Goal: Entertainment & Leisure: Browse casually

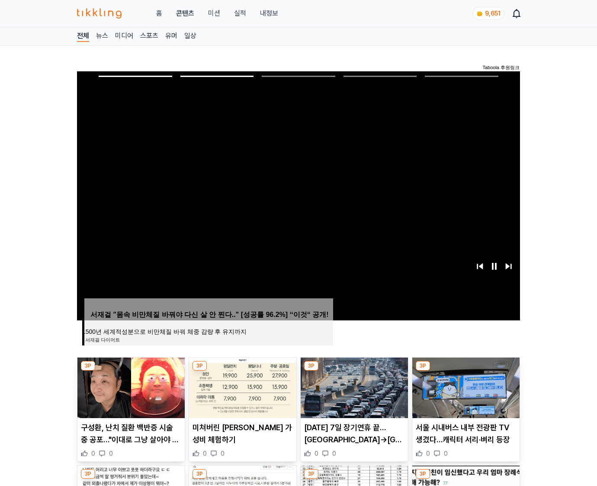
click at [465, 387] on img at bounding box center [465, 388] width 107 height 61
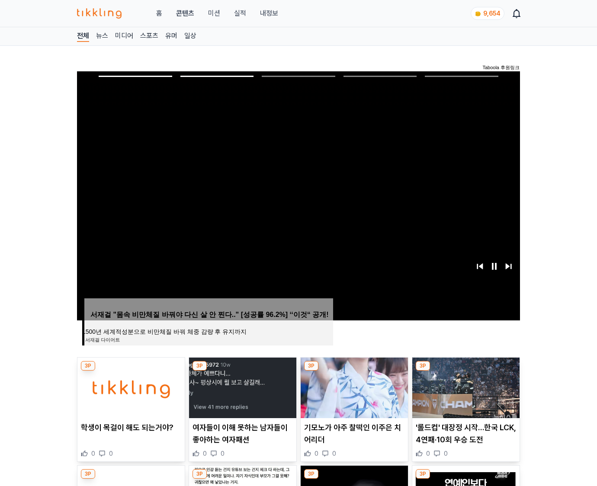
click at [465, 387] on img at bounding box center [465, 388] width 107 height 61
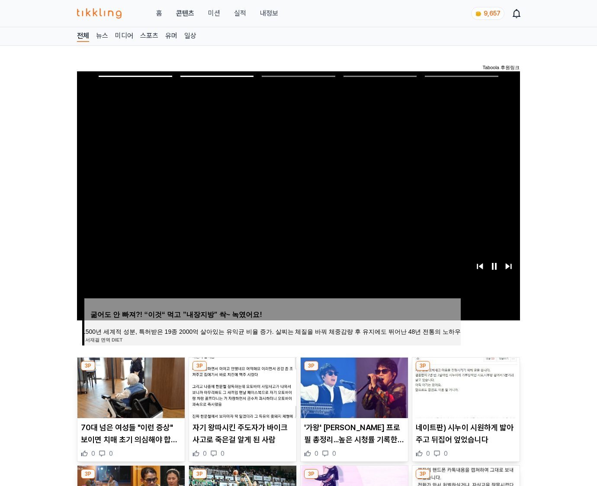
click at [465, 387] on img at bounding box center [465, 388] width 107 height 61
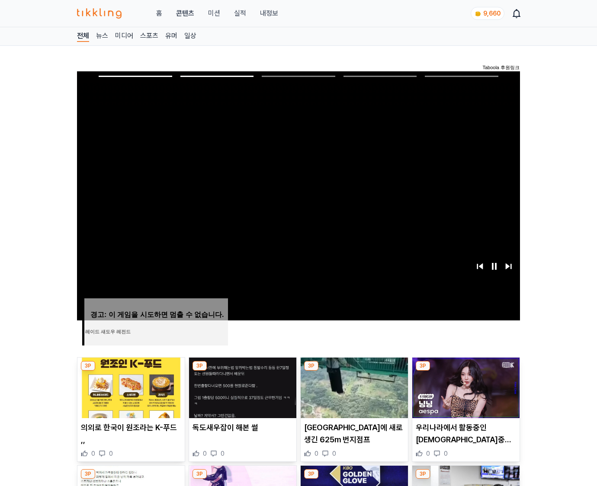
click at [465, 387] on img at bounding box center [465, 388] width 107 height 61
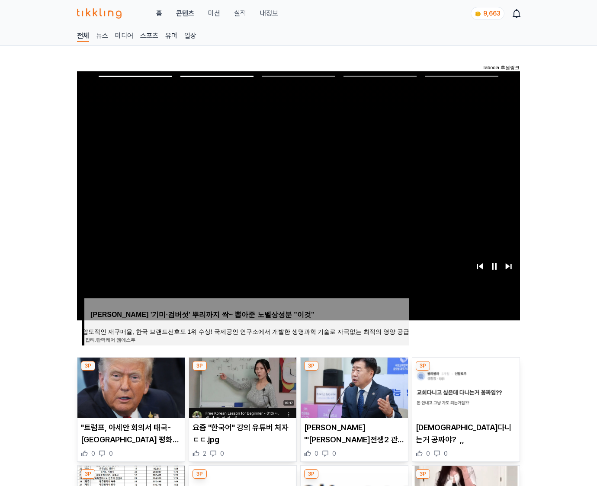
click at [465, 387] on img at bounding box center [465, 388] width 107 height 61
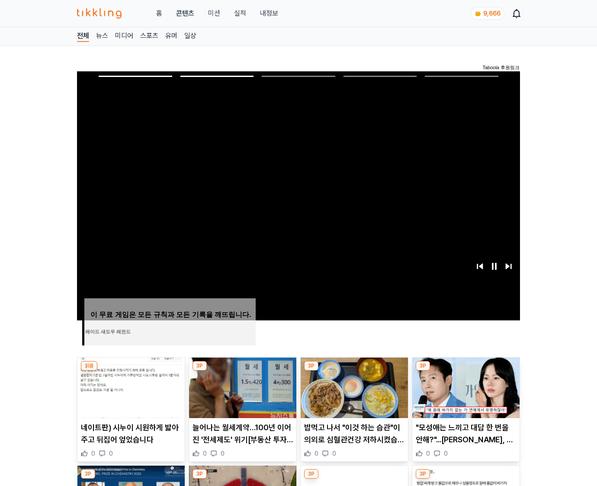
click at [465, 387] on img at bounding box center [465, 388] width 107 height 61
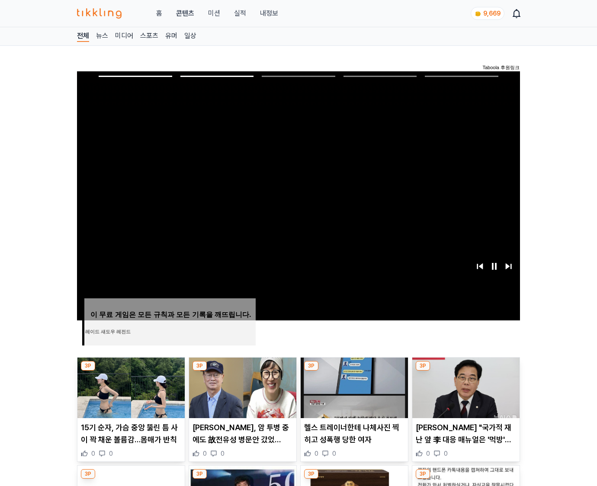
click at [465, 387] on img at bounding box center [465, 388] width 107 height 61
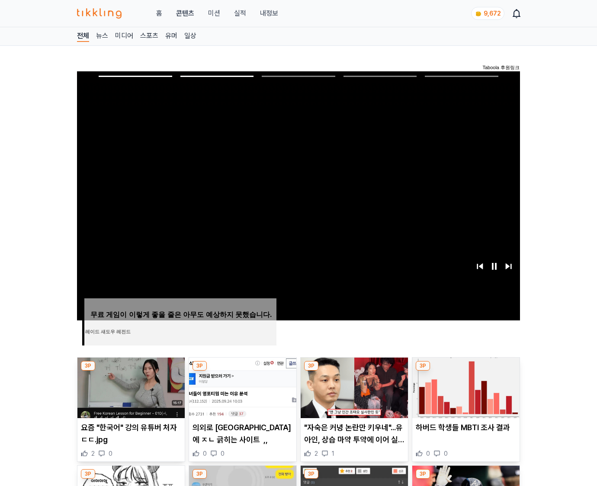
click at [465, 387] on img at bounding box center [465, 388] width 107 height 61
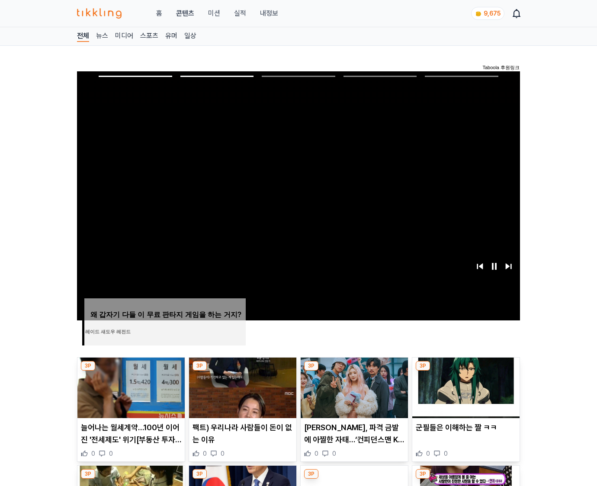
click at [465, 387] on img at bounding box center [465, 388] width 107 height 61
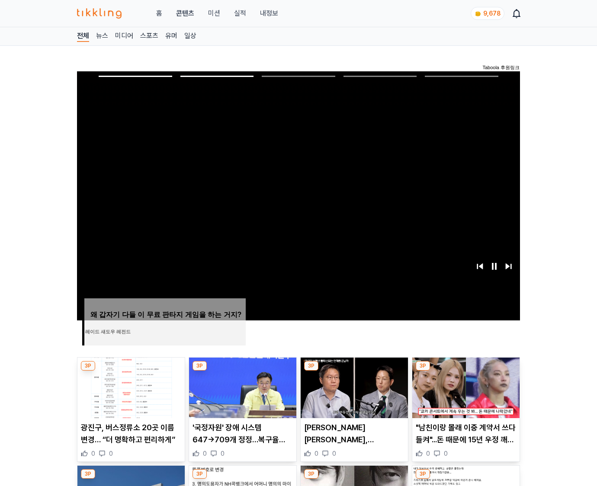
click at [465, 387] on img at bounding box center [465, 388] width 107 height 61
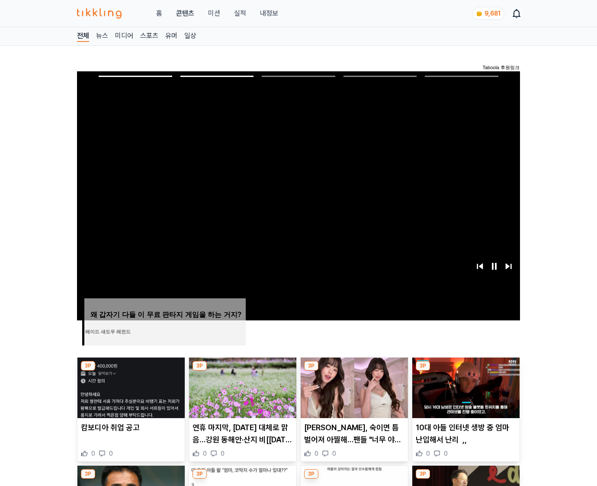
click at [465, 387] on img at bounding box center [465, 388] width 107 height 61
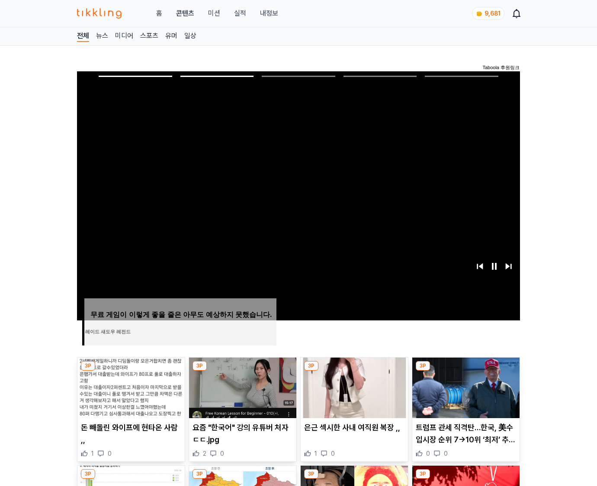
click at [465, 387] on img at bounding box center [465, 388] width 107 height 61
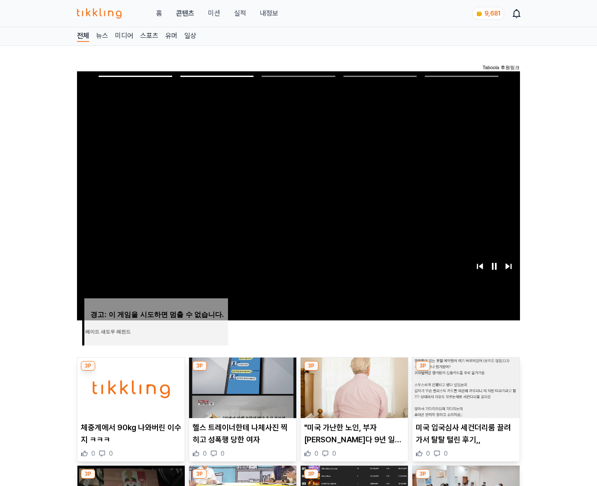
click at [465, 387] on img at bounding box center [465, 388] width 107 height 61
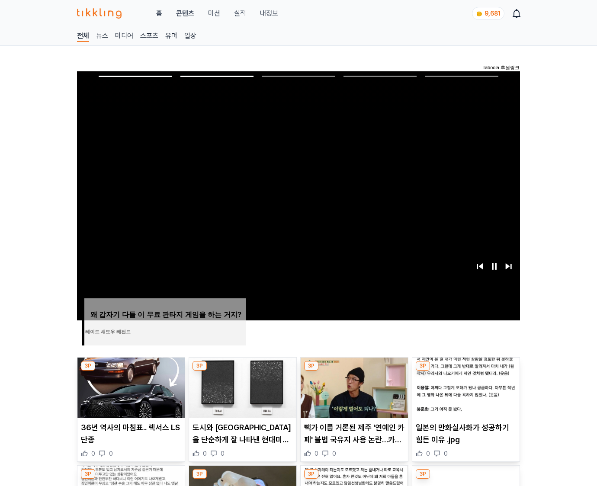
click at [465, 387] on img at bounding box center [465, 388] width 107 height 61
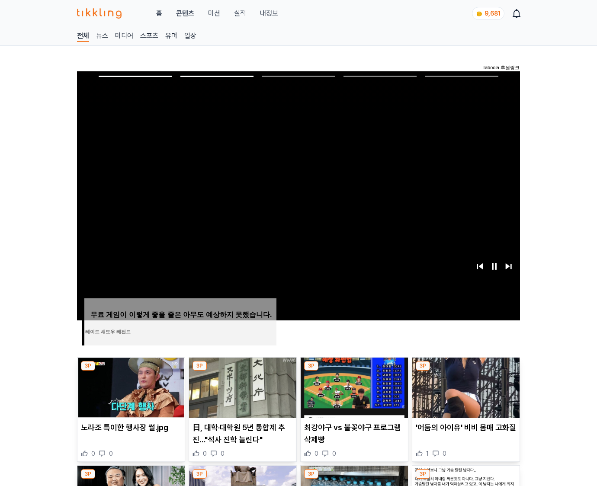
click at [465, 387] on img at bounding box center [465, 388] width 107 height 61
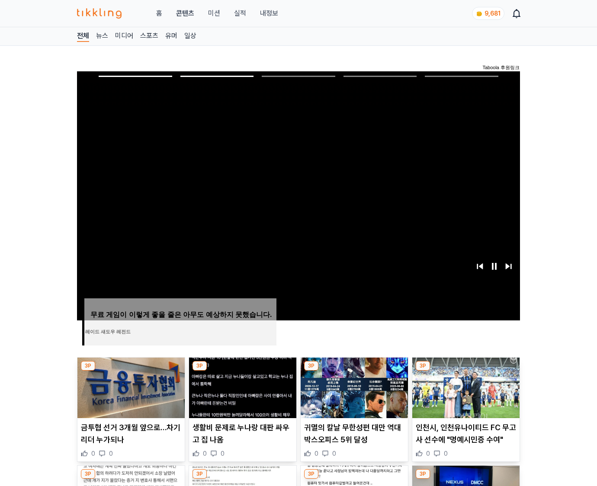
click at [465, 387] on img at bounding box center [465, 388] width 107 height 61
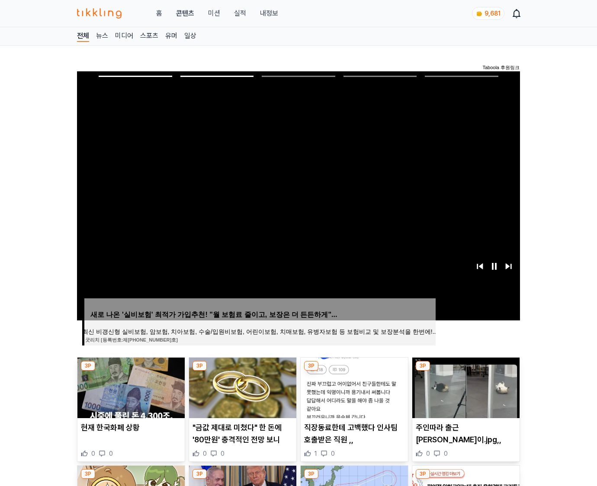
click at [465, 387] on img at bounding box center [465, 388] width 107 height 61
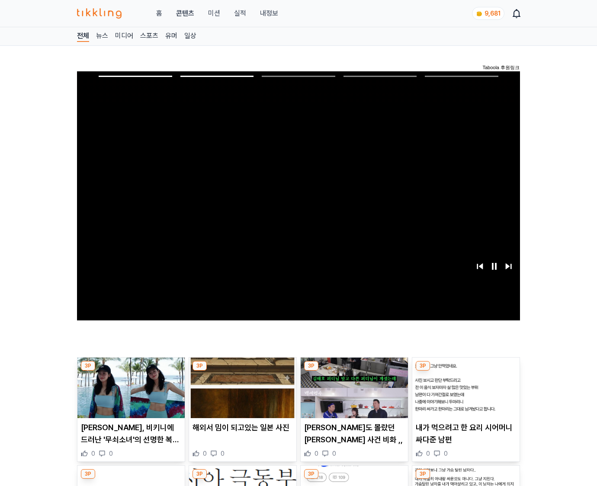
click at [465, 387] on img at bounding box center [465, 388] width 107 height 61
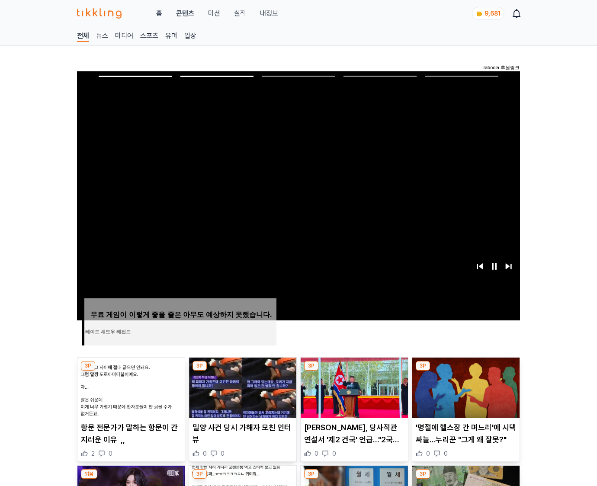
click at [465, 387] on img at bounding box center [465, 388] width 107 height 61
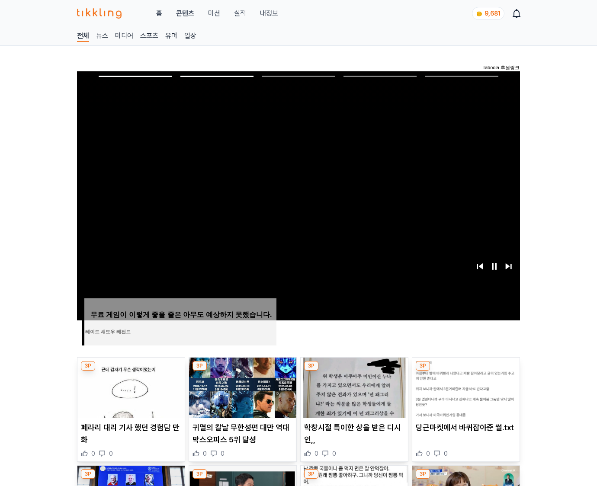
click at [465, 387] on img at bounding box center [465, 388] width 107 height 61
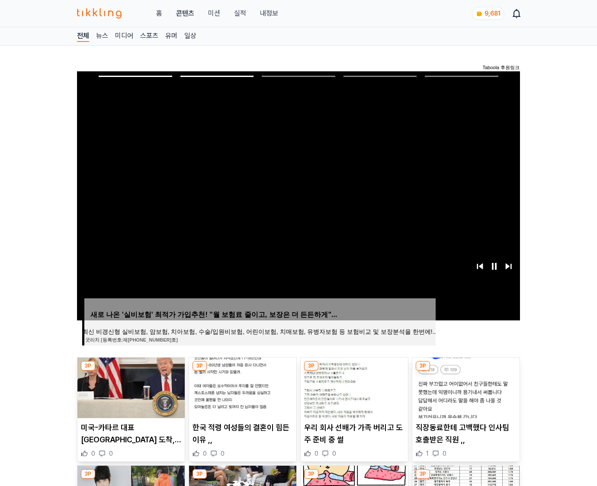
click at [465, 387] on img at bounding box center [465, 388] width 107 height 61
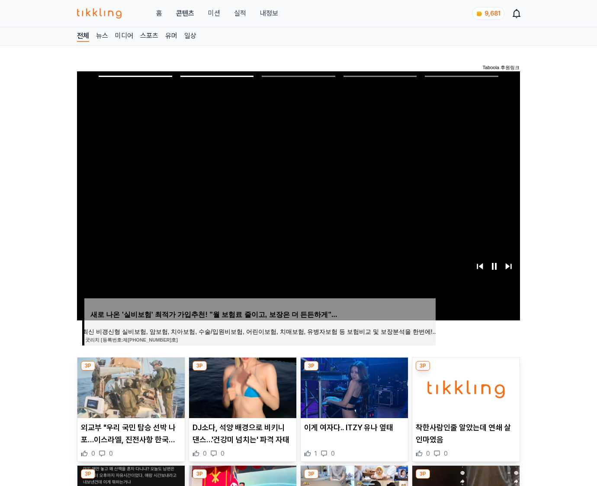
click at [465, 387] on img at bounding box center [465, 388] width 107 height 61
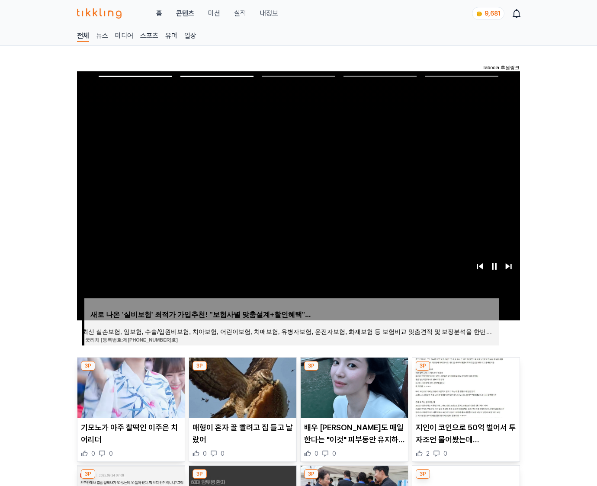
click at [465, 387] on img at bounding box center [465, 388] width 107 height 61
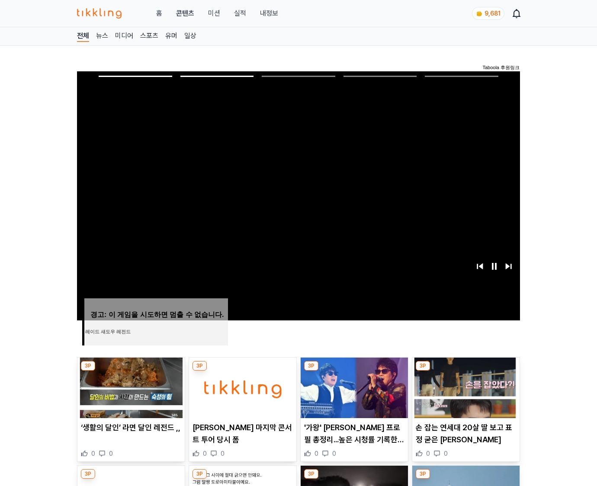
click at [465, 387] on img at bounding box center [465, 388] width 107 height 61
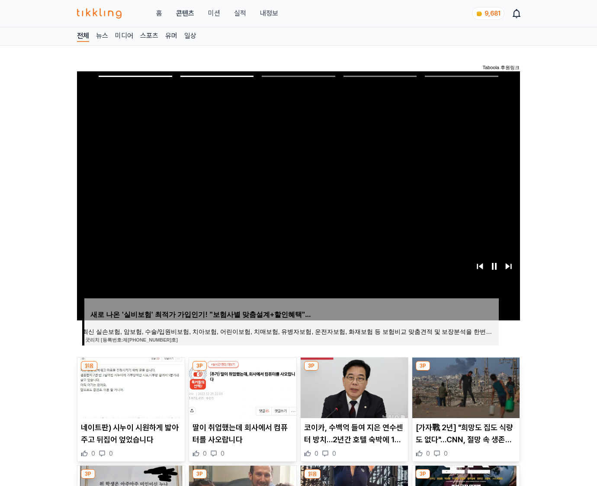
click at [465, 387] on img at bounding box center [465, 388] width 107 height 61
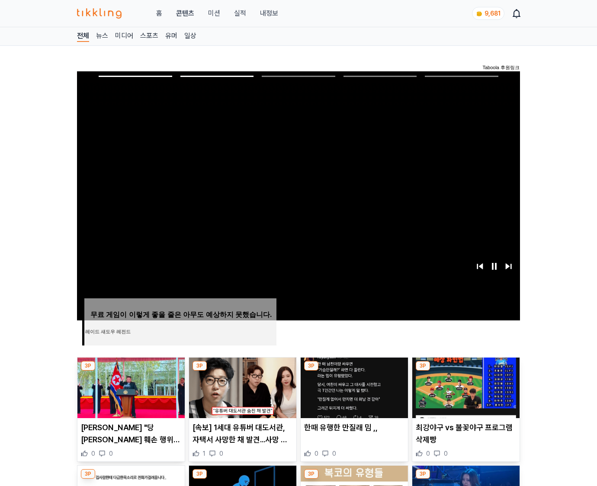
click at [465, 387] on img at bounding box center [465, 388] width 107 height 61
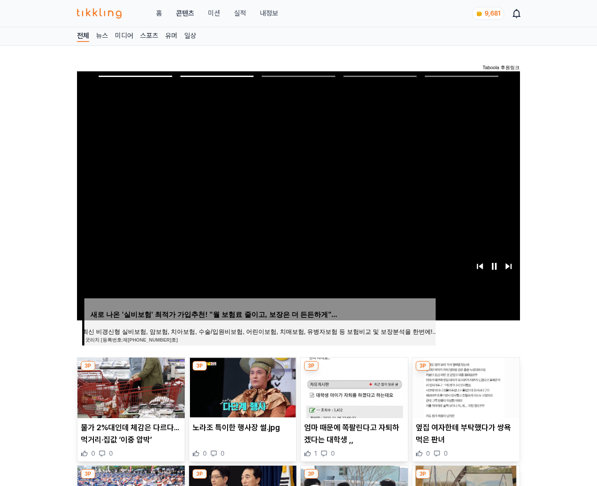
click at [465, 387] on img at bounding box center [465, 388] width 107 height 61
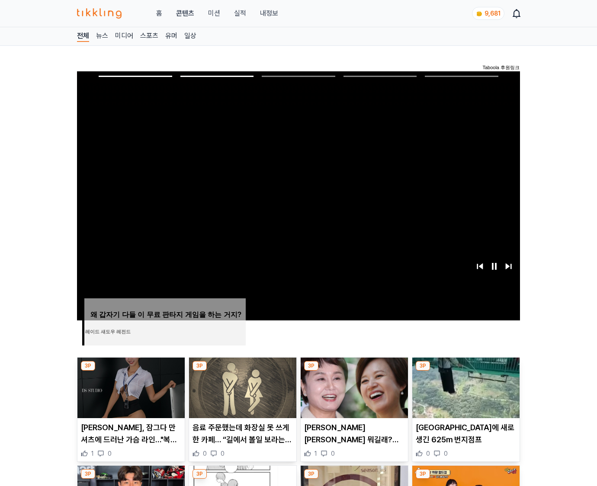
click at [465, 387] on img at bounding box center [465, 388] width 107 height 61
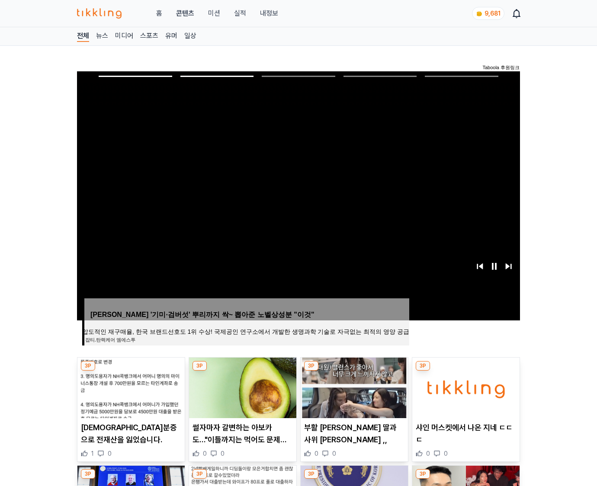
click at [465, 387] on img at bounding box center [465, 388] width 107 height 61
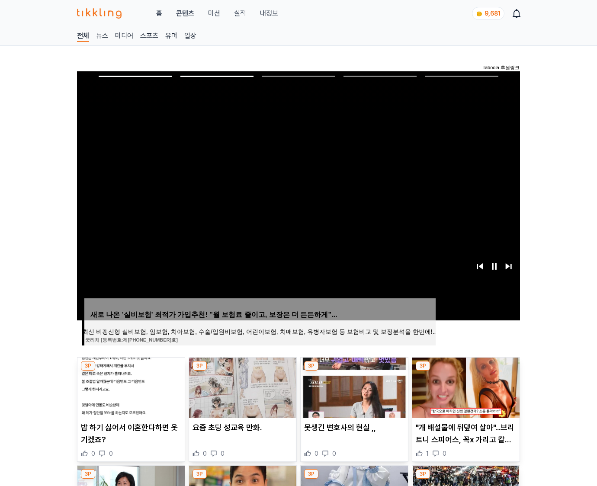
click at [465, 387] on img at bounding box center [465, 388] width 107 height 61
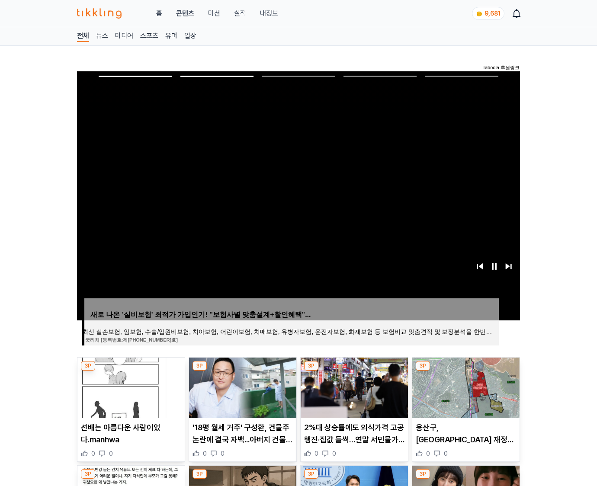
click at [465, 387] on img at bounding box center [465, 388] width 107 height 61
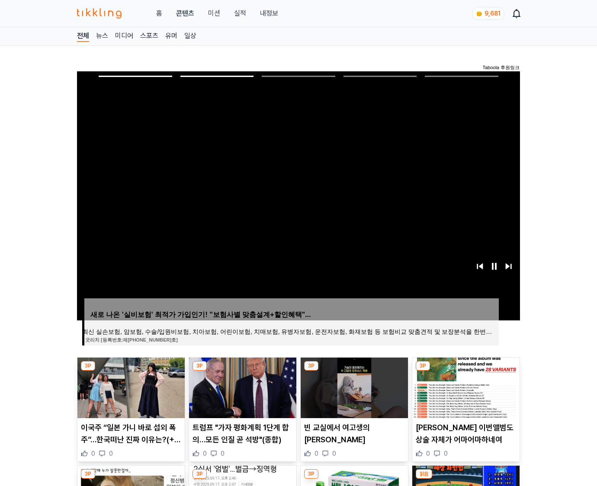
click at [465, 387] on img at bounding box center [465, 388] width 107 height 61
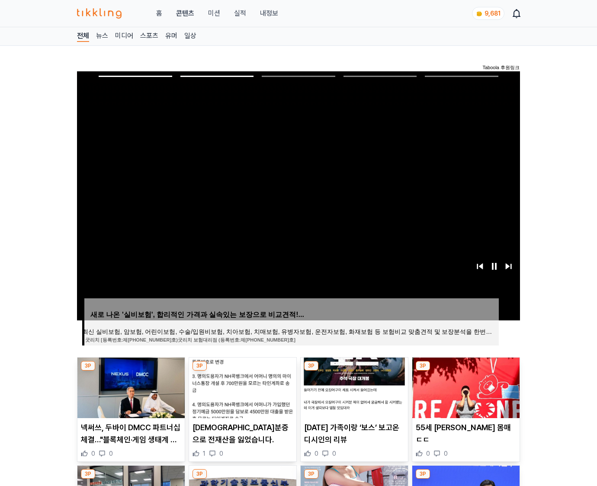
click at [465, 387] on img at bounding box center [465, 388] width 107 height 61
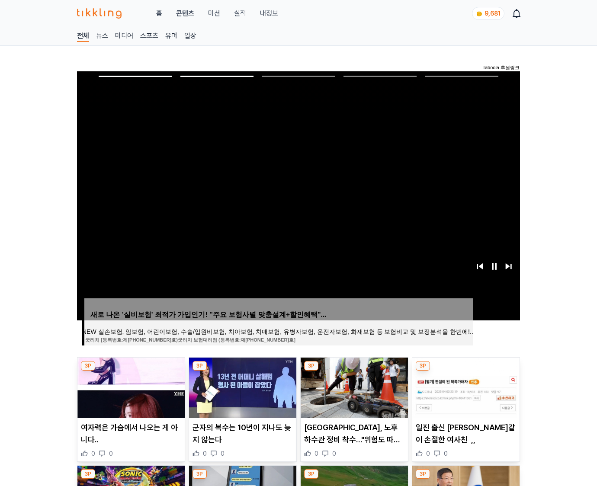
click at [465, 387] on img at bounding box center [465, 388] width 107 height 61
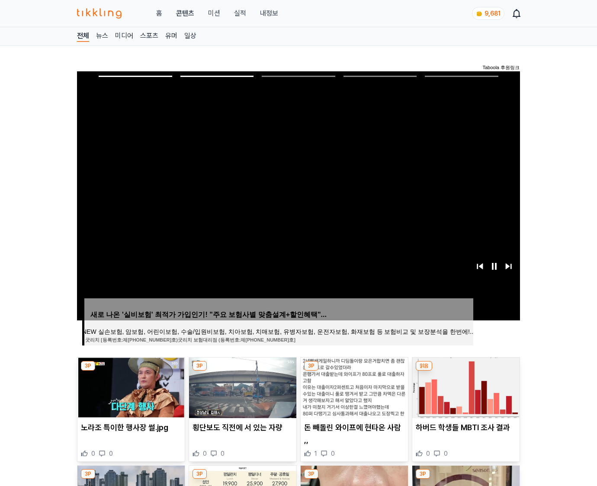
click at [465, 387] on img at bounding box center [465, 388] width 107 height 61
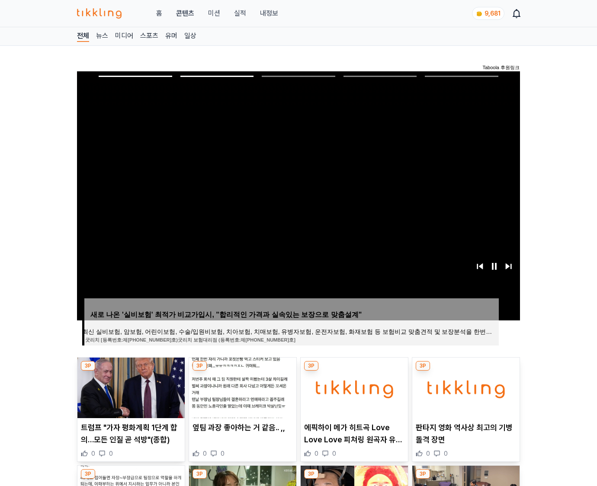
click at [465, 387] on img at bounding box center [465, 388] width 107 height 61
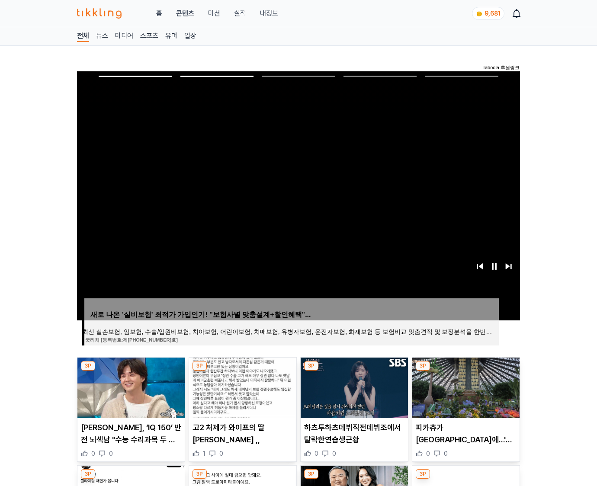
click at [465, 387] on img at bounding box center [465, 388] width 107 height 61
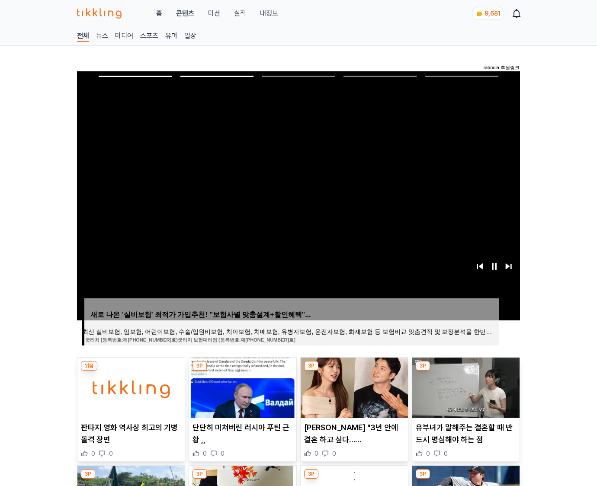
click at [465, 387] on img at bounding box center [465, 388] width 107 height 61
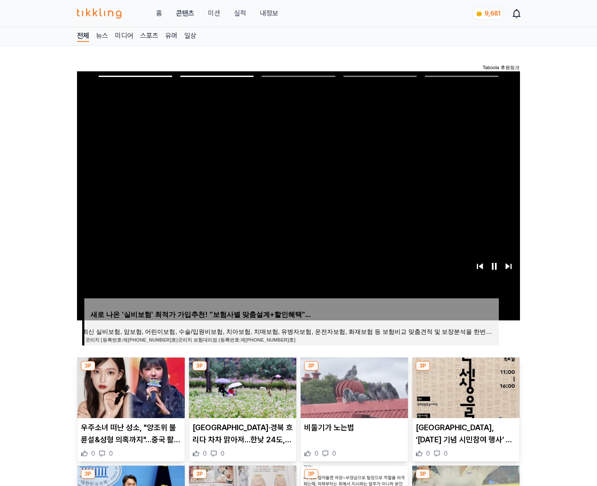
click at [465, 387] on img at bounding box center [465, 388] width 107 height 61
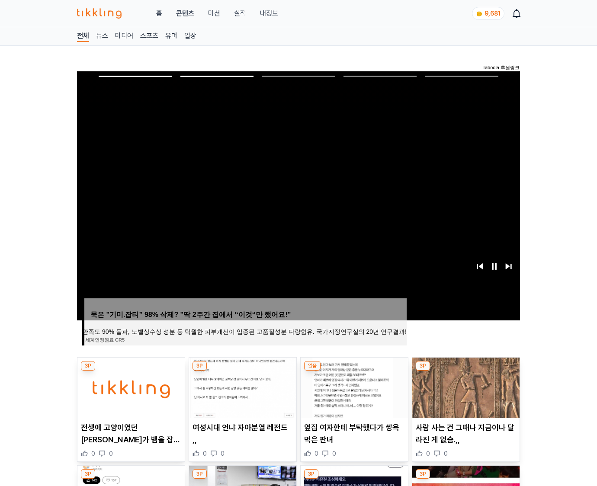
click at [465, 387] on img at bounding box center [465, 388] width 107 height 61
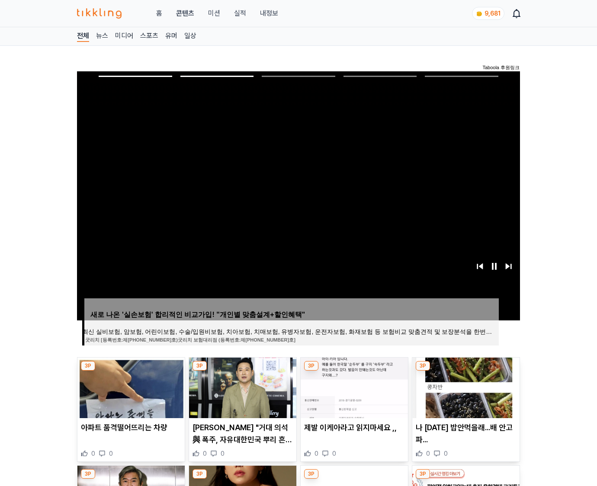
click at [465, 387] on img at bounding box center [465, 388] width 107 height 61
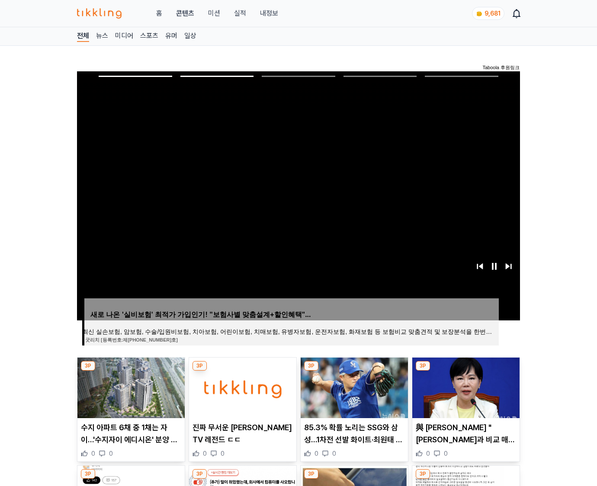
click at [465, 387] on img at bounding box center [465, 388] width 107 height 61
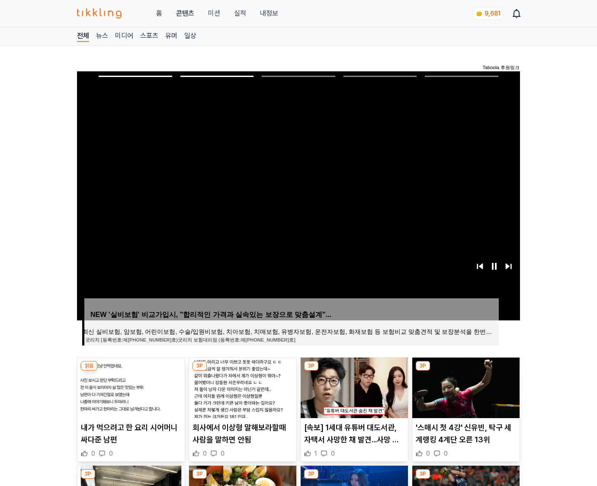
click at [465, 387] on img at bounding box center [465, 388] width 107 height 61
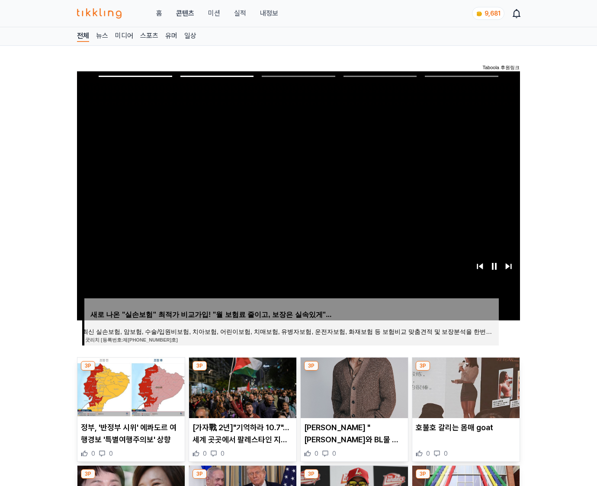
click at [465, 387] on img at bounding box center [465, 388] width 107 height 61
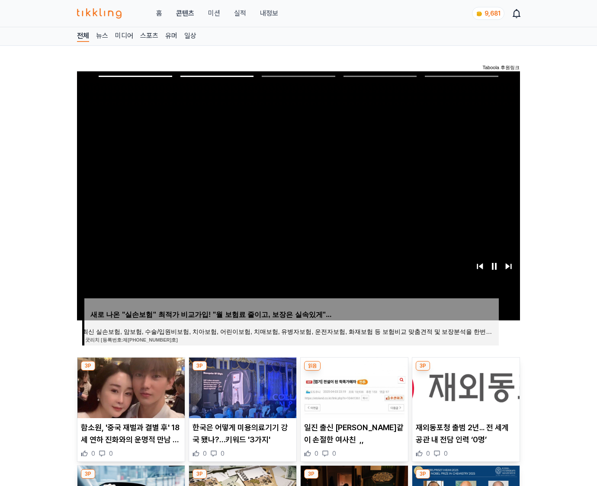
click at [465, 387] on img at bounding box center [465, 388] width 107 height 61
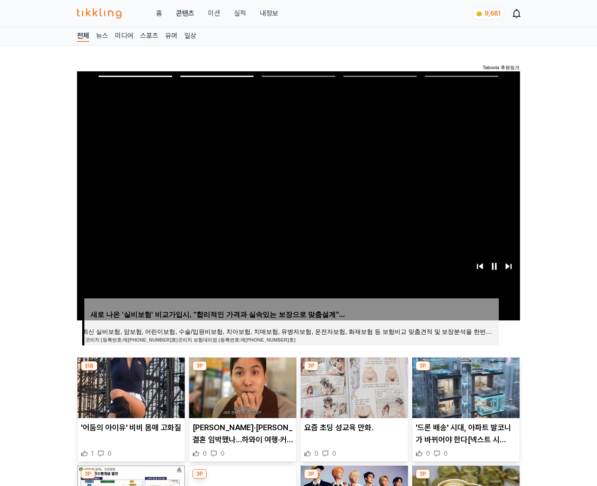
click at [465, 387] on img at bounding box center [465, 388] width 107 height 61
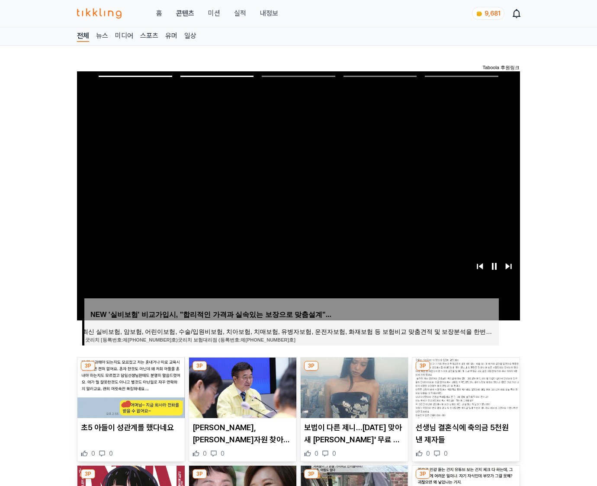
click at [465, 387] on img at bounding box center [465, 388] width 107 height 61
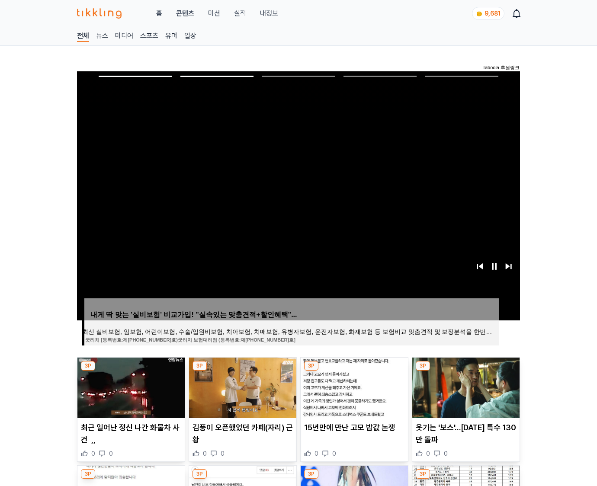
click at [465, 387] on img at bounding box center [465, 388] width 107 height 61
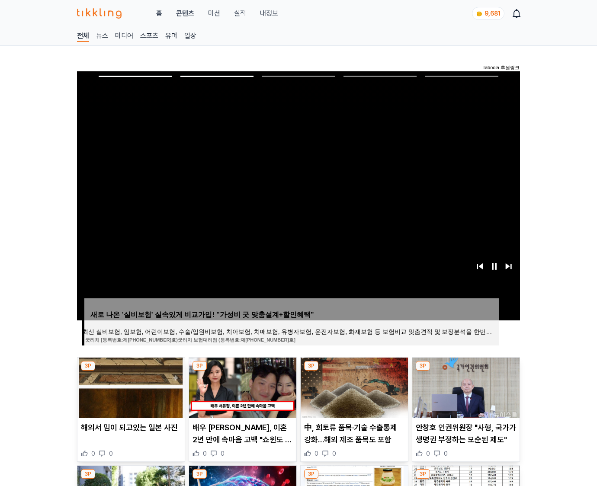
click at [465, 387] on img at bounding box center [465, 388] width 107 height 61
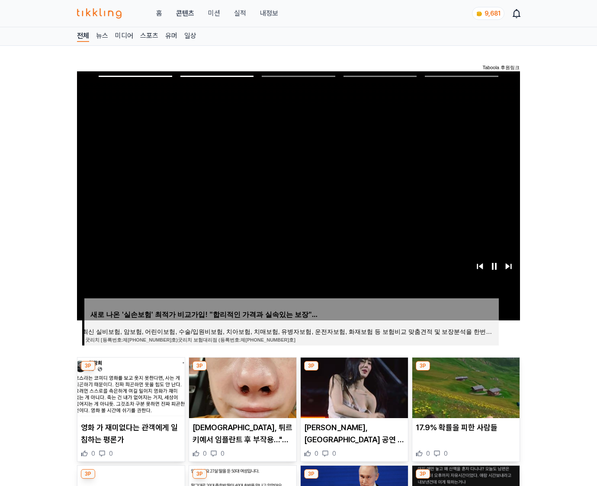
click at [465, 387] on img at bounding box center [465, 388] width 107 height 61
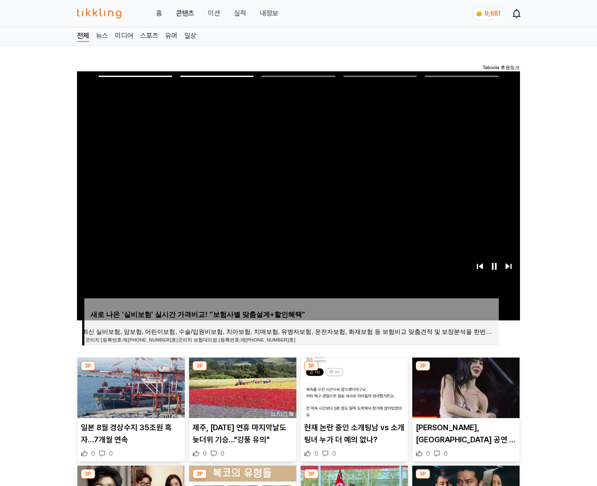
click at [465, 387] on img at bounding box center [465, 388] width 107 height 61
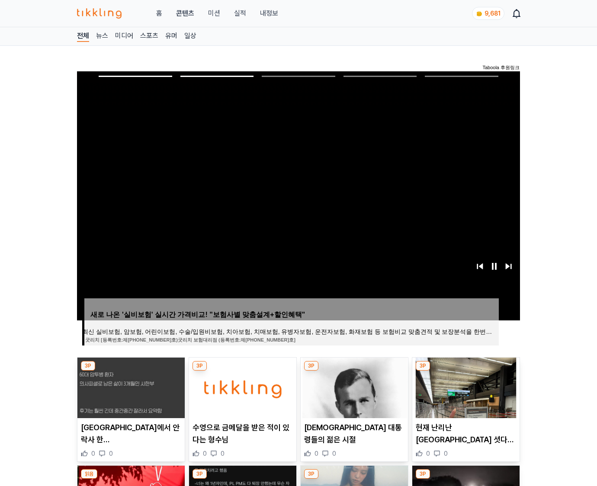
click at [465, 387] on img at bounding box center [465, 388] width 107 height 61
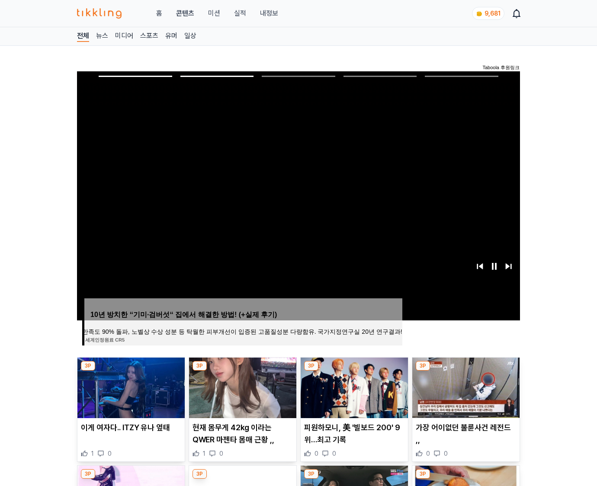
click at [465, 387] on img at bounding box center [465, 388] width 107 height 61
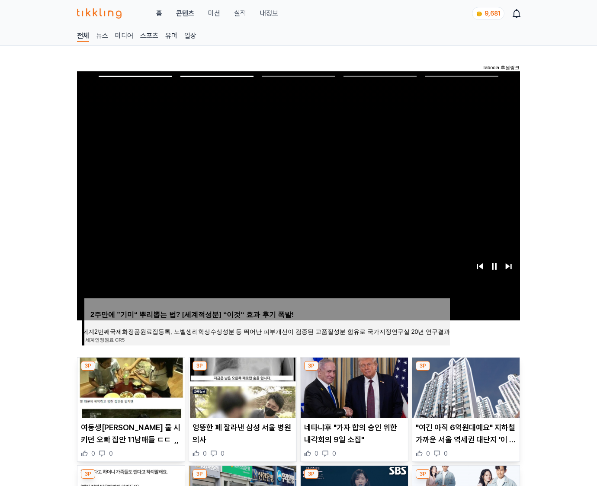
click at [465, 387] on img at bounding box center [465, 388] width 107 height 61
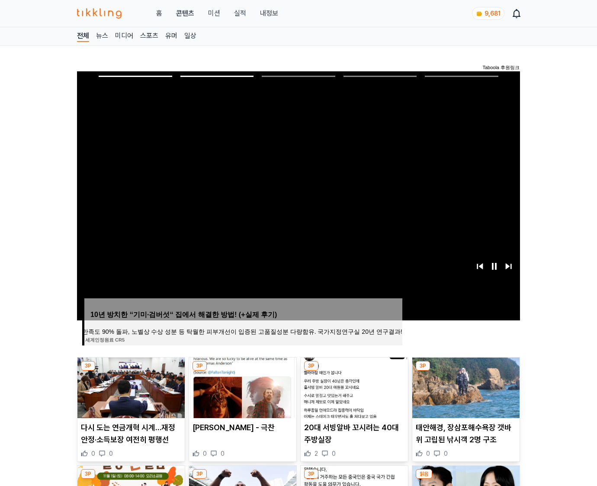
click at [465, 387] on img at bounding box center [465, 388] width 107 height 61
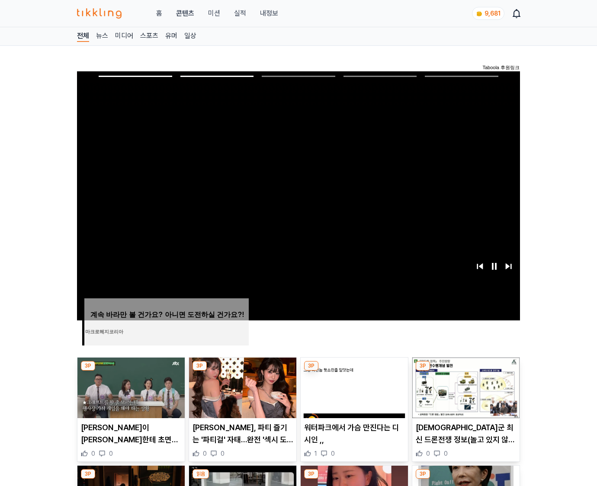
click at [465, 387] on img at bounding box center [465, 388] width 107 height 61
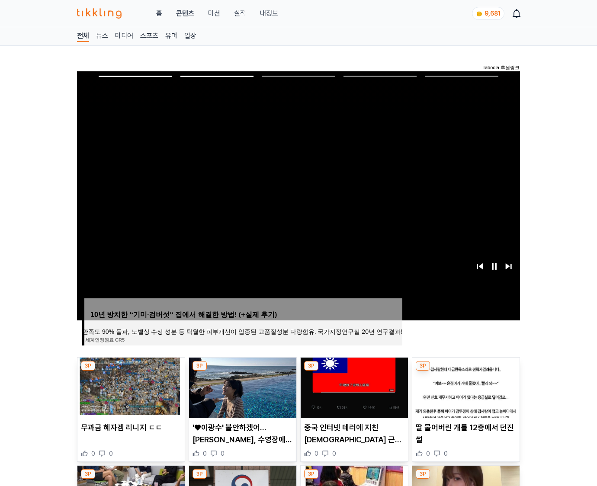
click at [465, 387] on img at bounding box center [465, 388] width 107 height 61
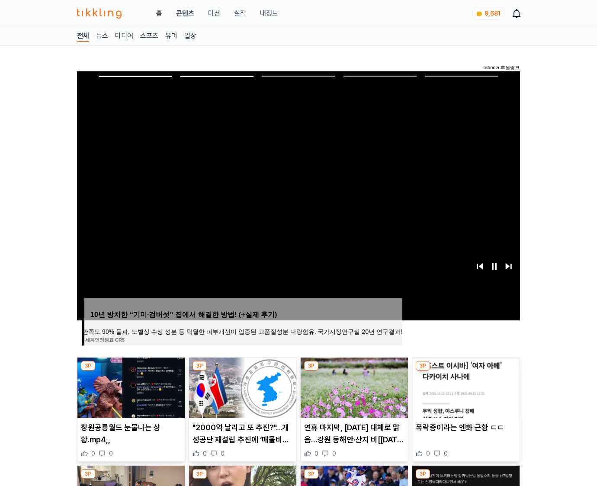
click at [465, 387] on img at bounding box center [465, 388] width 107 height 61
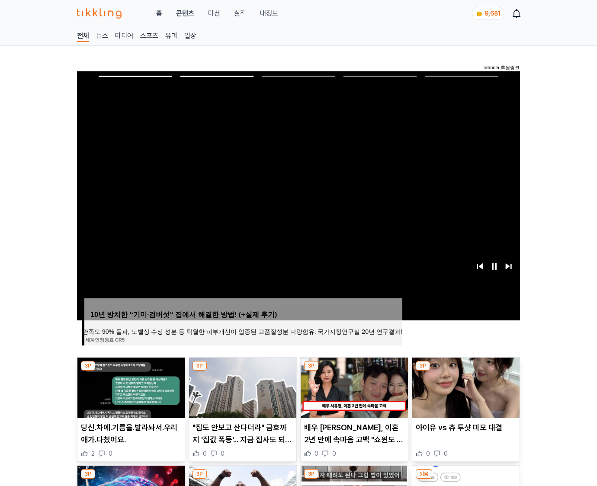
click at [465, 387] on img at bounding box center [465, 388] width 107 height 61
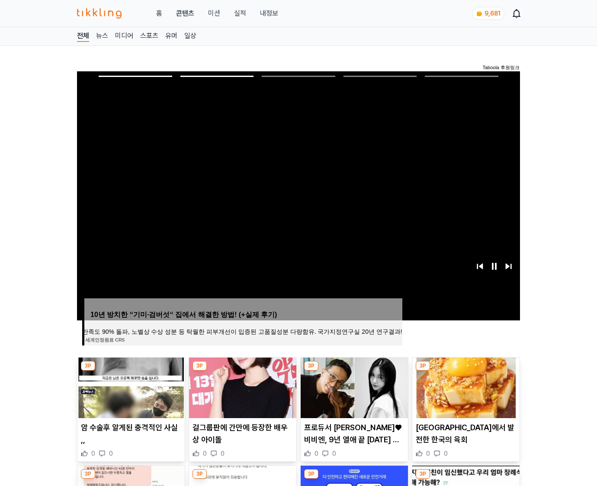
click at [465, 387] on img at bounding box center [465, 388] width 107 height 61
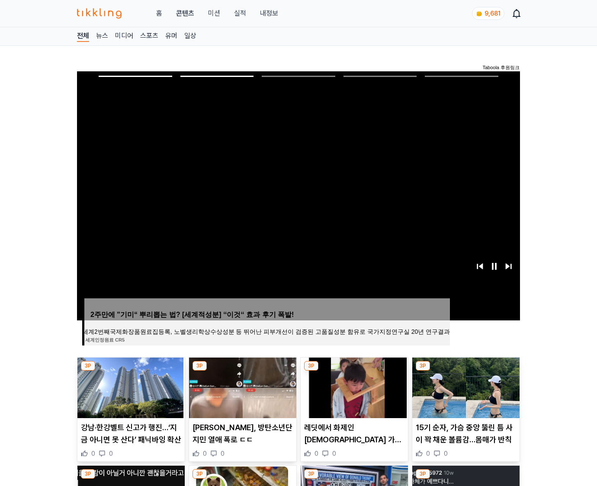
click at [465, 387] on img at bounding box center [465, 388] width 107 height 61
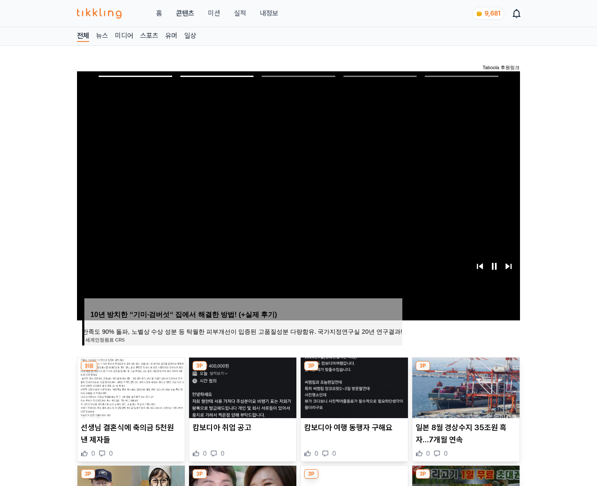
click at [465, 387] on img at bounding box center [465, 388] width 107 height 61
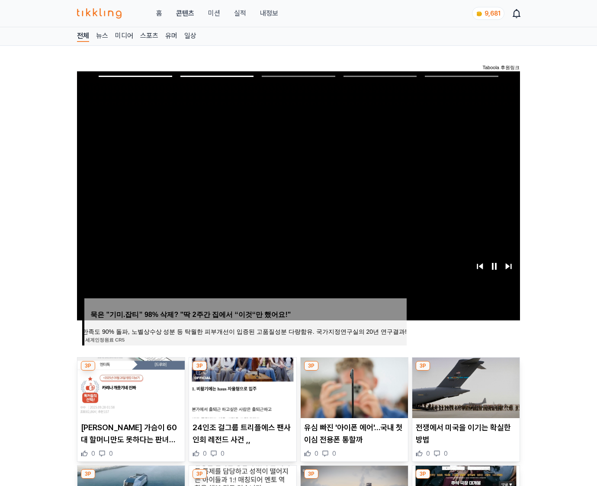
click at [465, 387] on img at bounding box center [465, 388] width 107 height 61
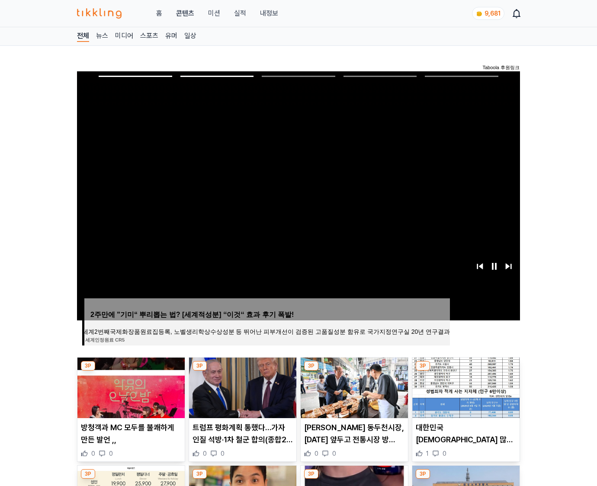
click at [465, 387] on img at bounding box center [465, 388] width 107 height 61
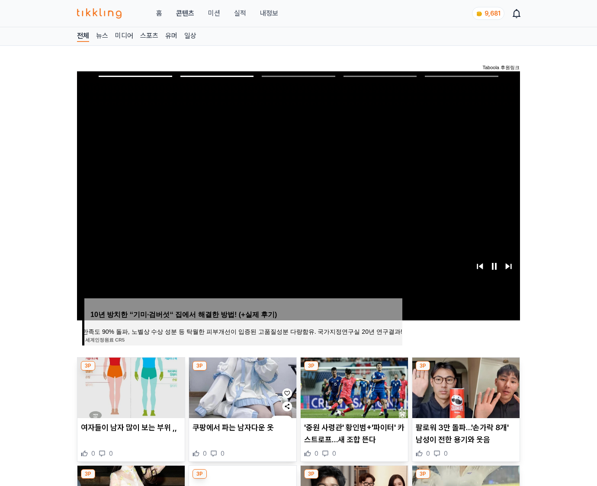
click at [465, 387] on img at bounding box center [465, 388] width 107 height 61
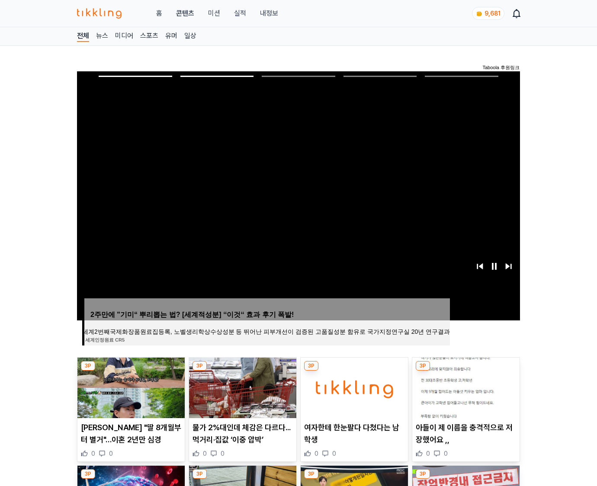
click at [465, 387] on img at bounding box center [465, 388] width 107 height 61
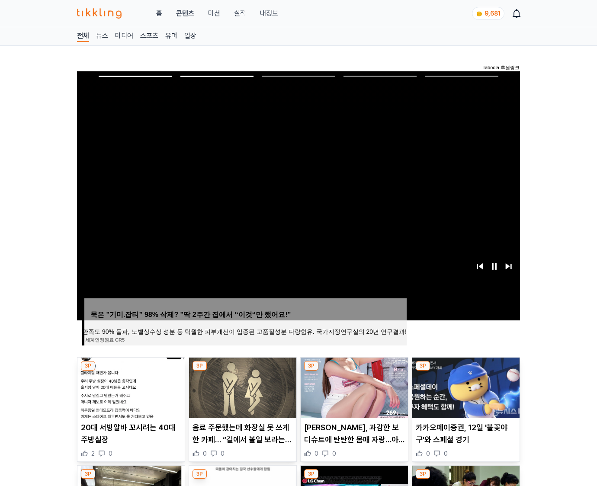
click at [465, 387] on img at bounding box center [465, 388] width 107 height 61
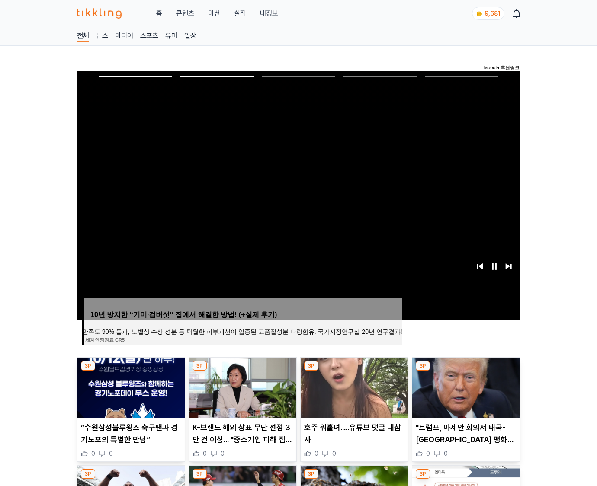
click at [465, 387] on img at bounding box center [465, 388] width 107 height 61
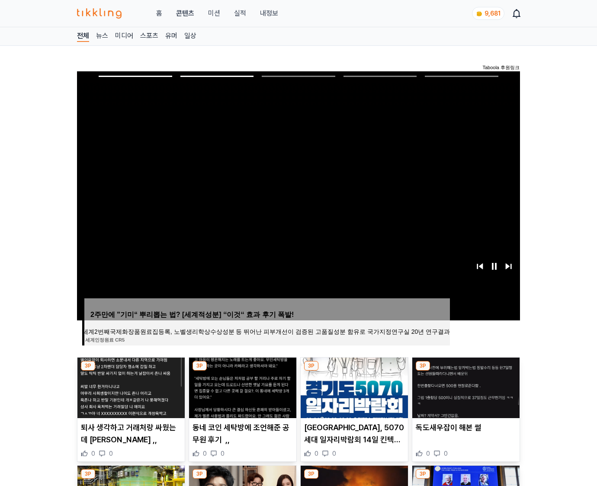
click at [465, 387] on img at bounding box center [465, 388] width 107 height 61
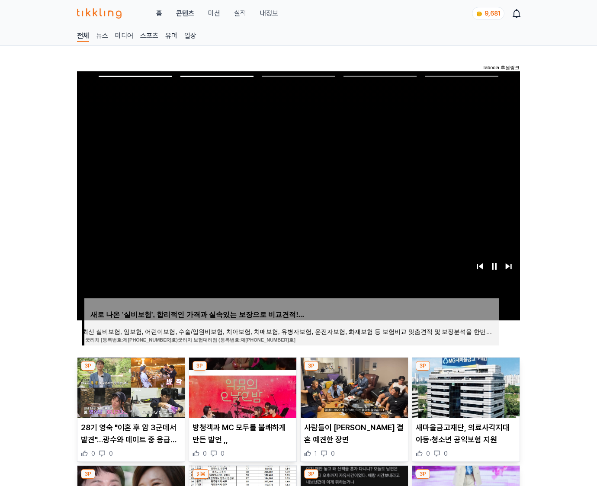
click at [465, 387] on img at bounding box center [465, 388] width 107 height 61
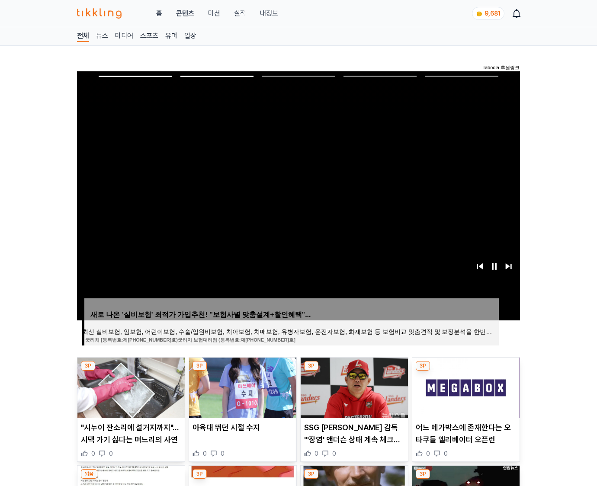
click at [465, 387] on img at bounding box center [465, 388] width 107 height 61
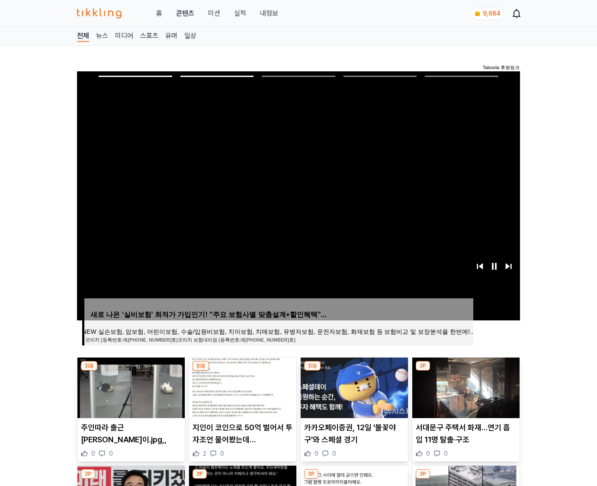
click at [465, 387] on img at bounding box center [465, 388] width 107 height 61
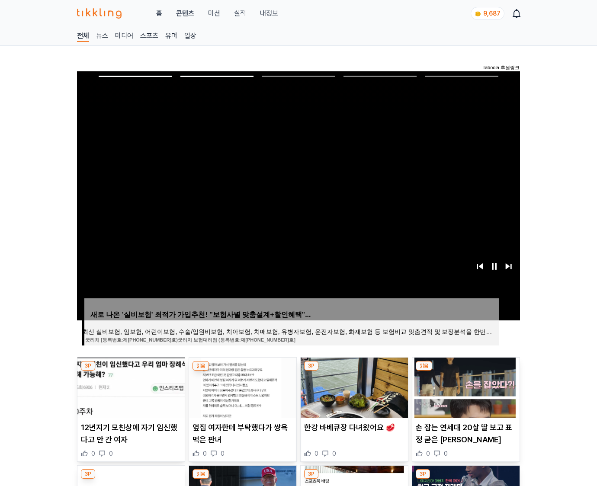
click at [465, 387] on img at bounding box center [465, 388] width 107 height 61
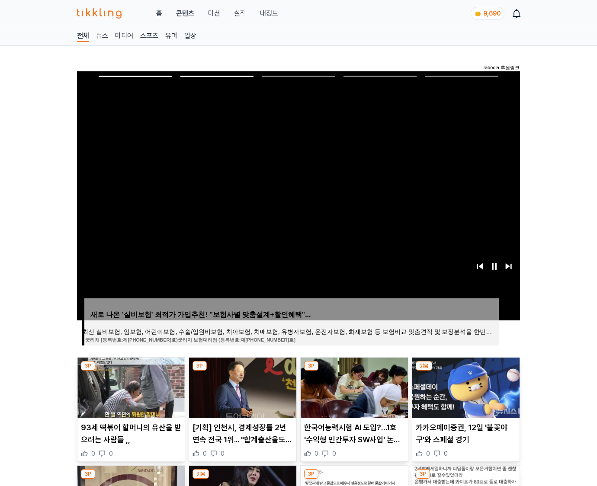
click at [465, 387] on img at bounding box center [465, 388] width 107 height 61
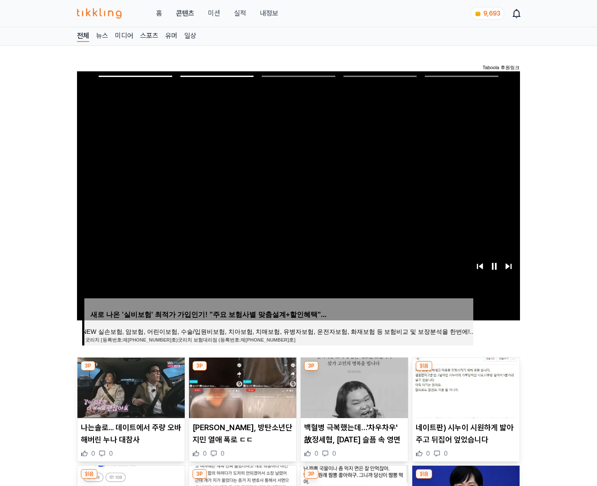
click at [465, 387] on img at bounding box center [465, 388] width 107 height 61
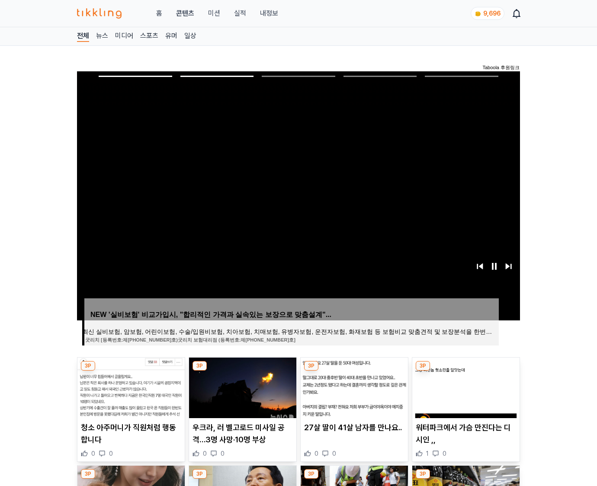
click at [465, 387] on img at bounding box center [465, 388] width 107 height 61
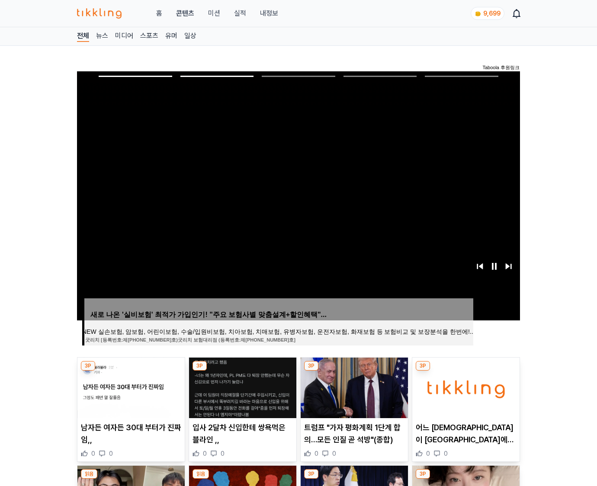
click at [465, 387] on img at bounding box center [465, 388] width 107 height 61
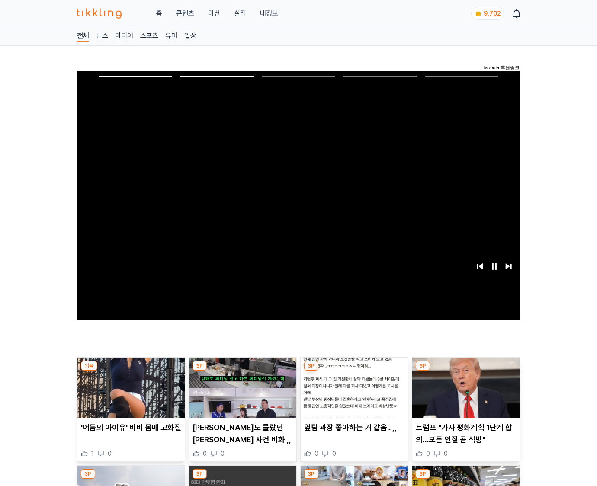
click at [465, 387] on img at bounding box center [465, 388] width 107 height 61
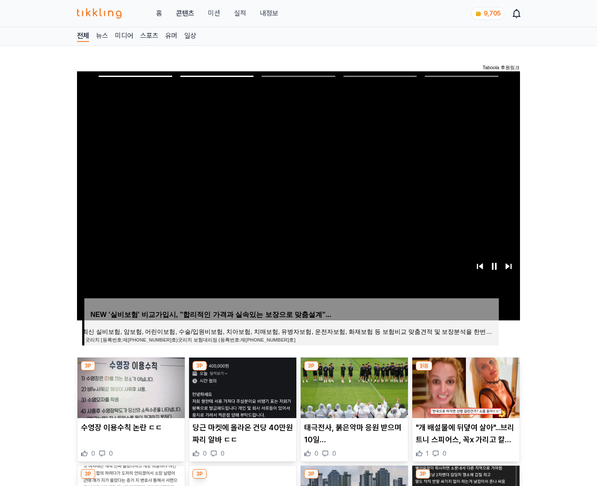
click at [465, 387] on img at bounding box center [465, 388] width 107 height 61
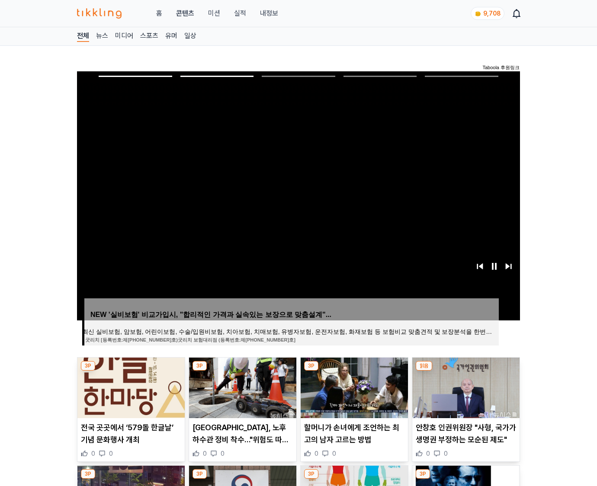
click at [465, 387] on img at bounding box center [465, 388] width 107 height 61
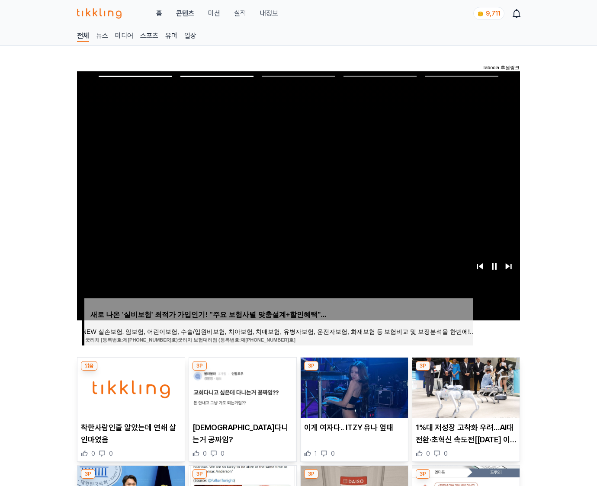
click at [465, 387] on img at bounding box center [465, 388] width 107 height 61
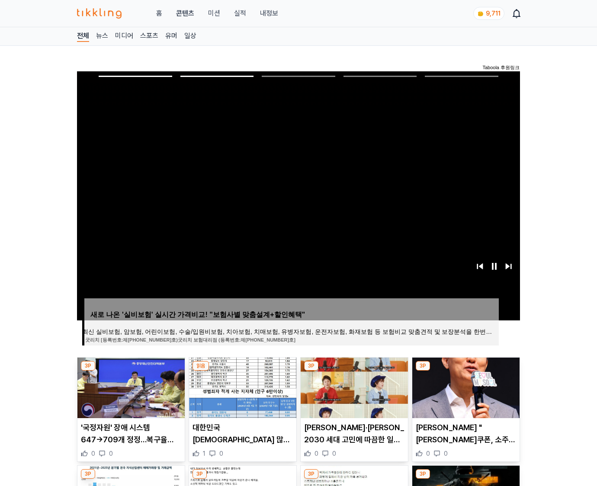
click at [465, 387] on img at bounding box center [465, 388] width 107 height 61
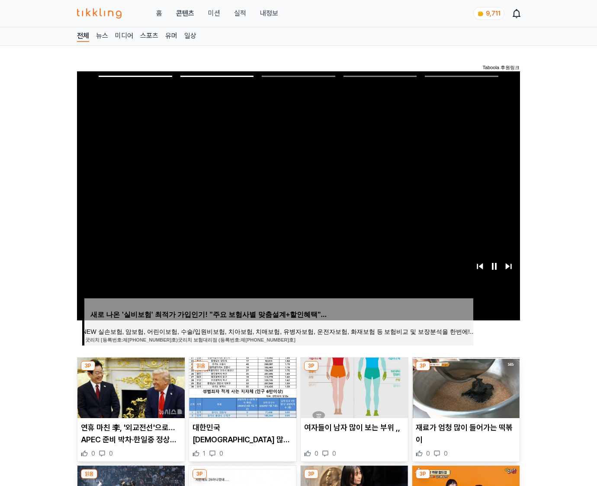
click at [465, 387] on img at bounding box center [465, 388] width 107 height 61
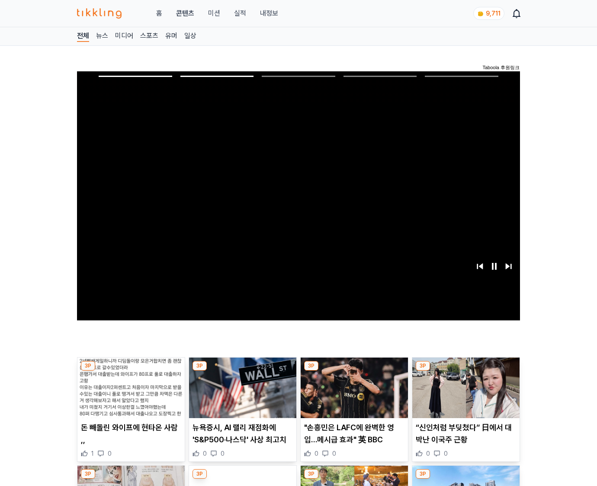
click at [465, 387] on img at bounding box center [465, 388] width 107 height 61
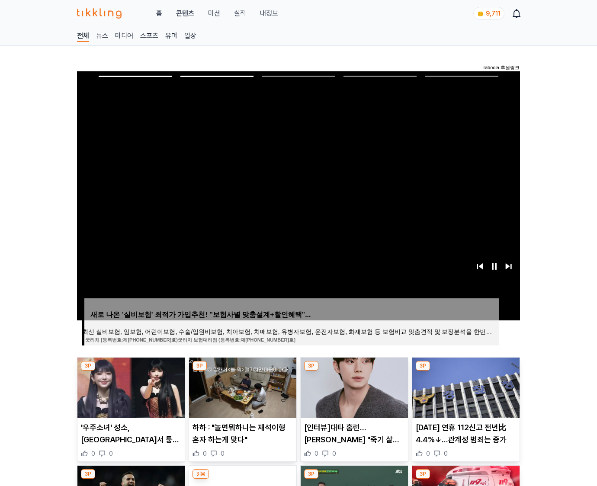
click at [465, 387] on img at bounding box center [465, 388] width 107 height 61
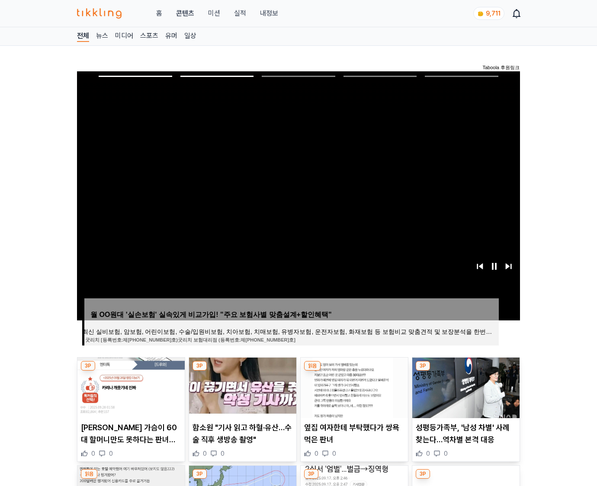
click at [465, 387] on img at bounding box center [465, 388] width 107 height 61
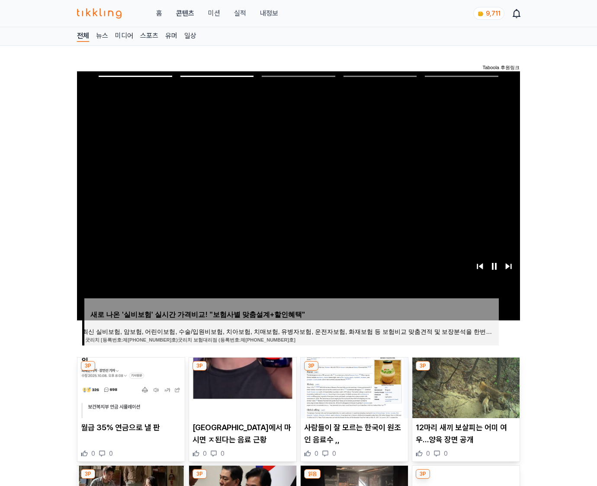
click at [465, 387] on img at bounding box center [465, 388] width 107 height 61
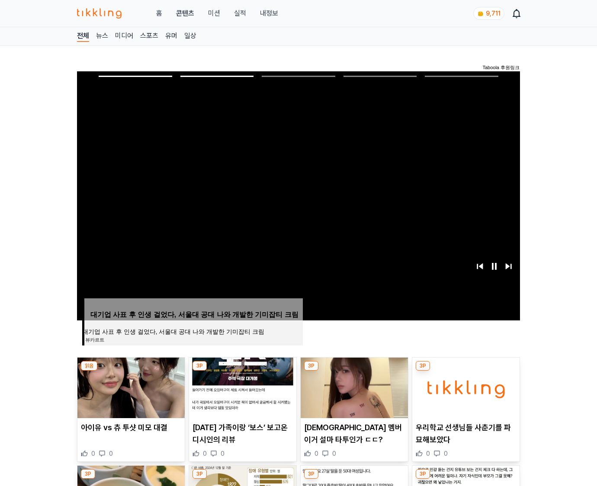
click at [465, 387] on img at bounding box center [465, 388] width 107 height 61
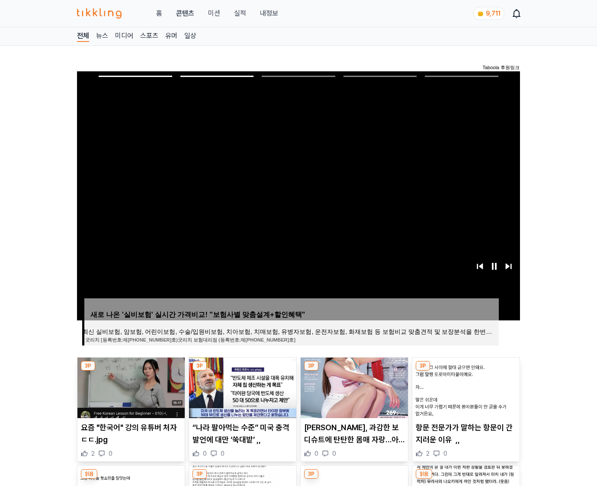
click at [465, 387] on img at bounding box center [465, 388] width 107 height 61
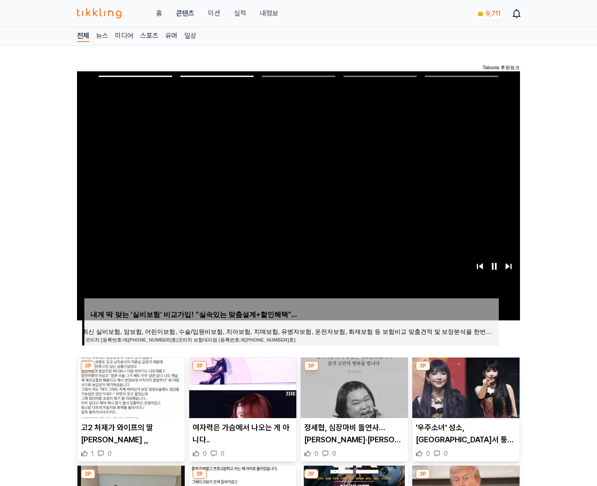
click at [465, 387] on img at bounding box center [465, 388] width 107 height 61
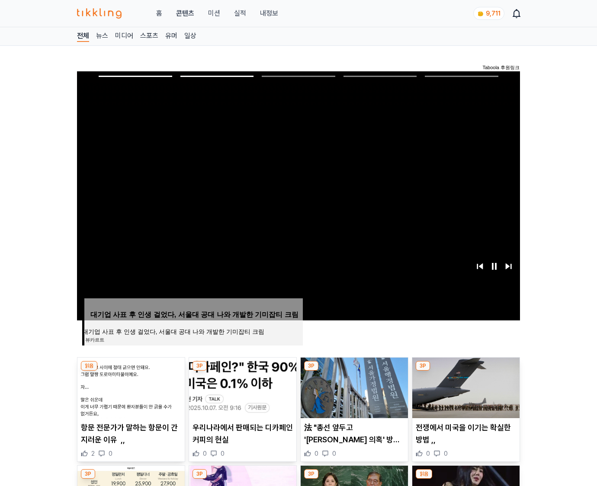
click at [465, 387] on img at bounding box center [465, 388] width 107 height 61
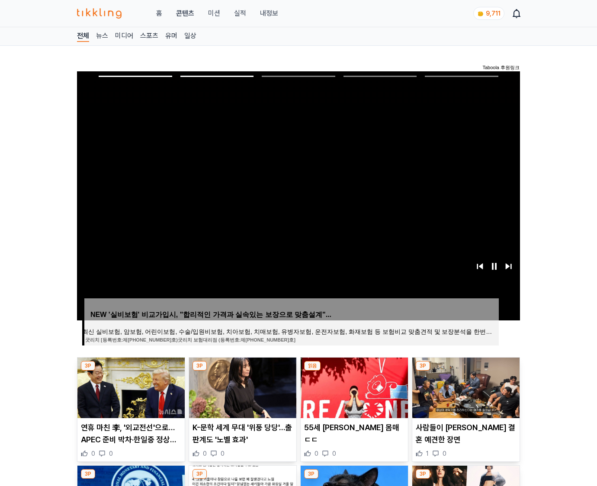
click at [465, 387] on img at bounding box center [465, 388] width 107 height 61
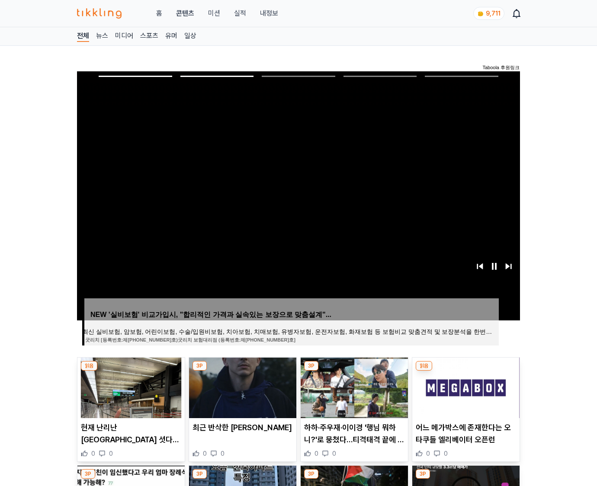
click at [465, 387] on img at bounding box center [465, 388] width 107 height 61
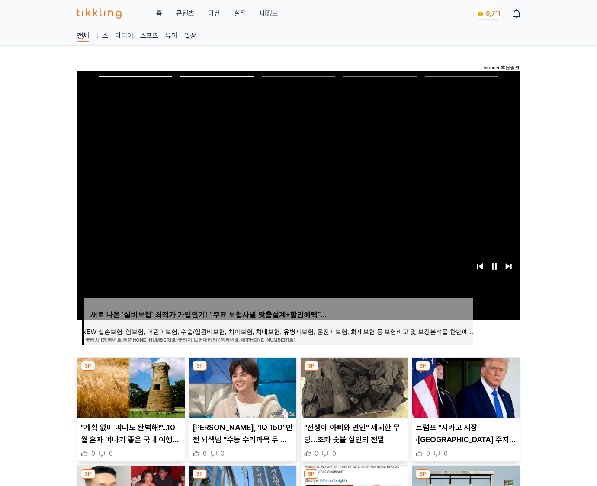
click at [465, 387] on img at bounding box center [465, 388] width 107 height 61
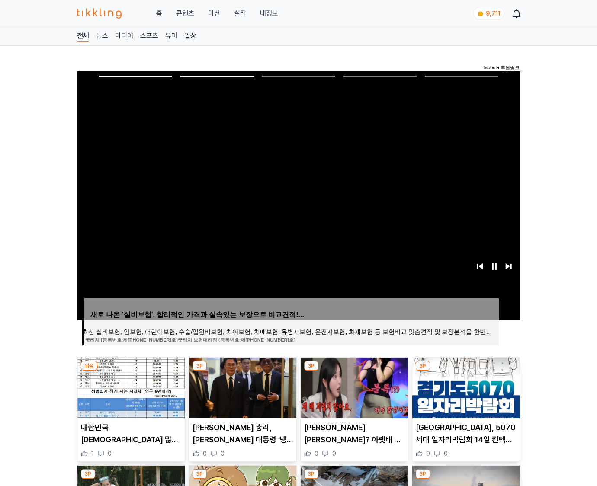
click at [465, 387] on img at bounding box center [465, 388] width 107 height 61
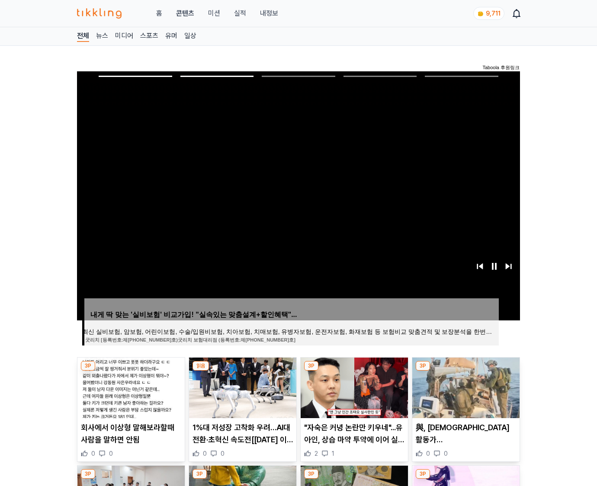
click at [465, 387] on img at bounding box center [465, 388] width 107 height 61
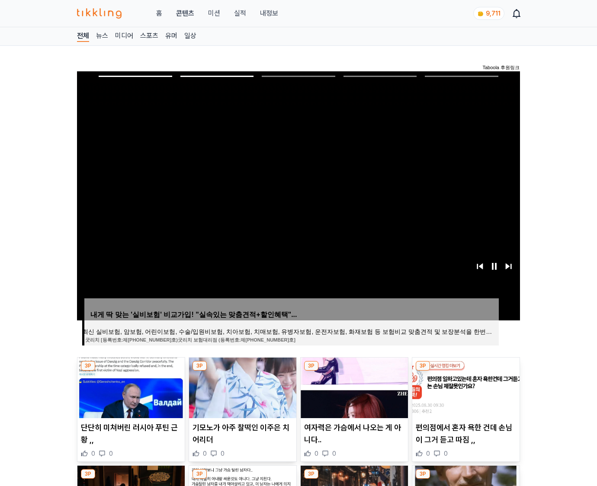
click at [465, 387] on img at bounding box center [465, 388] width 107 height 61
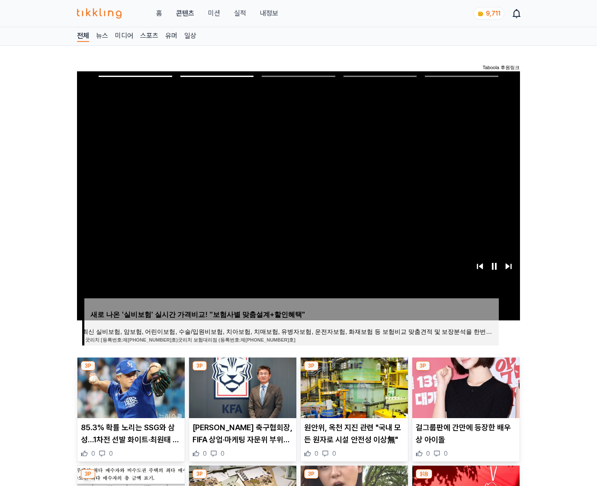
click at [465, 387] on img at bounding box center [465, 388] width 107 height 61
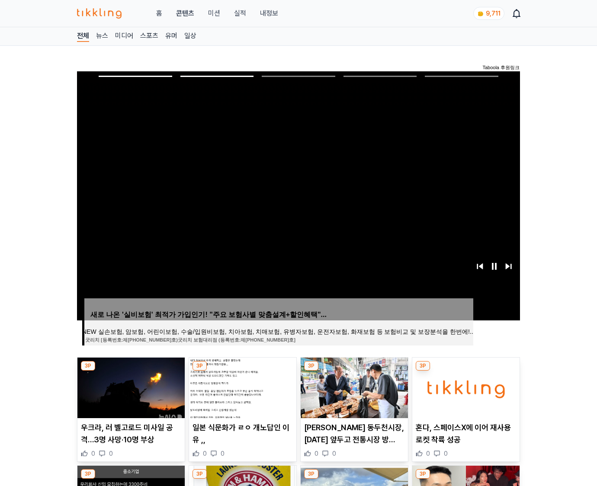
click at [465, 387] on img at bounding box center [465, 388] width 107 height 61
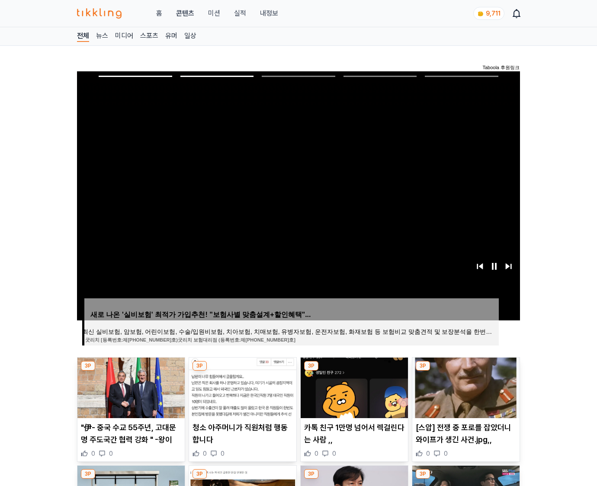
click at [465, 387] on img at bounding box center [465, 388] width 107 height 61
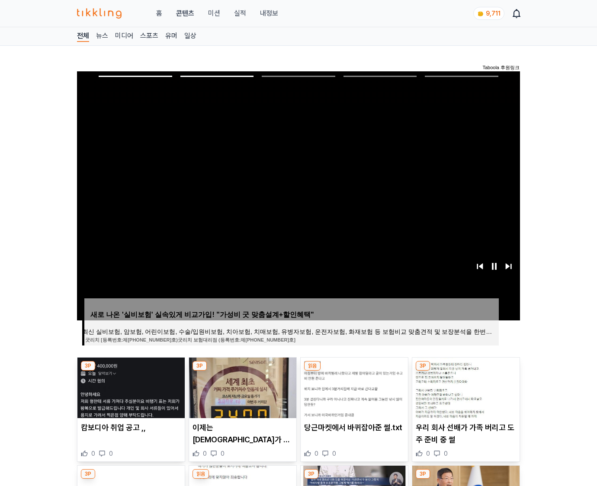
click at [465, 387] on img at bounding box center [465, 388] width 107 height 61
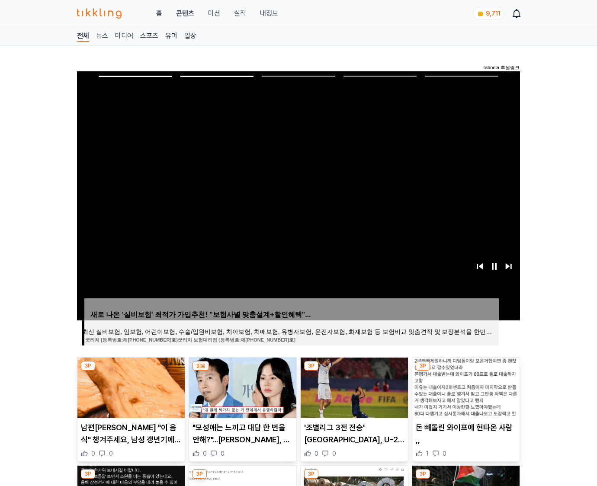
click at [465, 387] on img at bounding box center [465, 388] width 107 height 61
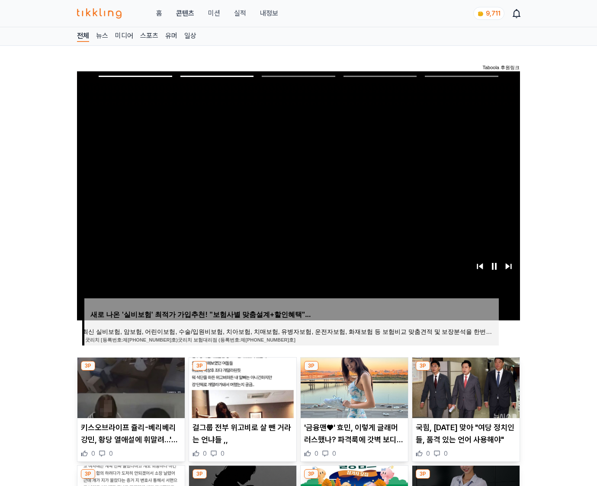
click at [465, 387] on img at bounding box center [465, 388] width 107 height 61
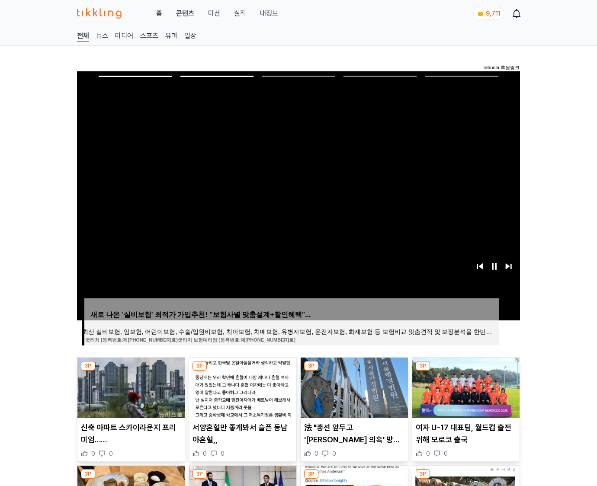
click at [465, 387] on img at bounding box center [465, 388] width 107 height 61
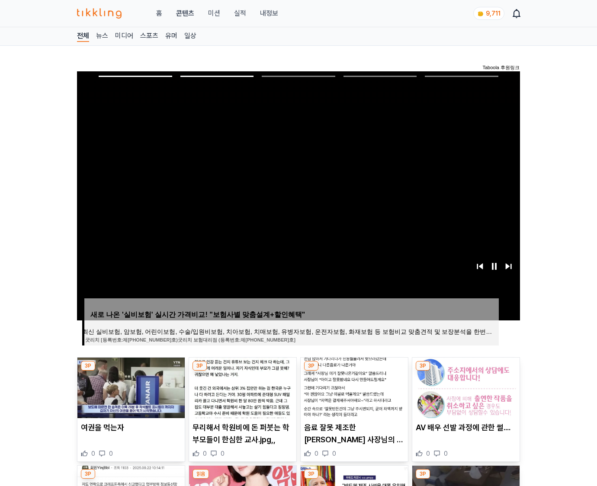
click at [465, 387] on img at bounding box center [465, 388] width 107 height 61
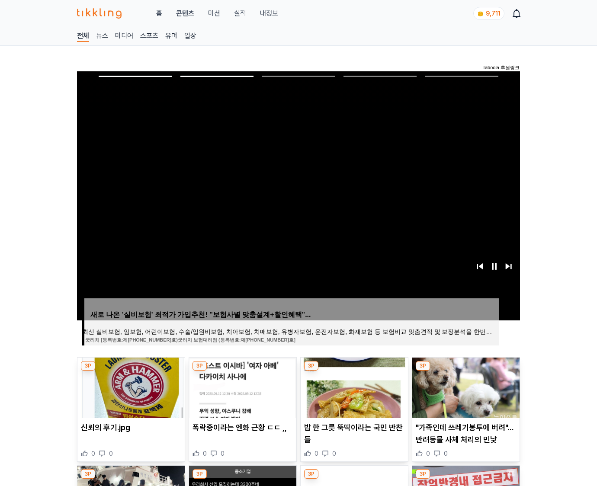
click at [465, 387] on img at bounding box center [465, 388] width 107 height 61
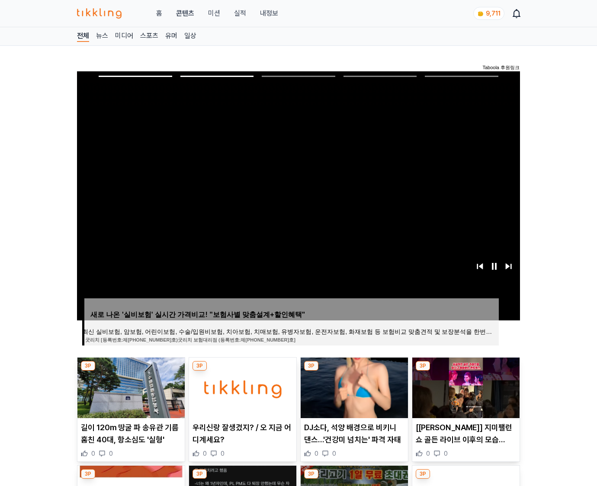
click at [465, 387] on img at bounding box center [465, 388] width 107 height 61
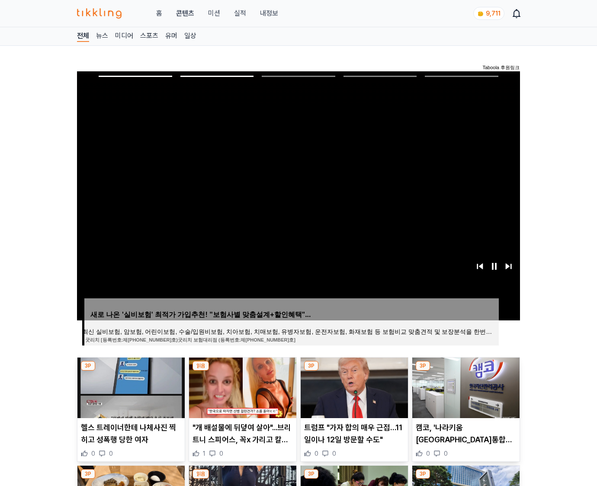
click at [465, 387] on img at bounding box center [465, 388] width 107 height 61
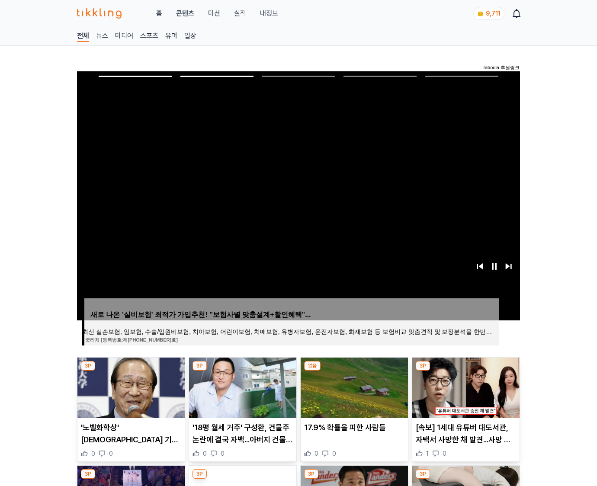
click at [465, 387] on img at bounding box center [465, 388] width 107 height 61
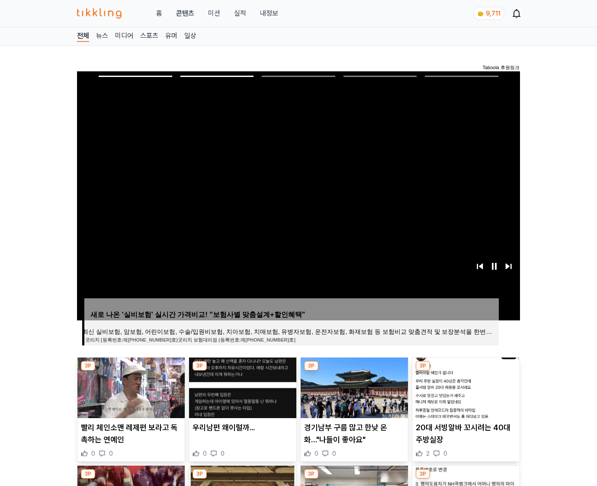
click at [465, 387] on img at bounding box center [465, 388] width 107 height 61
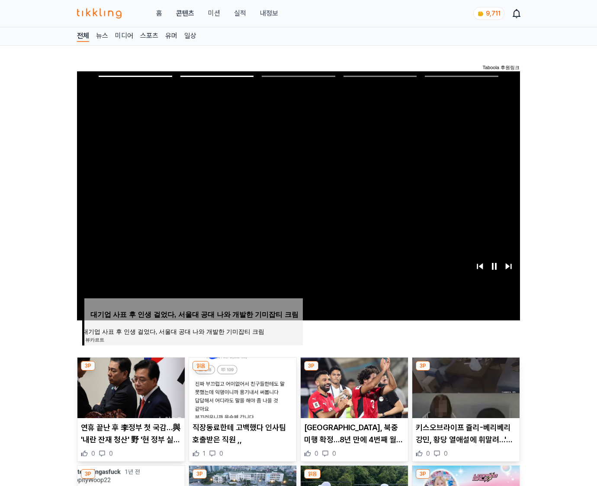
click at [465, 387] on img at bounding box center [465, 388] width 107 height 61
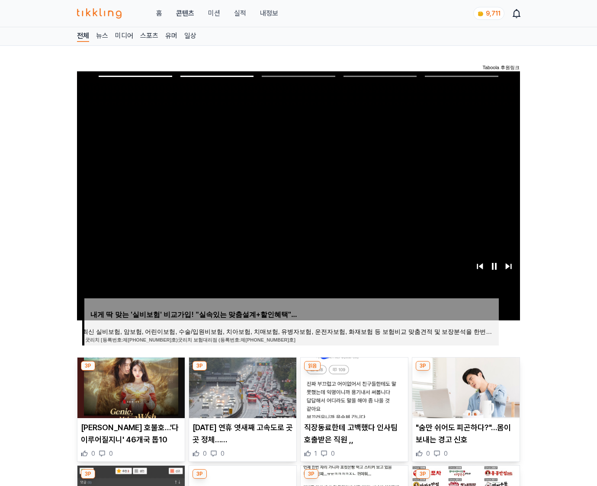
click at [465, 387] on img at bounding box center [465, 388] width 107 height 61
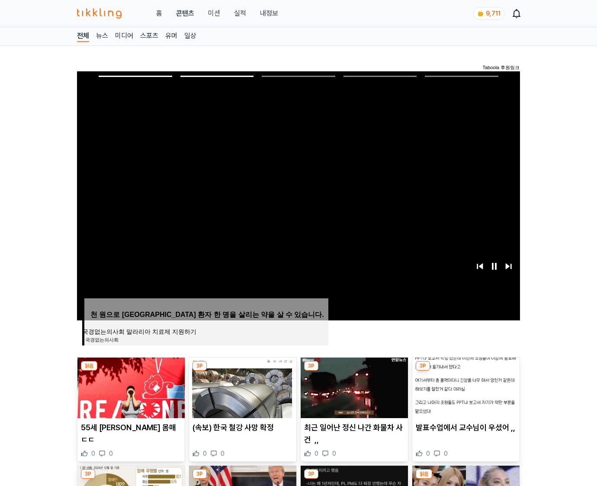
click at [465, 387] on img at bounding box center [465, 388] width 107 height 61
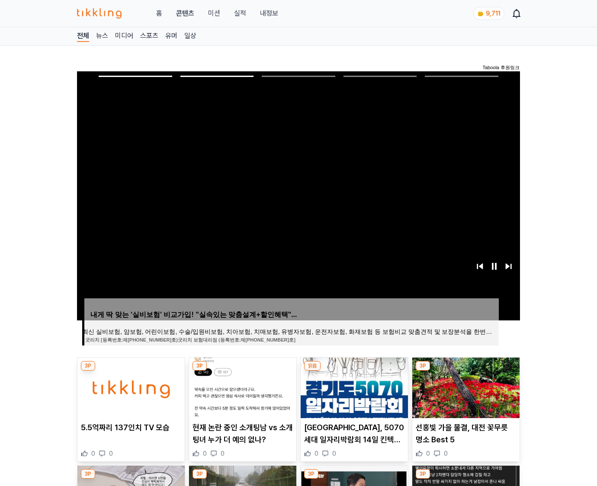
click at [465, 387] on img at bounding box center [465, 388] width 107 height 61
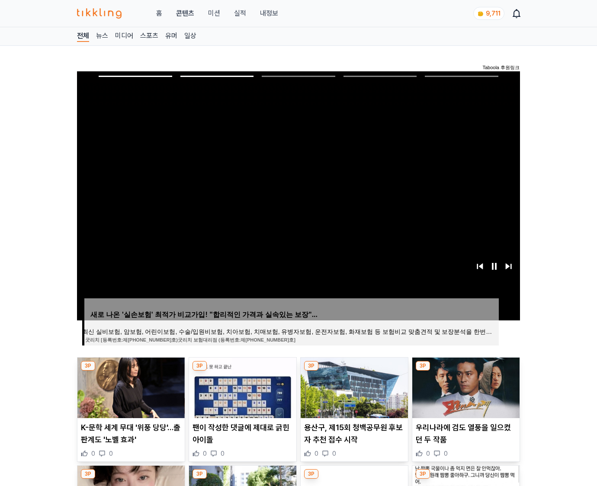
click at [465, 387] on img at bounding box center [465, 388] width 107 height 61
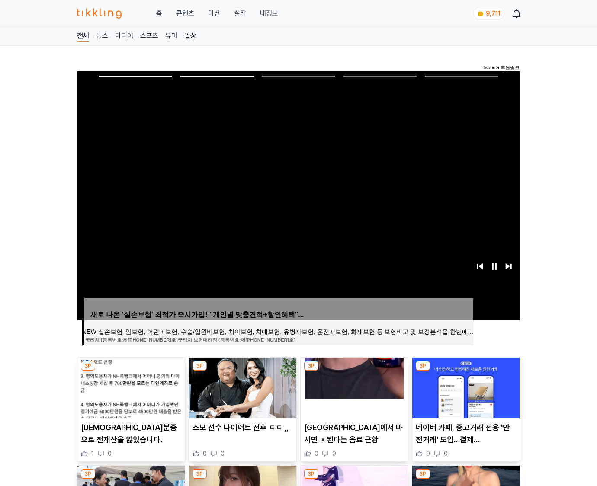
click at [465, 387] on img at bounding box center [465, 388] width 107 height 61
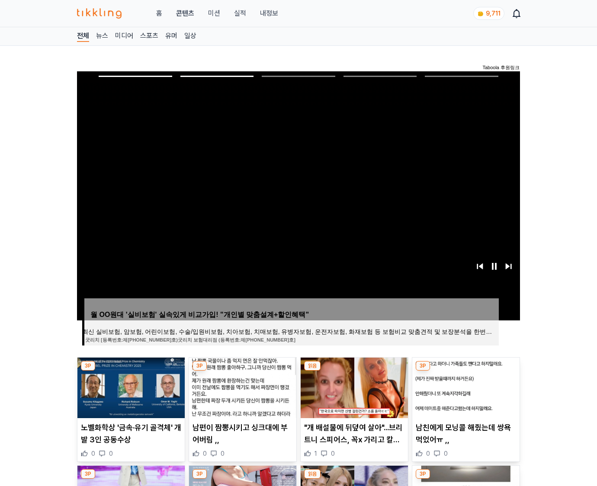
click at [465, 387] on img at bounding box center [465, 388] width 107 height 61
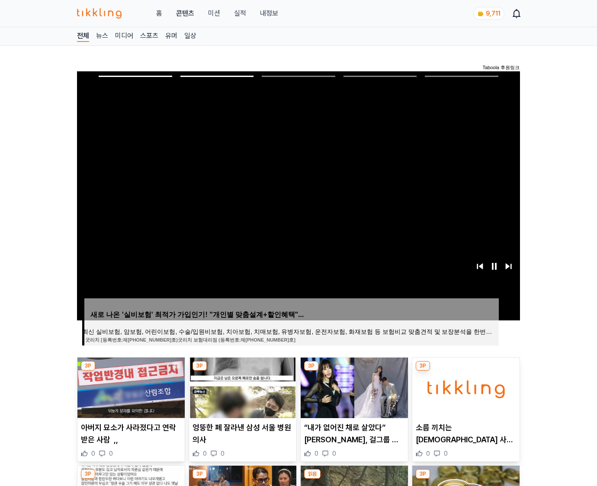
click at [465, 387] on img at bounding box center [465, 388] width 107 height 61
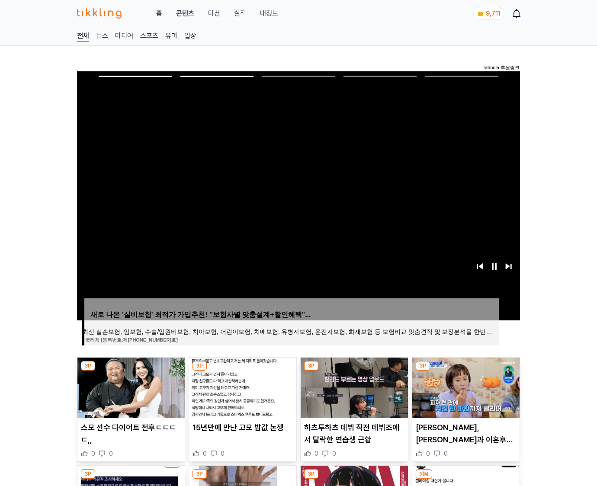
click at [465, 387] on img at bounding box center [465, 388] width 107 height 61
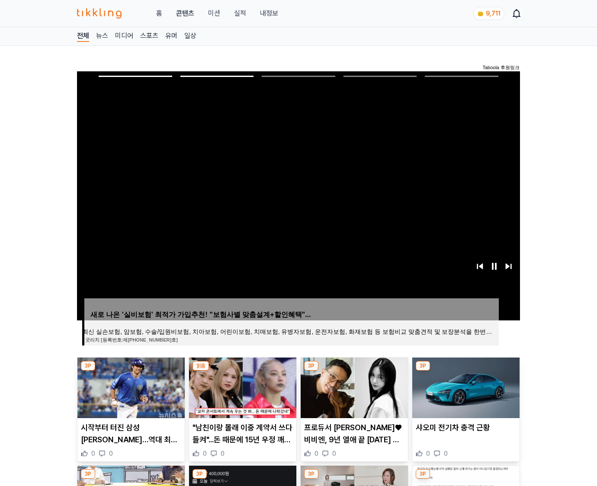
click at [465, 387] on img at bounding box center [465, 388] width 107 height 61
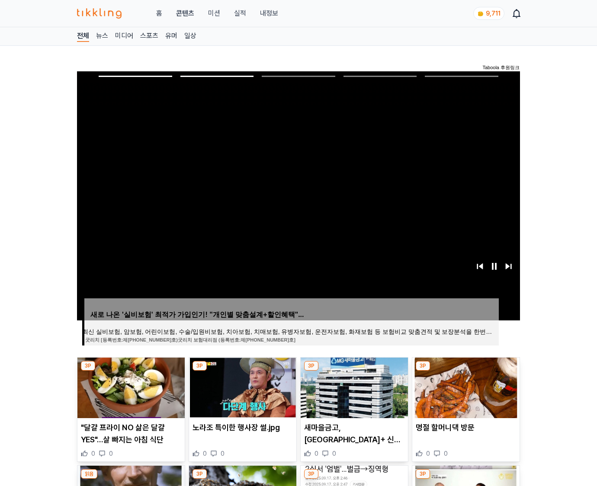
click at [465, 387] on img at bounding box center [465, 388] width 107 height 61
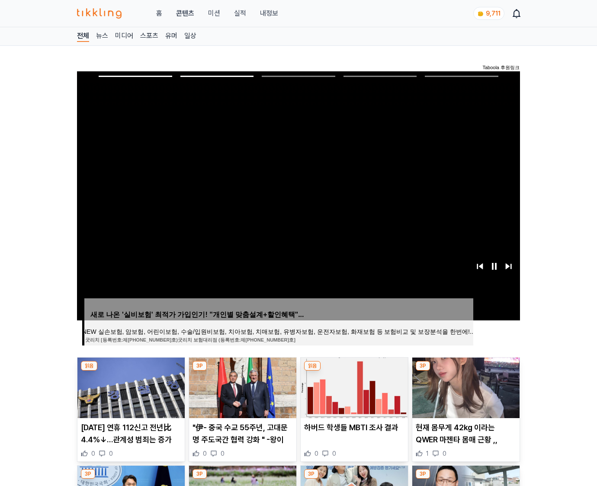
click at [465, 387] on img at bounding box center [465, 388] width 107 height 61
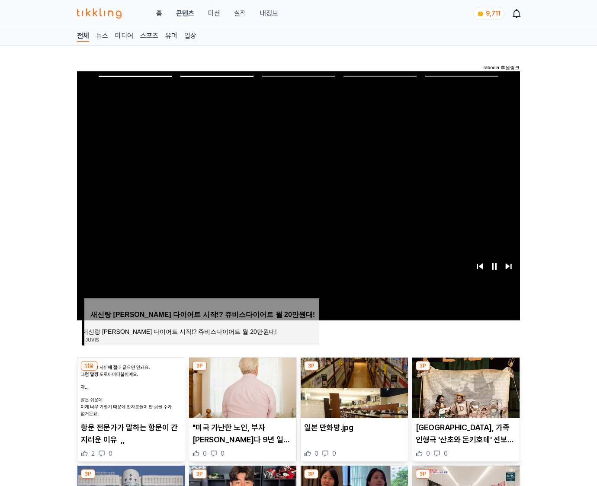
click at [465, 387] on img at bounding box center [465, 388] width 107 height 61
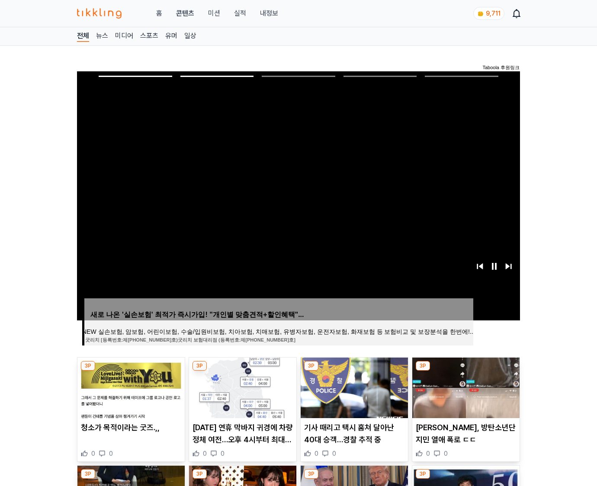
click at [465, 387] on img at bounding box center [465, 388] width 107 height 61
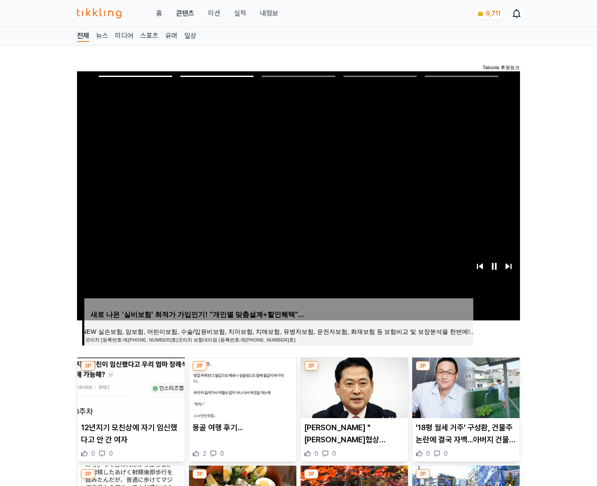
click at [465, 387] on img at bounding box center [465, 388] width 107 height 61
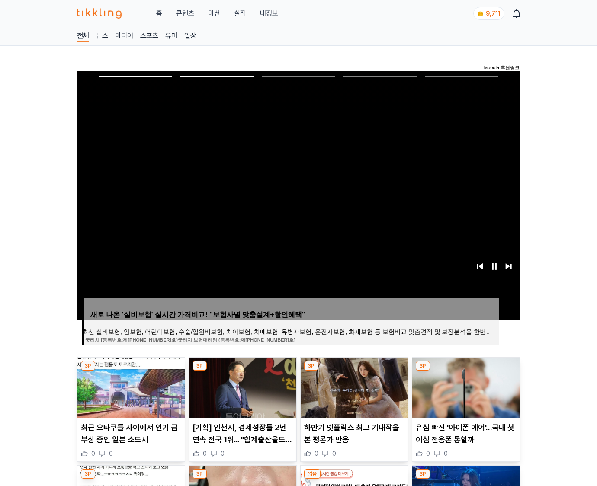
click at [465, 387] on img at bounding box center [465, 388] width 107 height 61
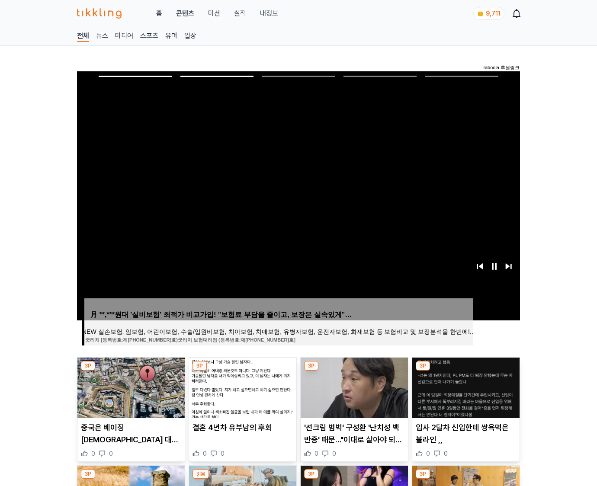
click at [465, 387] on img at bounding box center [465, 388] width 107 height 61
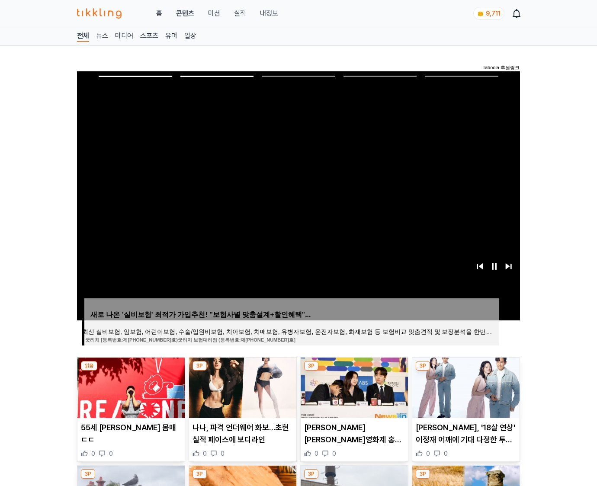
click at [465, 387] on img at bounding box center [465, 388] width 107 height 61
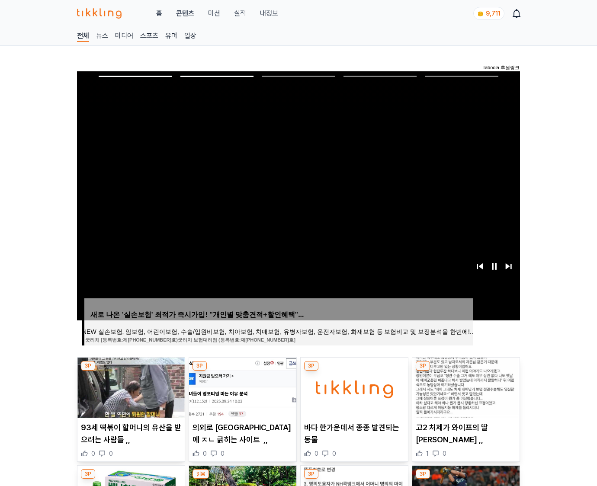
click at [465, 387] on img at bounding box center [465, 388] width 107 height 61
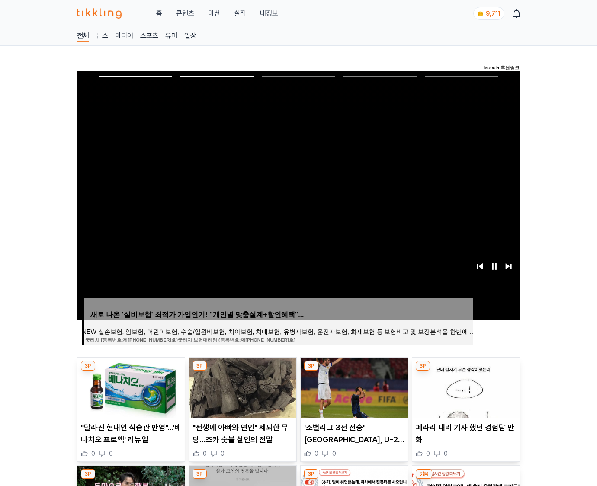
click at [465, 387] on img at bounding box center [465, 388] width 107 height 61
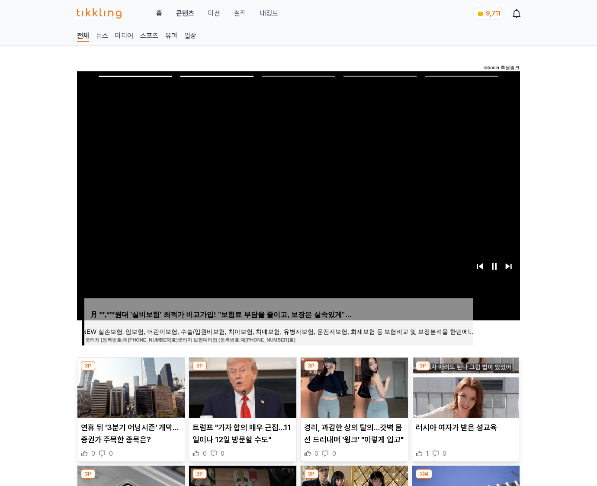
click at [465, 387] on img at bounding box center [465, 388] width 107 height 61
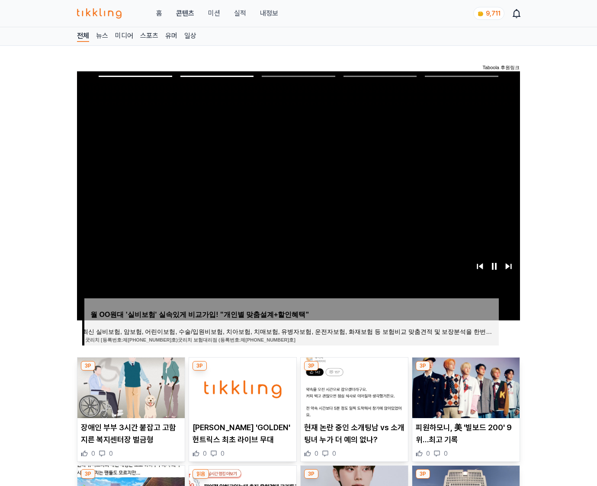
click at [465, 387] on img at bounding box center [465, 388] width 107 height 61
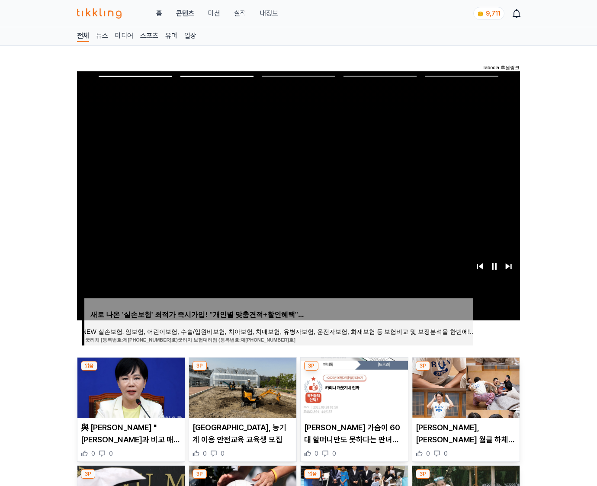
click at [465, 387] on img at bounding box center [465, 388] width 107 height 61
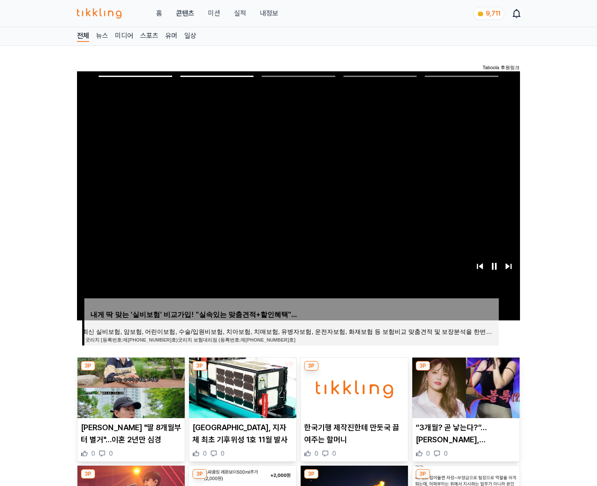
click at [465, 387] on img at bounding box center [465, 388] width 107 height 61
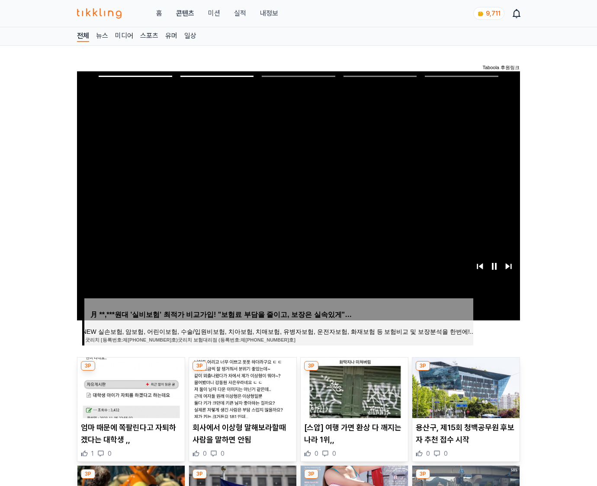
click at [465, 387] on img at bounding box center [465, 388] width 107 height 61
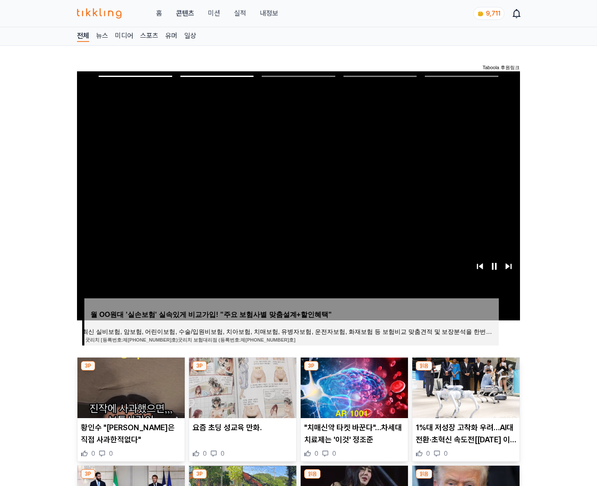
click at [465, 387] on img at bounding box center [465, 388] width 107 height 61
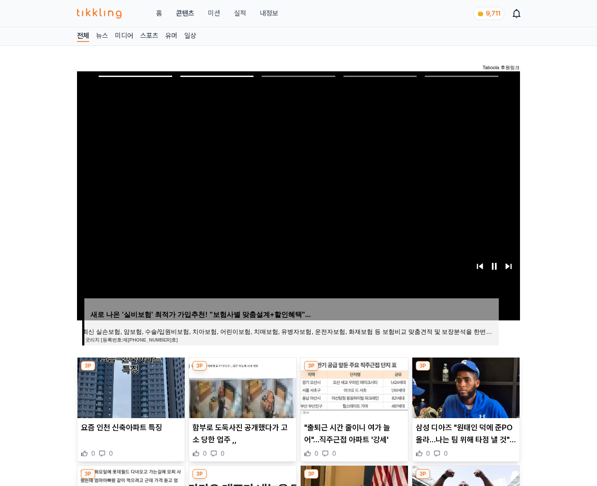
click at [465, 387] on img at bounding box center [465, 388] width 107 height 61
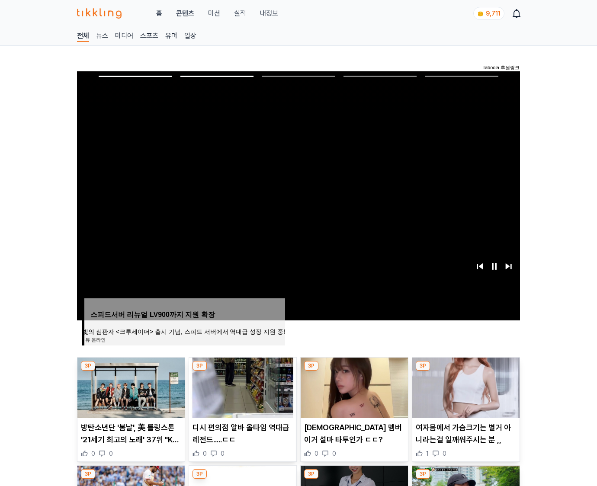
click at [465, 387] on img at bounding box center [465, 388] width 107 height 61
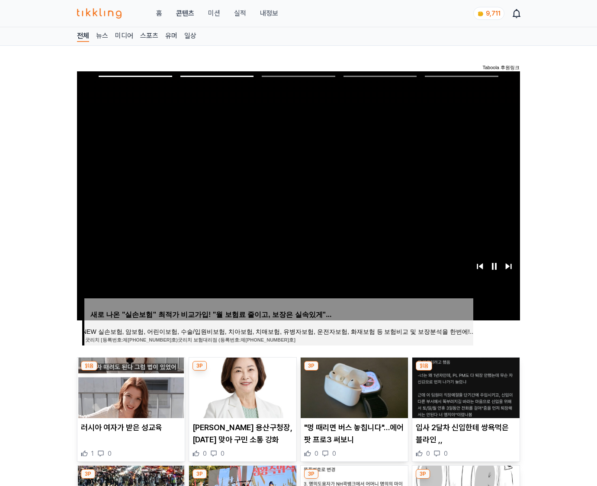
click at [465, 387] on img at bounding box center [465, 388] width 107 height 61
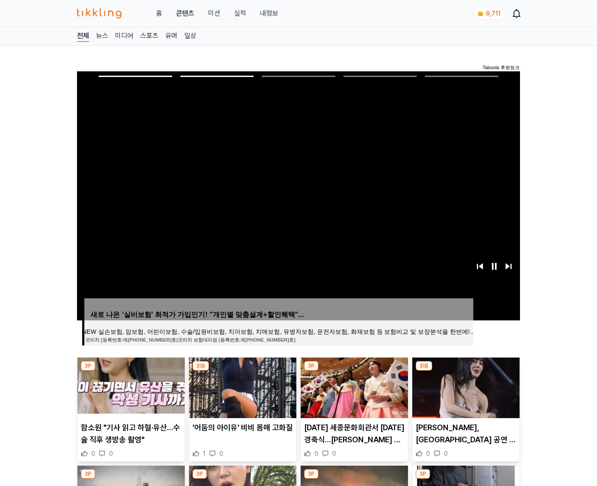
click at [465, 387] on img at bounding box center [465, 388] width 107 height 61
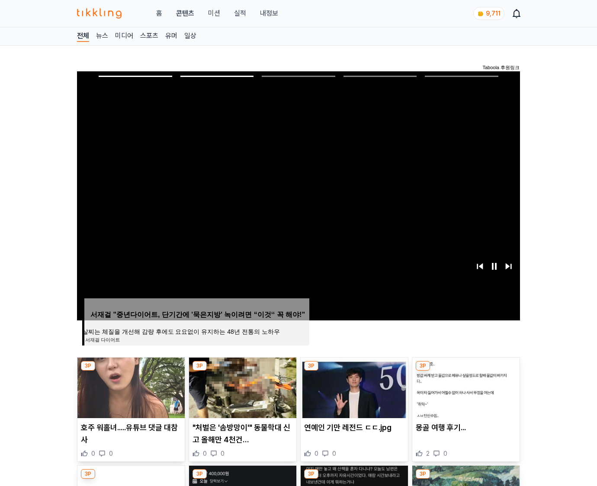
click at [465, 387] on img at bounding box center [465, 388] width 107 height 61
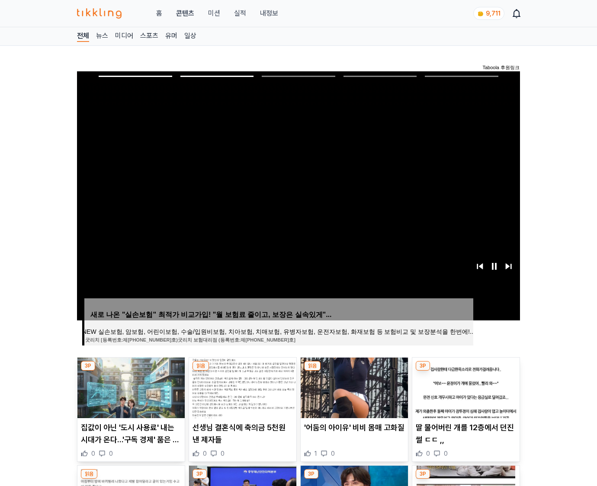
click at [465, 387] on img at bounding box center [465, 388] width 107 height 61
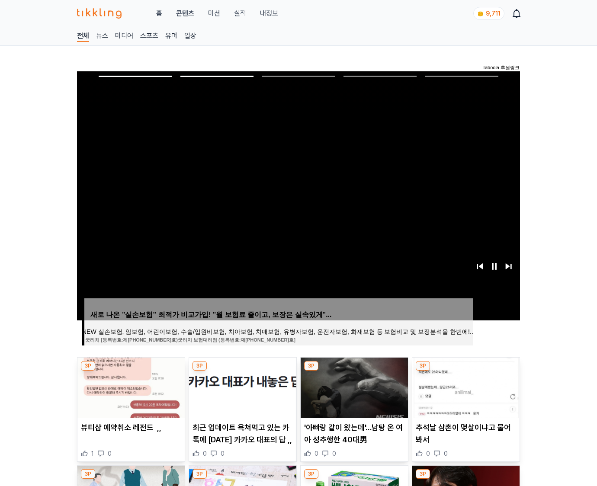
click at [465, 387] on img at bounding box center [465, 388] width 107 height 61
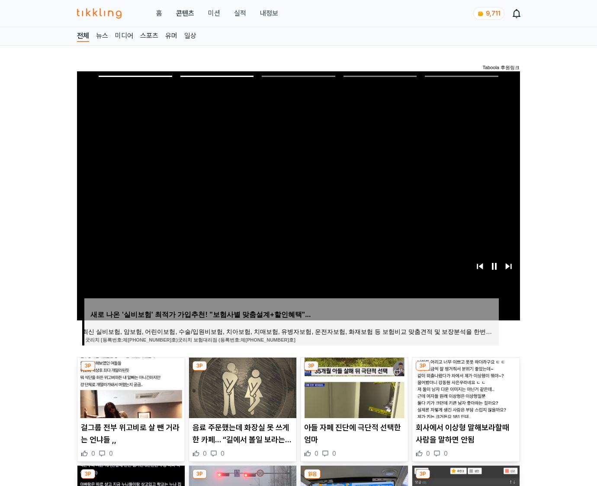
click at [465, 387] on img at bounding box center [465, 388] width 107 height 61
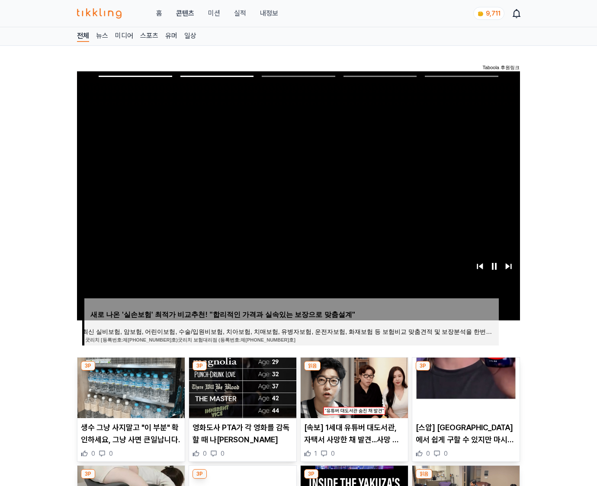
click at [465, 387] on img at bounding box center [465, 388] width 107 height 61
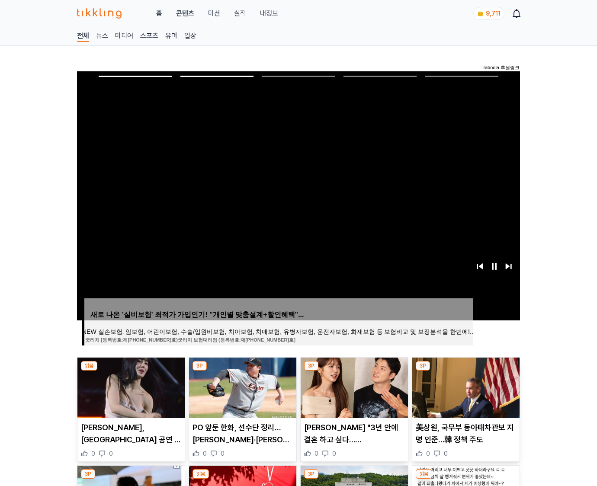
click at [465, 387] on img at bounding box center [465, 388] width 107 height 61
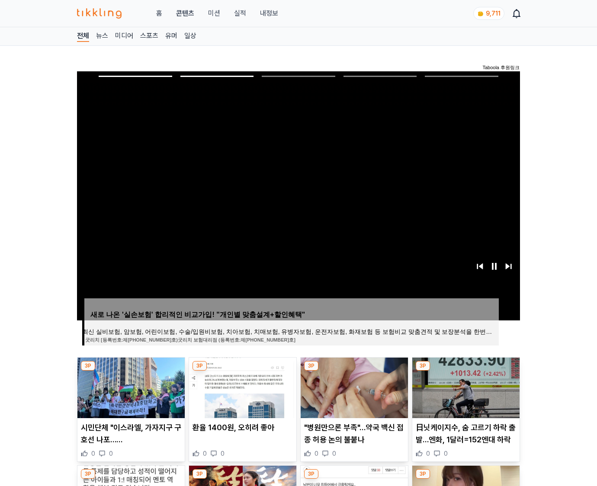
click at [465, 387] on img at bounding box center [465, 388] width 107 height 61
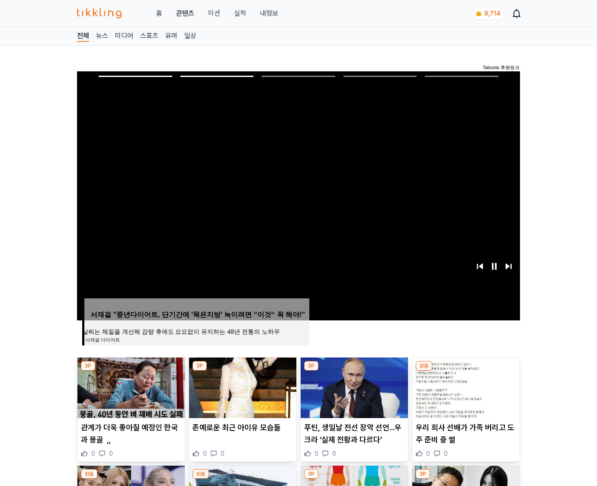
click at [465, 387] on img at bounding box center [465, 388] width 107 height 61
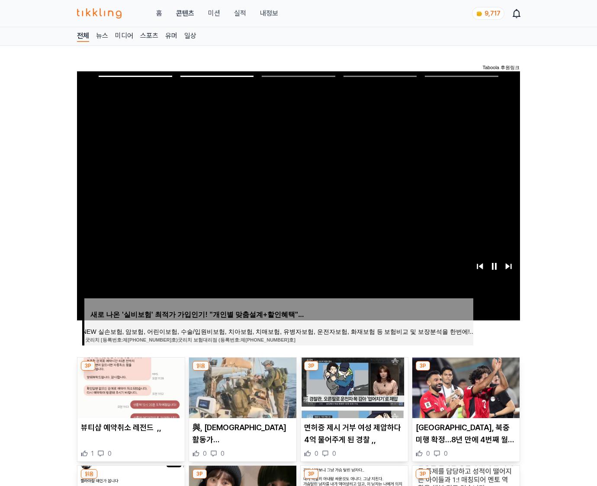
click at [465, 387] on img at bounding box center [465, 388] width 107 height 61
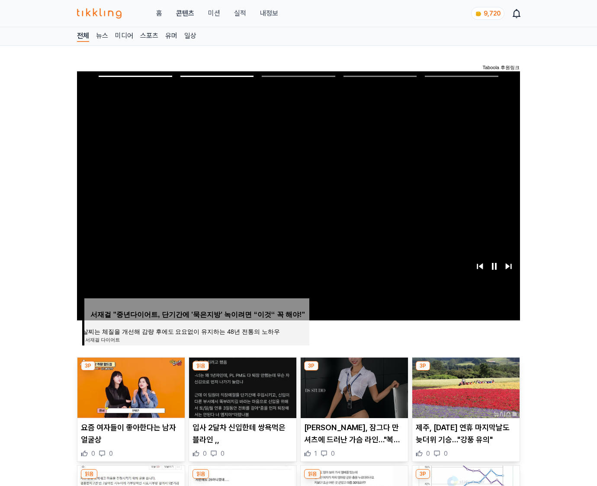
click at [465, 387] on img at bounding box center [465, 388] width 107 height 61
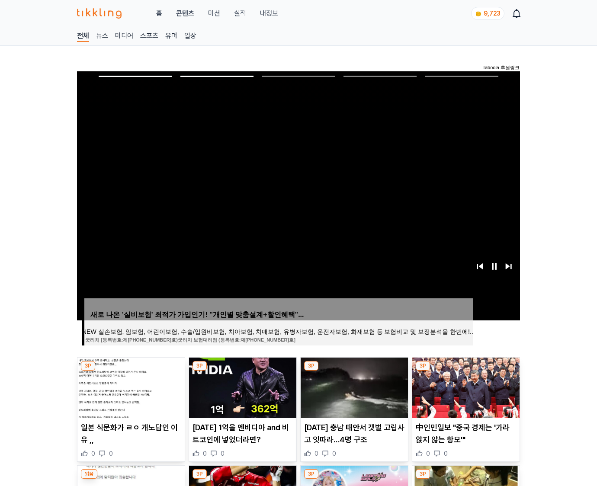
click at [465, 387] on img at bounding box center [465, 388] width 107 height 61
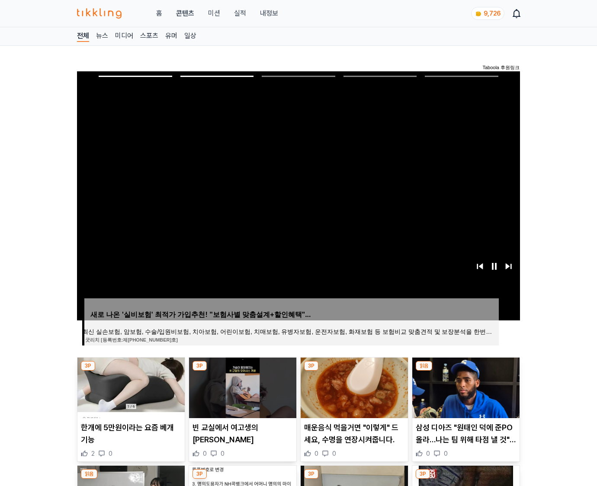
click at [465, 387] on img at bounding box center [465, 388] width 107 height 61
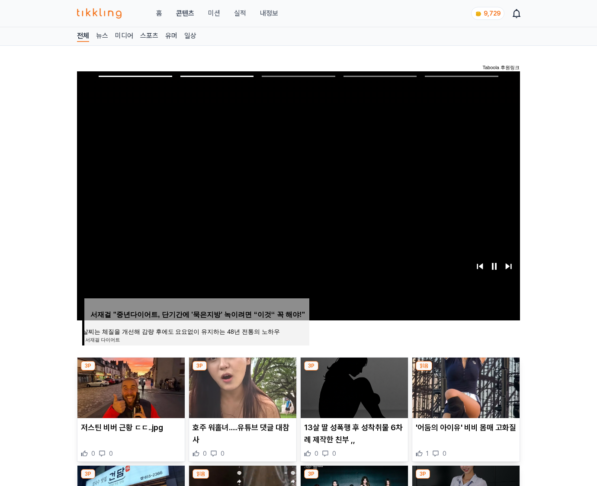
click at [465, 387] on img at bounding box center [465, 388] width 107 height 61
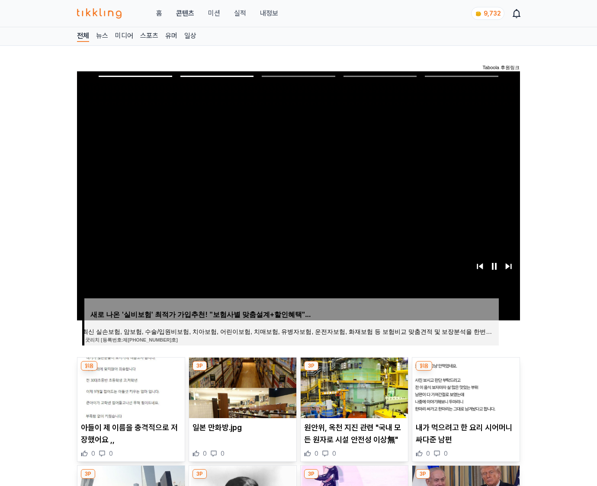
click at [465, 387] on img at bounding box center [465, 388] width 107 height 61
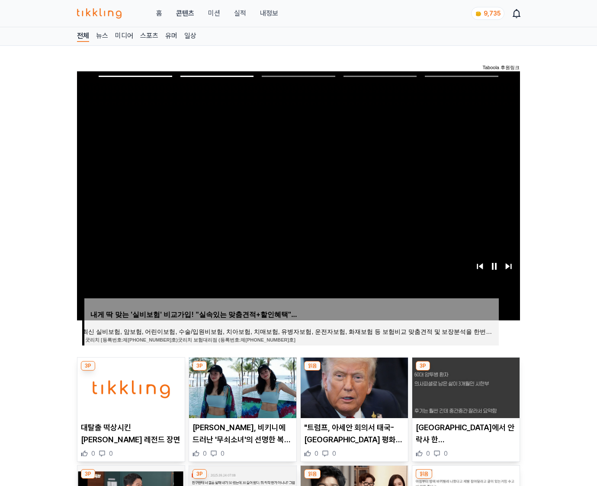
click at [465, 387] on img at bounding box center [465, 388] width 107 height 61
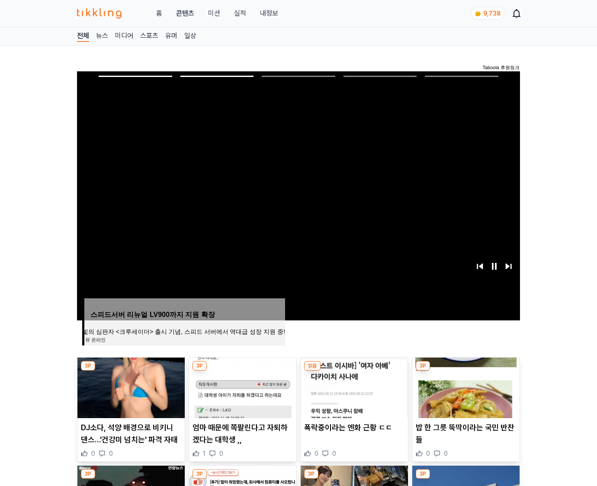
click at [465, 387] on img at bounding box center [465, 388] width 107 height 61
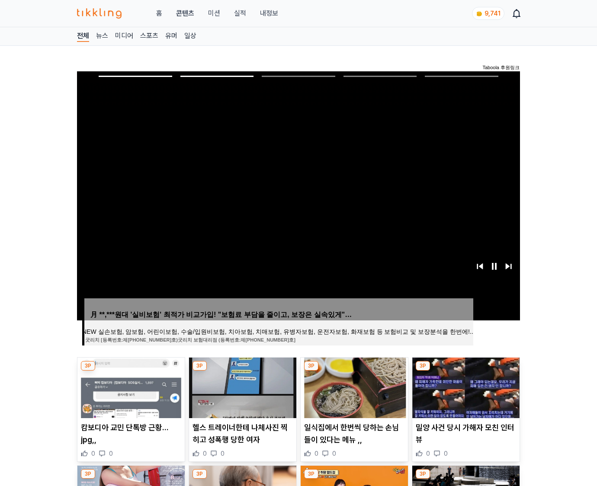
click at [465, 387] on img at bounding box center [465, 388] width 107 height 61
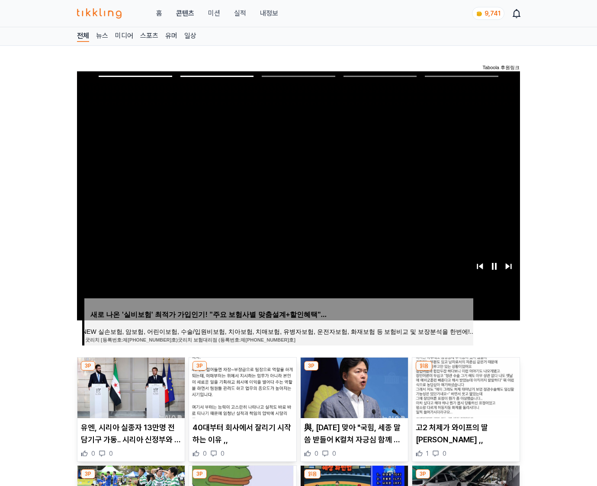
click at [465, 387] on img at bounding box center [465, 388] width 107 height 61
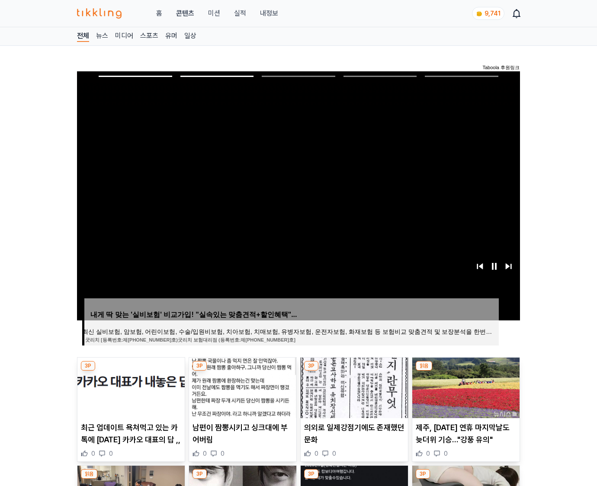
click at [465, 387] on img at bounding box center [465, 388] width 107 height 61
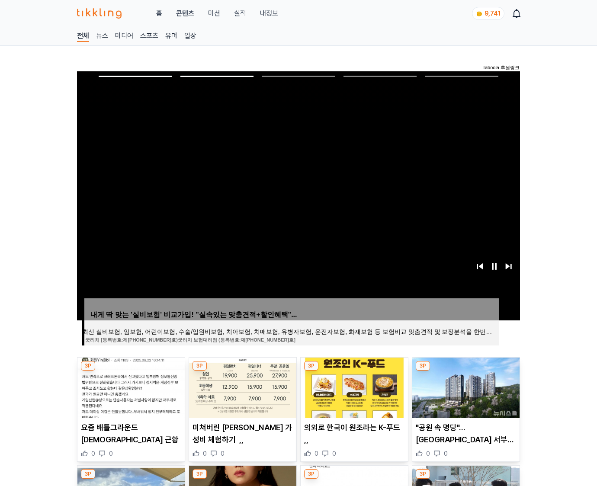
click at [465, 387] on img at bounding box center [465, 388] width 107 height 61
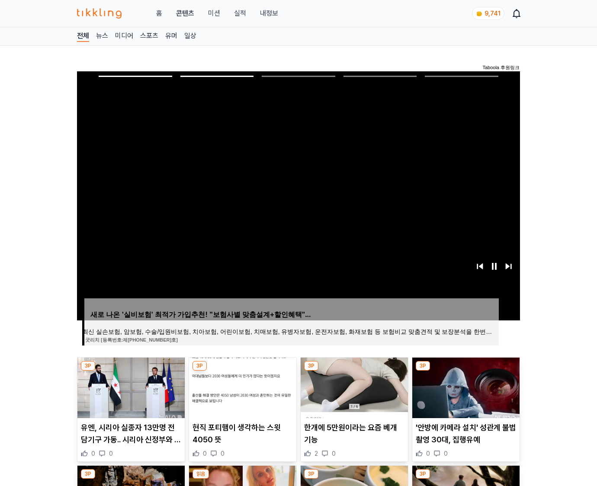
click at [465, 387] on img at bounding box center [465, 388] width 107 height 61
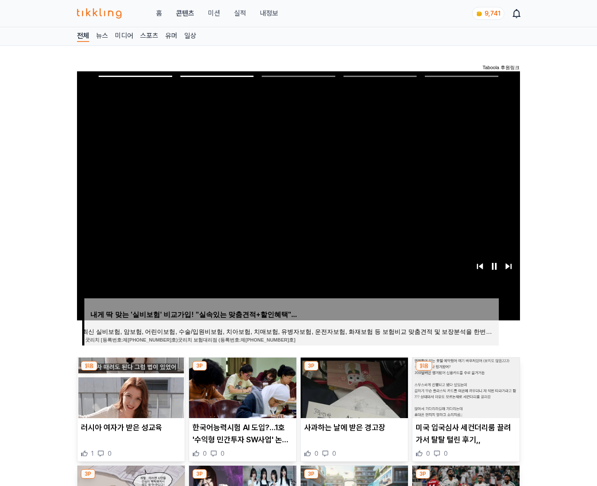
click at [465, 387] on img at bounding box center [465, 388] width 107 height 61
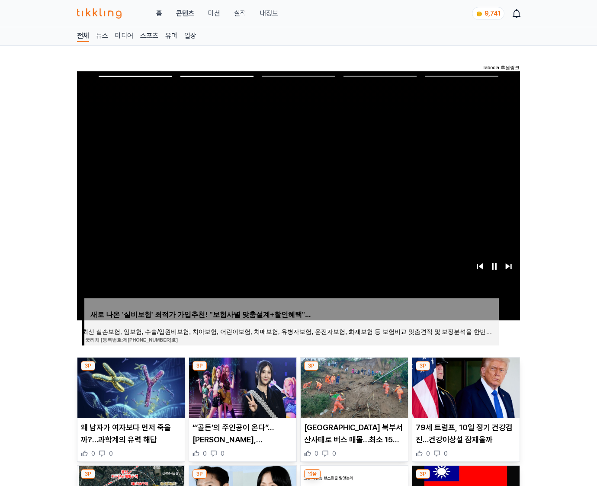
click at [465, 387] on img at bounding box center [465, 388] width 107 height 61
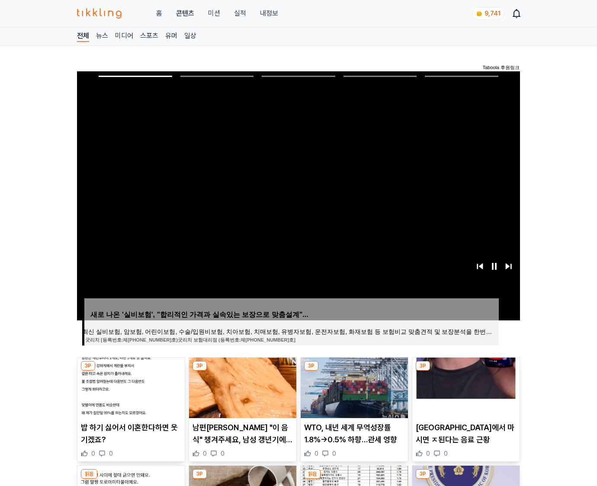
click at [465, 387] on img at bounding box center [465, 388] width 107 height 61
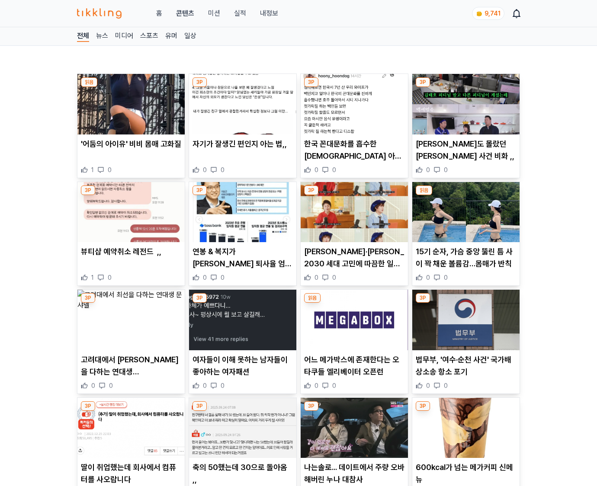
click at [465, 387] on div "0 0" at bounding box center [466, 386] width 100 height 9
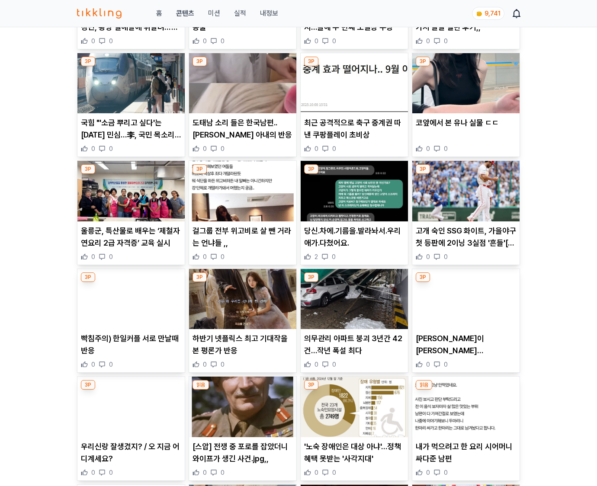
scroll to position [1865, 0]
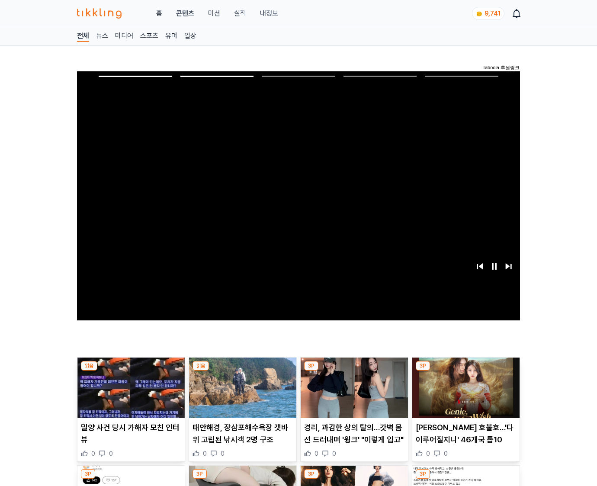
click at [465, 387] on img at bounding box center [465, 388] width 107 height 61
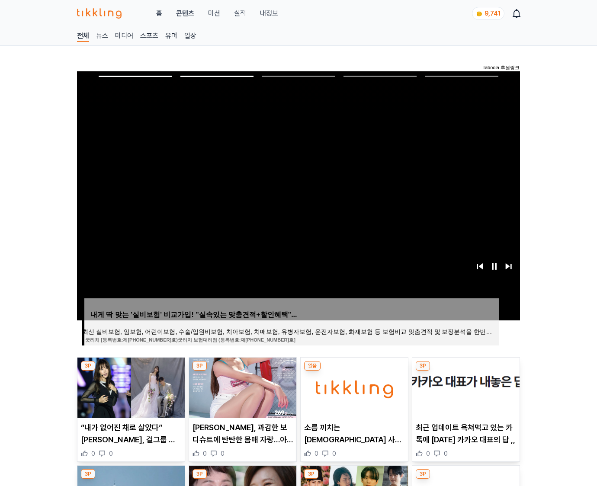
click at [465, 387] on img at bounding box center [465, 388] width 107 height 61
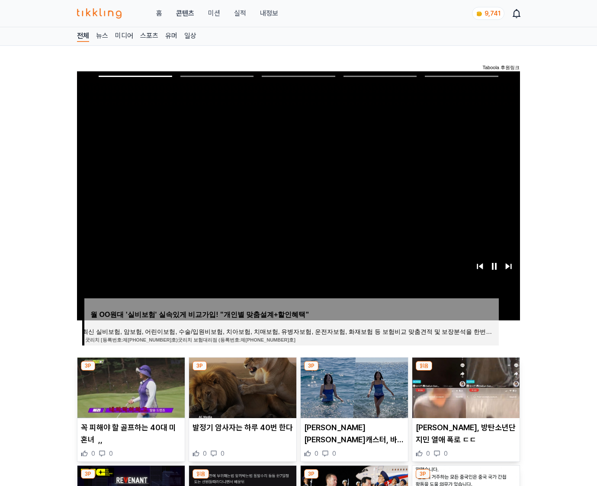
click at [465, 387] on img at bounding box center [465, 388] width 107 height 61
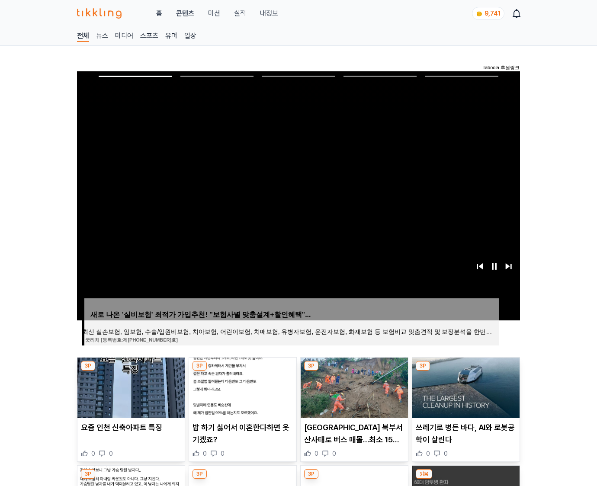
click at [465, 387] on img at bounding box center [465, 388] width 107 height 61
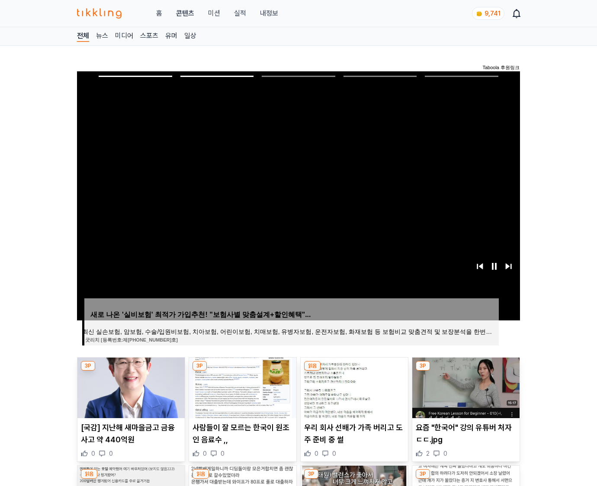
click at [465, 387] on img at bounding box center [465, 388] width 107 height 61
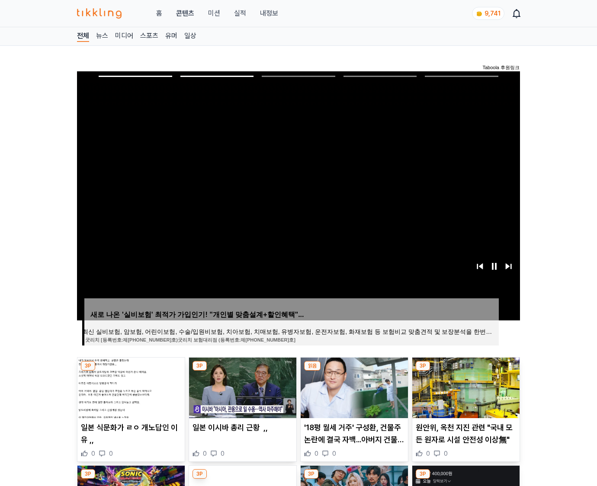
click at [465, 387] on img at bounding box center [465, 388] width 107 height 61
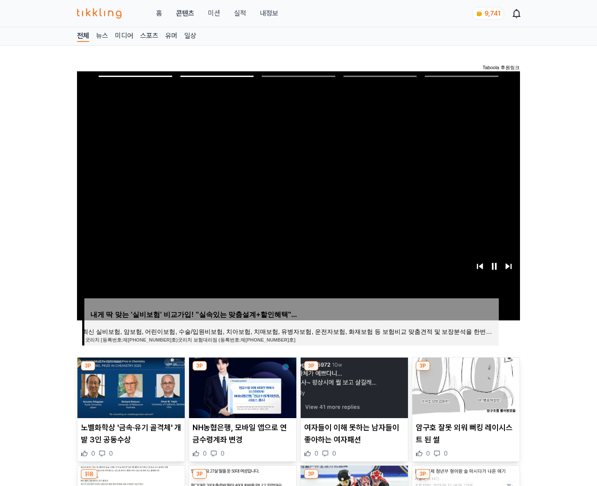
click at [465, 387] on img at bounding box center [465, 388] width 107 height 61
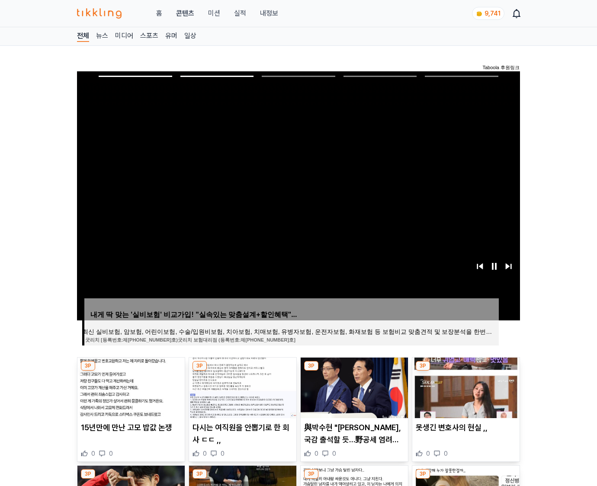
click at [465, 387] on img at bounding box center [465, 388] width 107 height 61
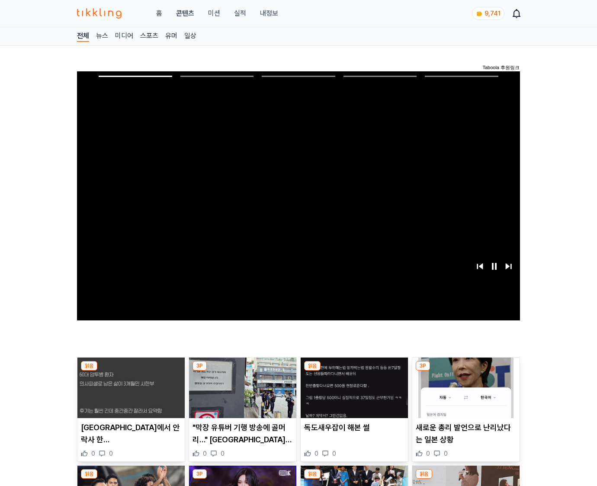
click at [465, 387] on img at bounding box center [465, 388] width 107 height 61
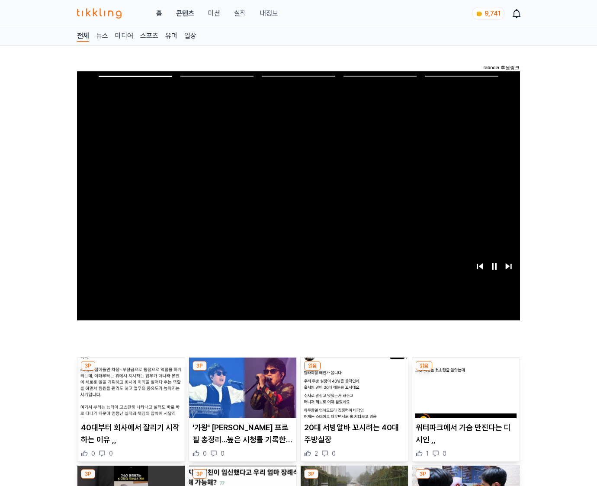
click at [465, 387] on img at bounding box center [465, 388] width 107 height 61
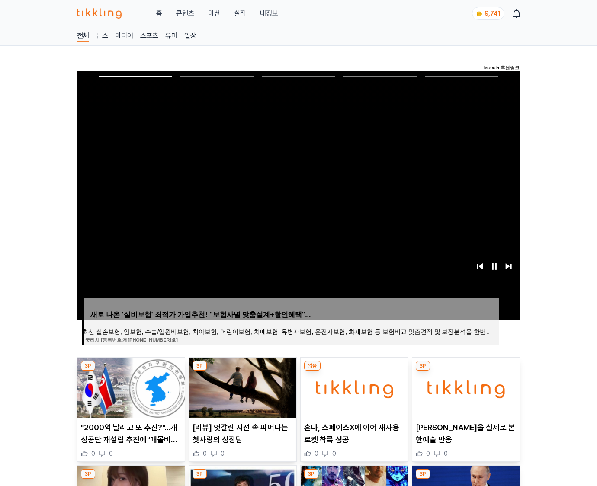
click at [465, 387] on img at bounding box center [465, 388] width 107 height 61
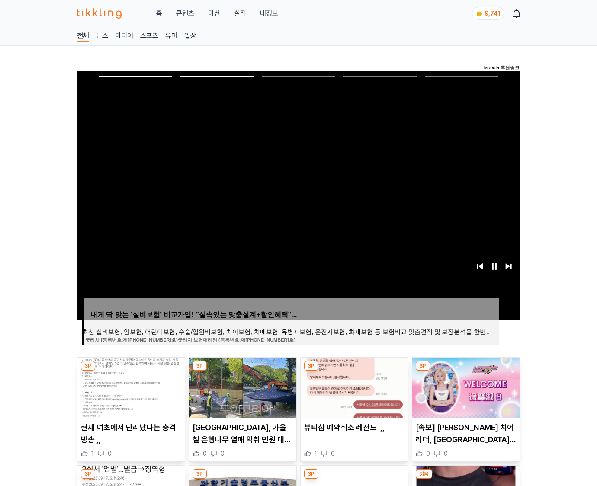
click at [465, 387] on img at bounding box center [465, 388] width 107 height 61
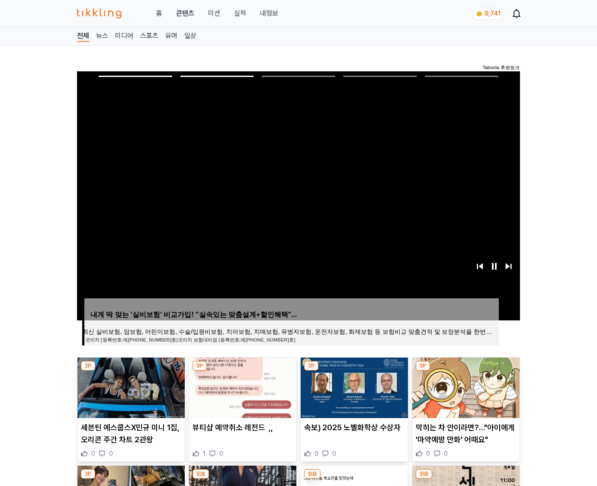
click at [465, 387] on img at bounding box center [465, 388] width 107 height 61
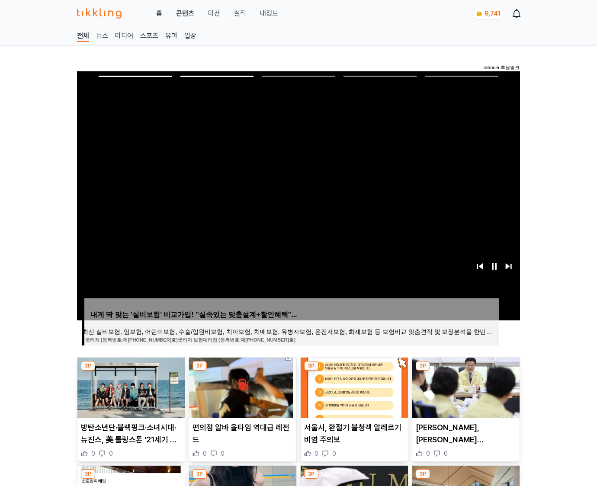
click at [465, 387] on img at bounding box center [465, 388] width 107 height 61
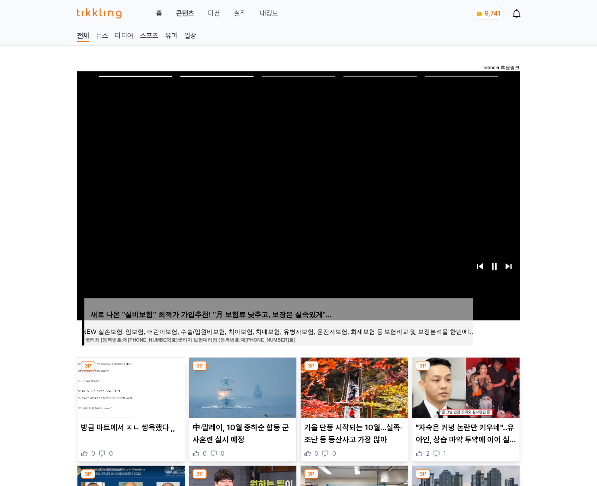
click at [465, 387] on img at bounding box center [465, 388] width 107 height 61
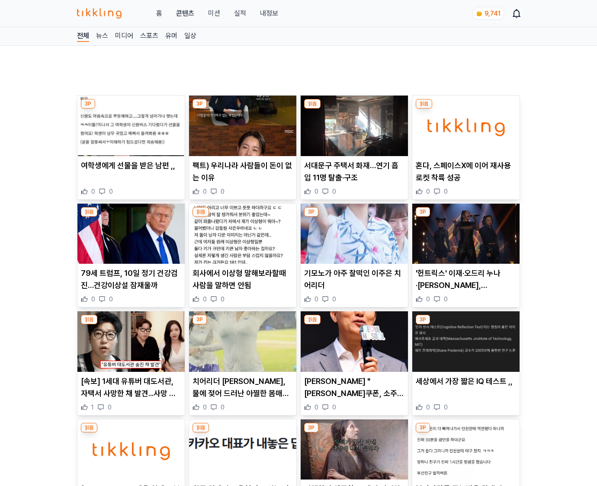
click at [465, 387] on p "세상에서 가장 짧은 IQ 테스트 ,," at bounding box center [466, 382] width 100 height 12
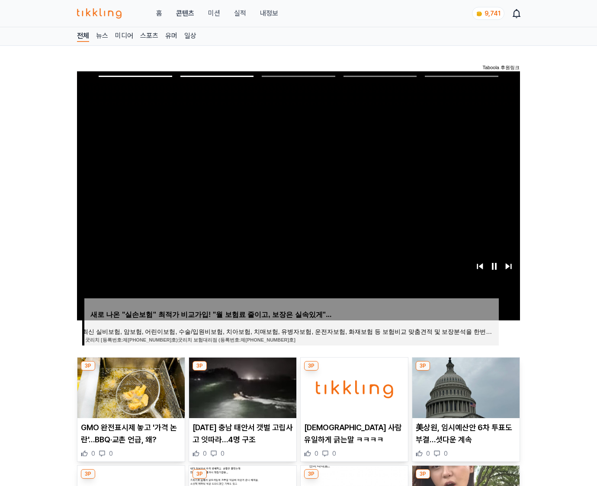
click at [465, 387] on img at bounding box center [465, 388] width 107 height 61
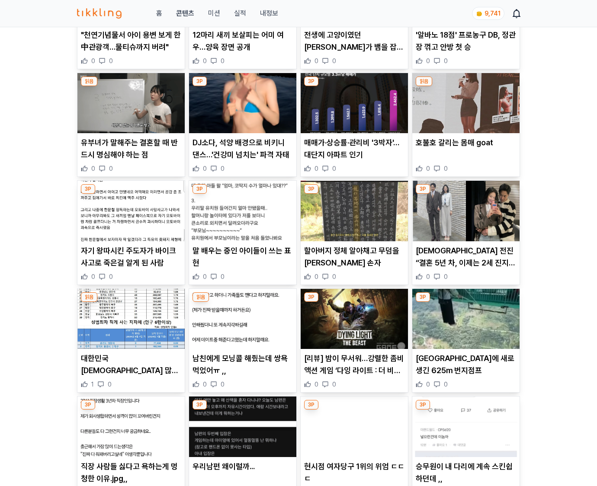
scroll to position [2836, 0]
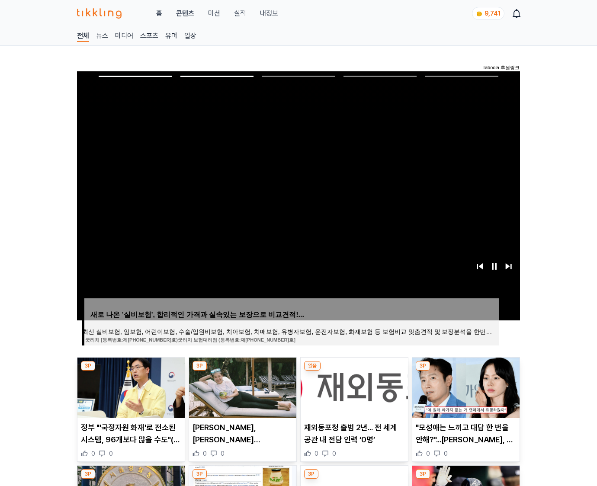
click at [465, 387] on img at bounding box center [465, 388] width 107 height 61
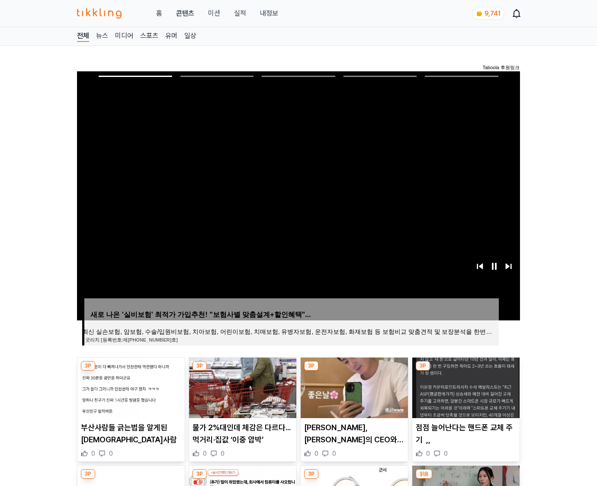
click at [465, 387] on img at bounding box center [465, 388] width 107 height 61
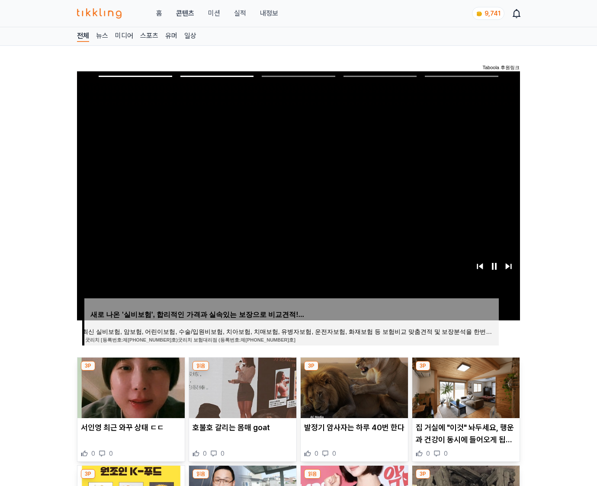
click at [465, 387] on img at bounding box center [465, 388] width 107 height 61
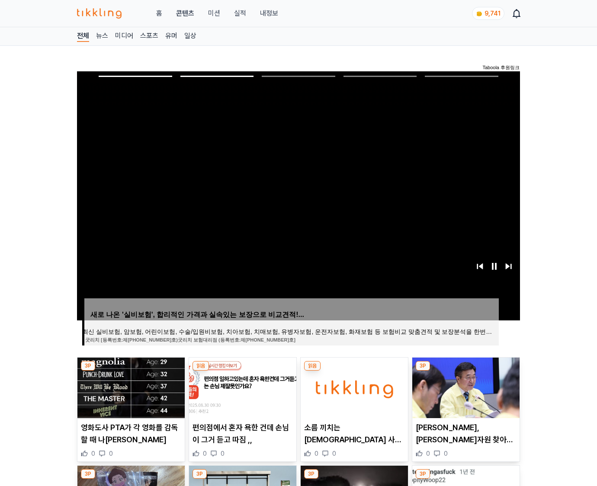
click at [465, 387] on img at bounding box center [465, 388] width 107 height 61
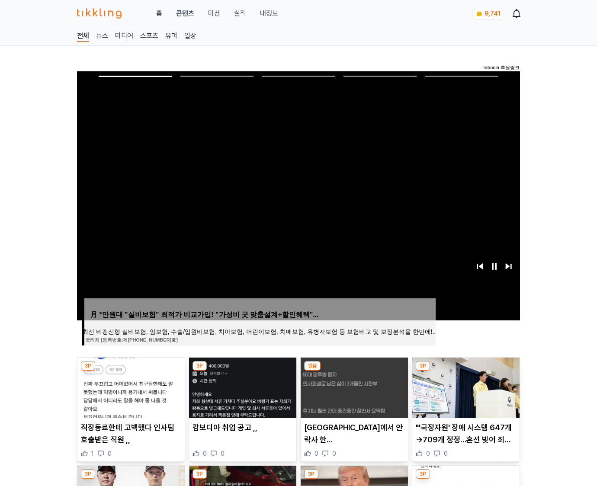
click at [465, 387] on img at bounding box center [465, 388] width 107 height 61
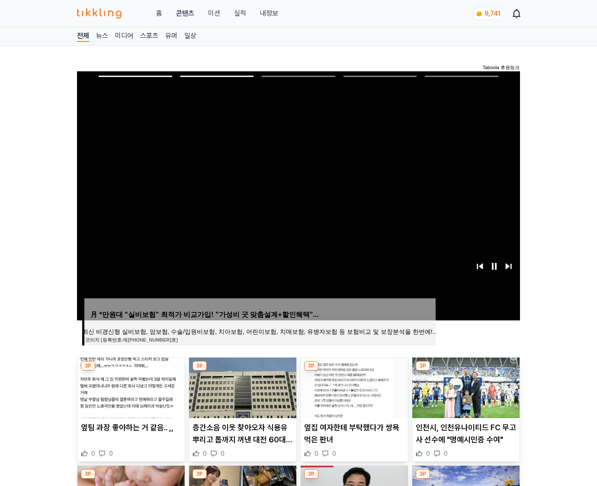
click at [465, 387] on img at bounding box center [465, 388] width 107 height 61
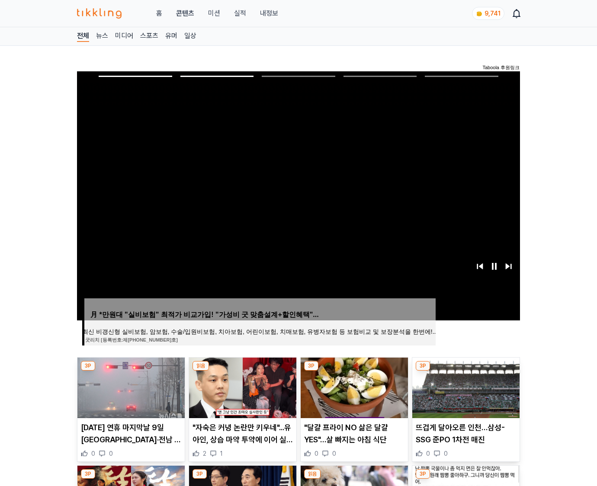
click at [465, 387] on img at bounding box center [465, 388] width 107 height 61
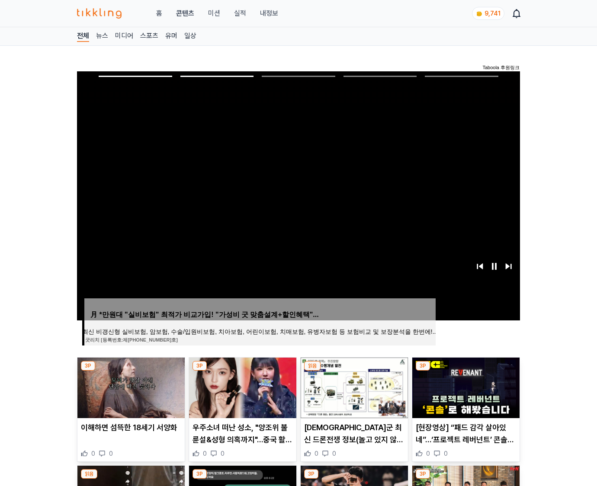
click at [465, 387] on img at bounding box center [465, 388] width 107 height 61
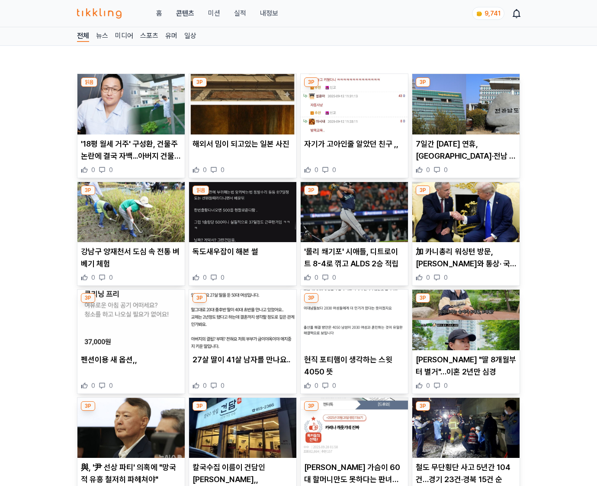
click at [465, 387] on div "0 0" at bounding box center [466, 386] width 100 height 9
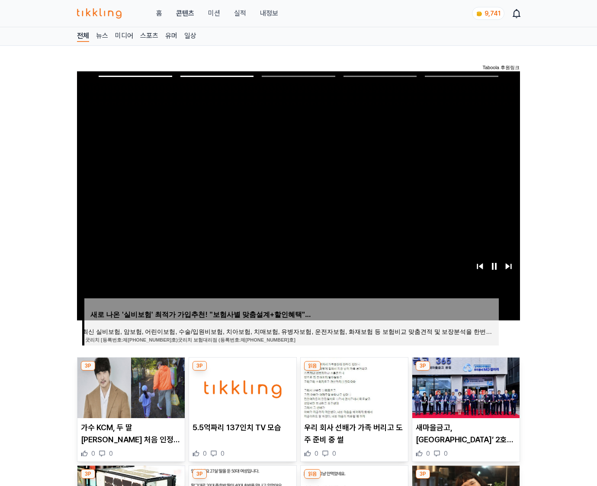
click at [465, 387] on img at bounding box center [465, 388] width 107 height 61
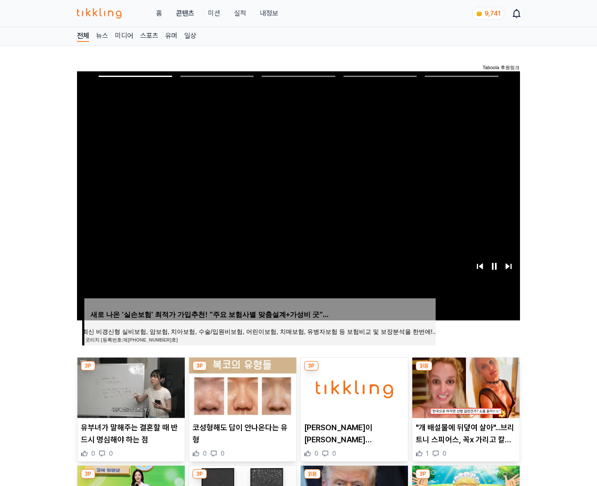
click at [465, 387] on img at bounding box center [465, 388] width 107 height 61
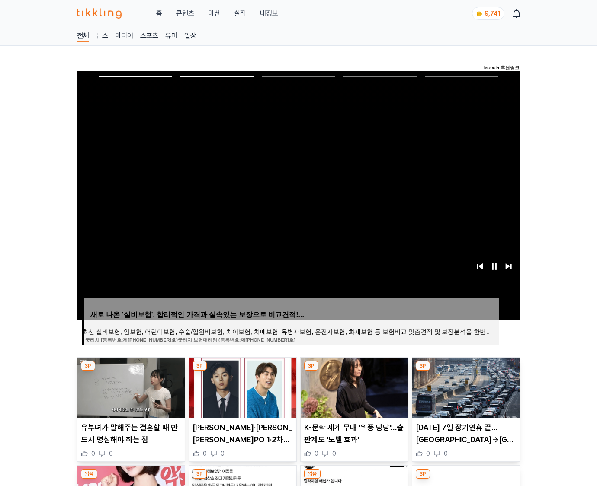
click at [465, 387] on img at bounding box center [465, 388] width 107 height 61
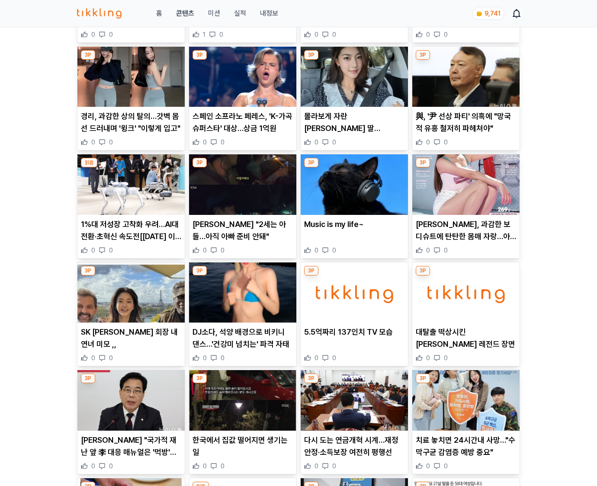
scroll to position [3418, 0]
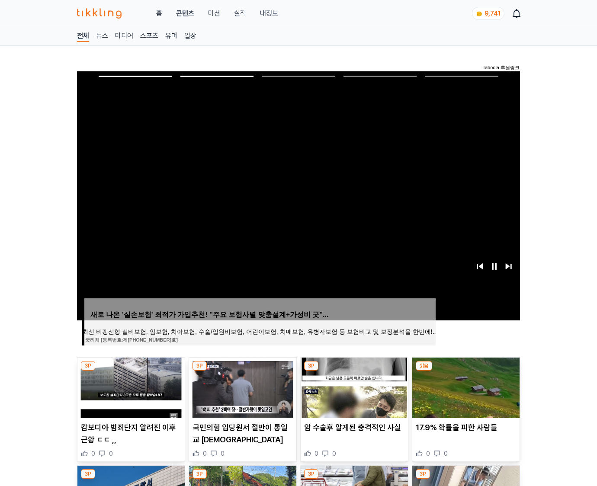
click at [465, 387] on img at bounding box center [465, 388] width 107 height 61
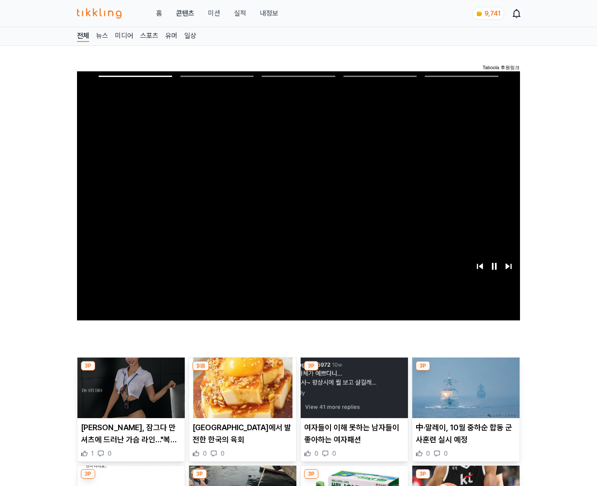
click at [465, 387] on img at bounding box center [465, 388] width 107 height 61
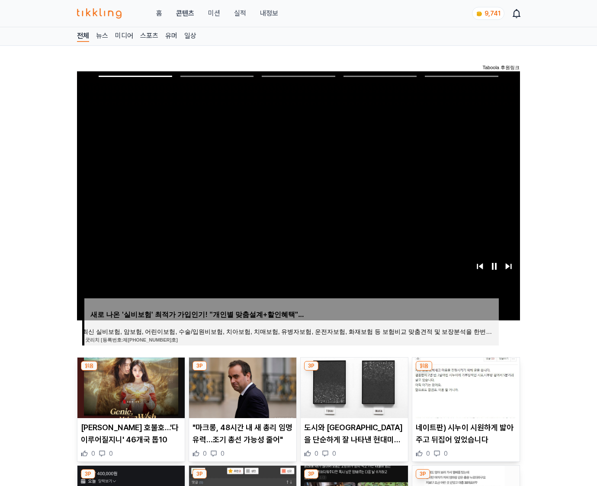
click at [465, 387] on img at bounding box center [465, 388] width 107 height 61
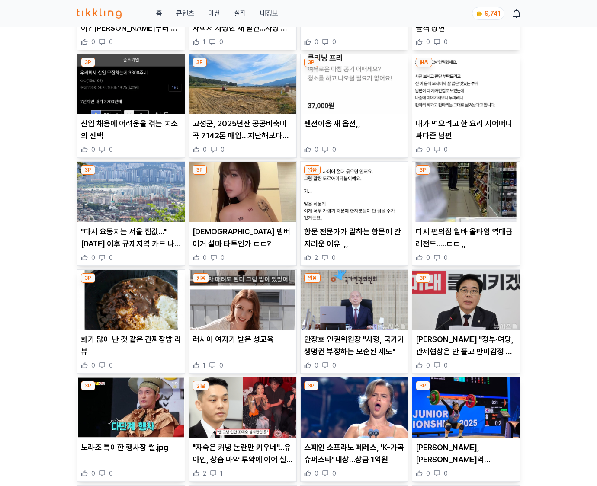
scroll to position [2127, 0]
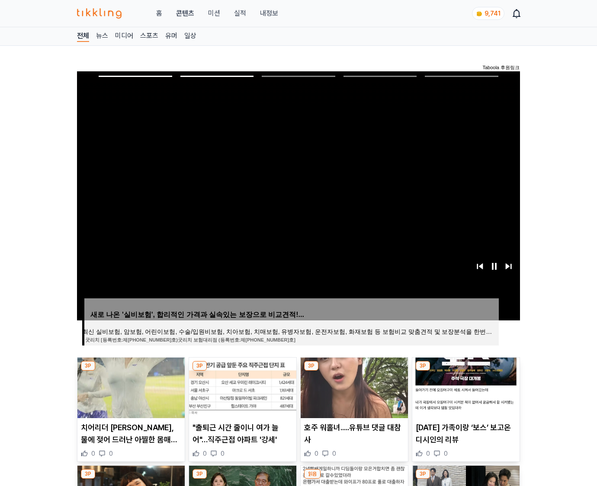
click at [465, 387] on img at bounding box center [465, 388] width 107 height 61
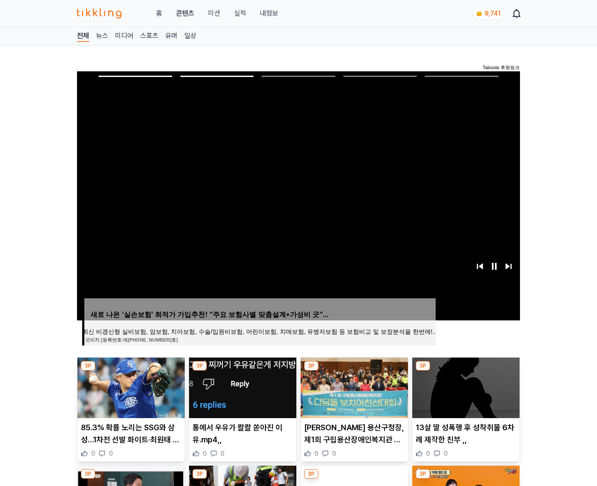
click at [465, 387] on img at bounding box center [465, 388] width 107 height 61
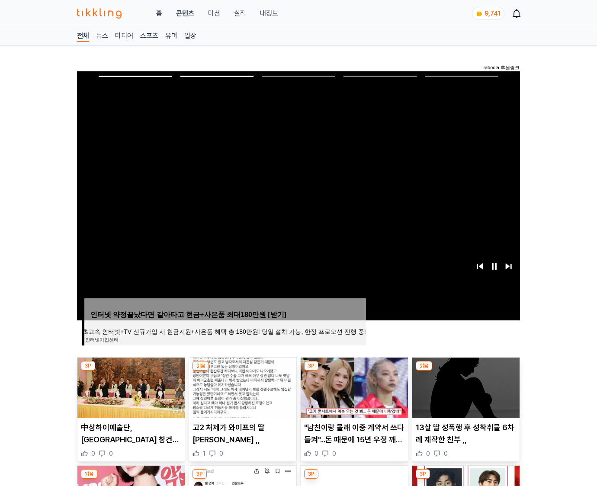
click at [465, 387] on img at bounding box center [465, 388] width 107 height 61
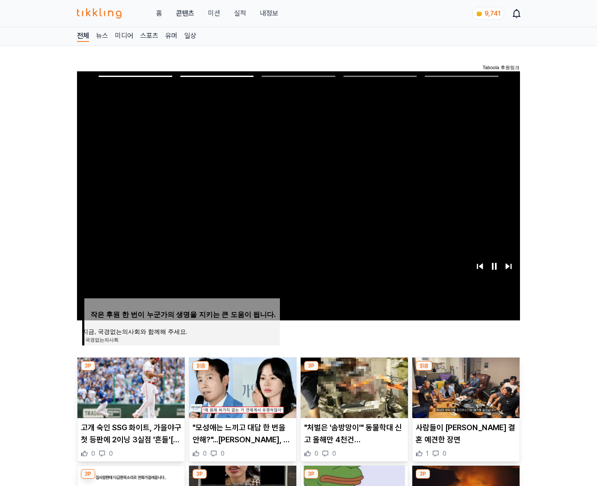
click at [465, 387] on img at bounding box center [465, 388] width 107 height 61
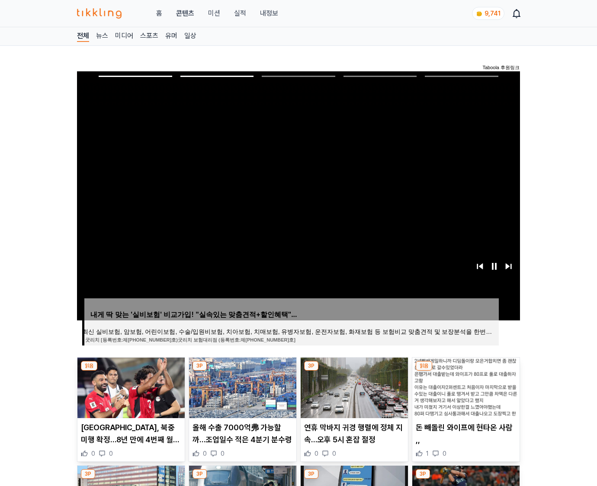
click at [465, 387] on img at bounding box center [465, 388] width 107 height 61
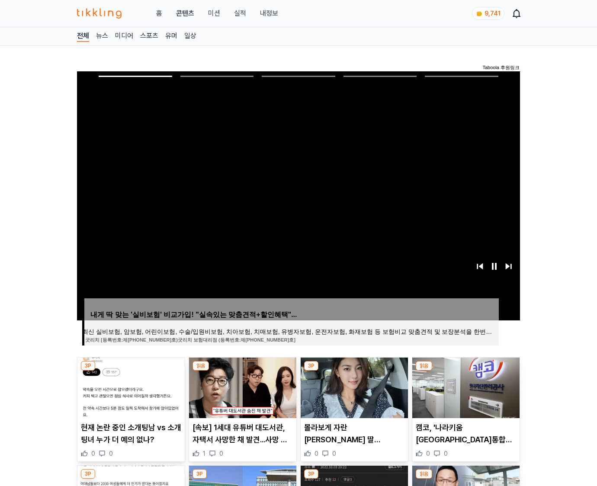
click at [465, 387] on img at bounding box center [465, 388] width 107 height 61
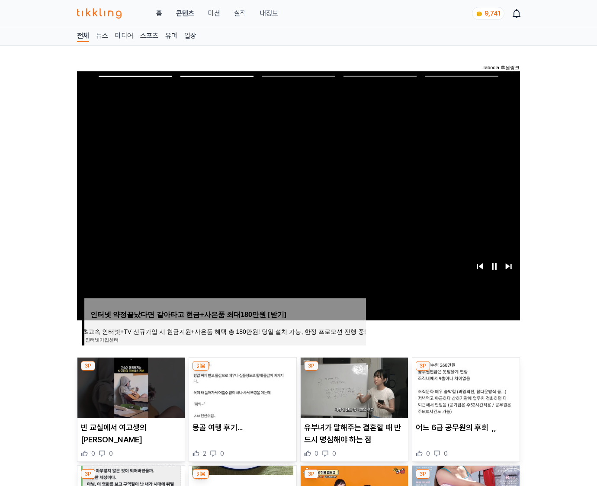
click at [465, 387] on img at bounding box center [465, 388] width 107 height 61
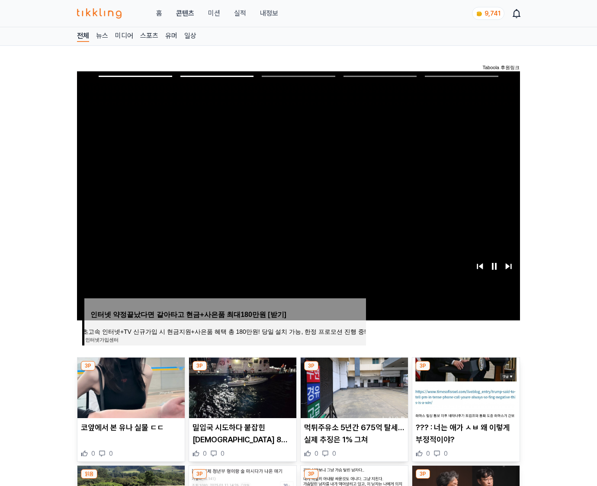
click at [465, 387] on img at bounding box center [465, 388] width 107 height 61
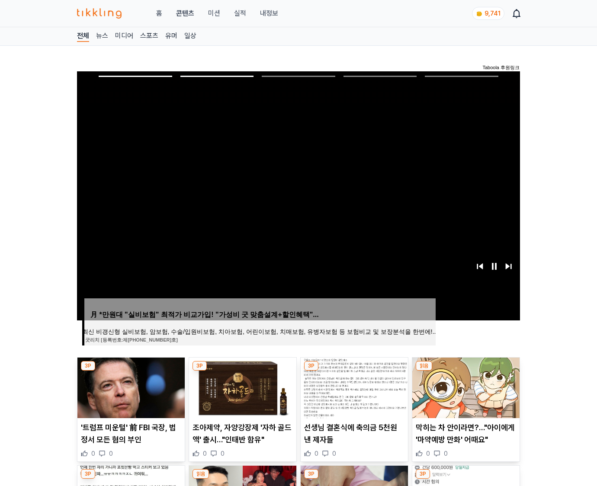
click at [465, 387] on img at bounding box center [465, 388] width 107 height 61
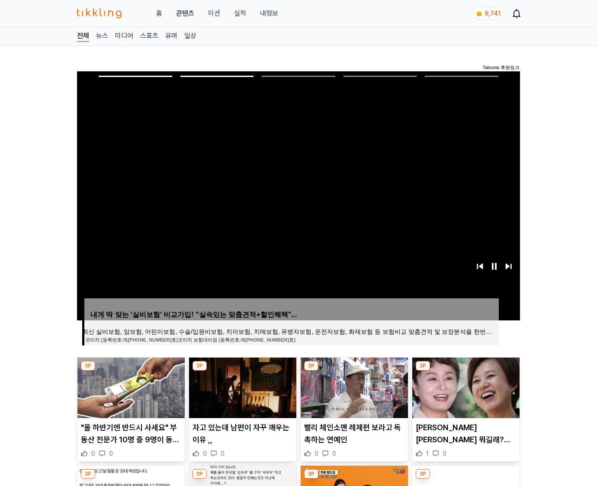
click at [465, 387] on img at bounding box center [465, 388] width 107 height 61
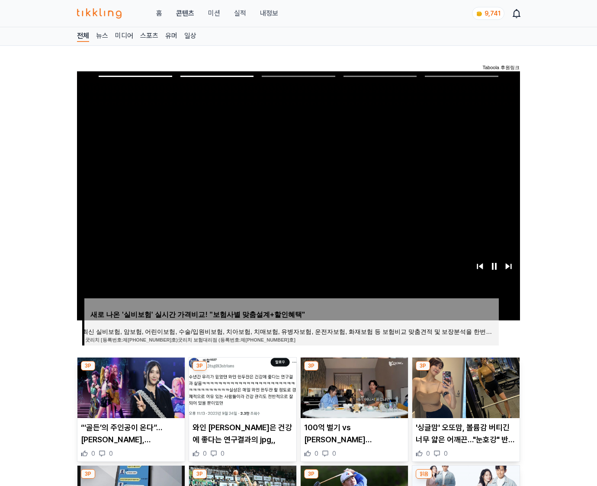
click at [465, 387] on img at bounding box center [465, 388] width 107 height 61
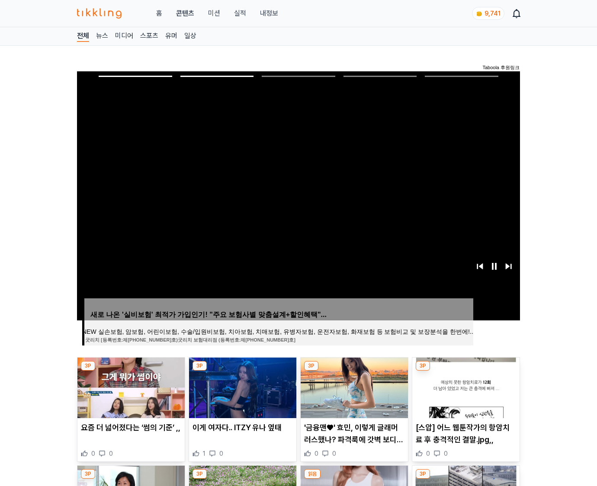
click at [465, 387] on img at bounding box center [465, 388] width 107 height 61
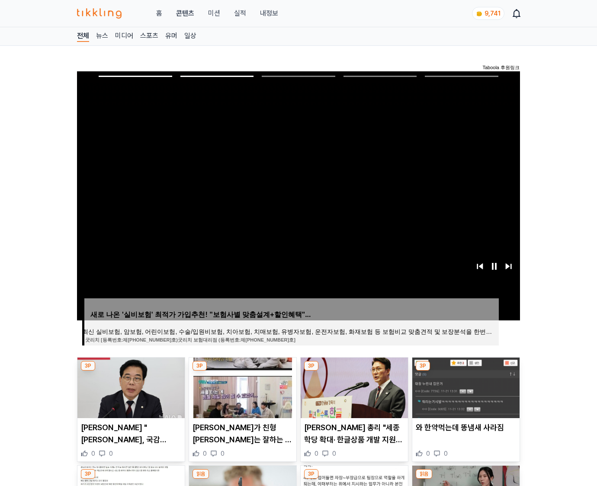
click at [465, 387] on img at bounding box center [465, 388] width 107 height 61
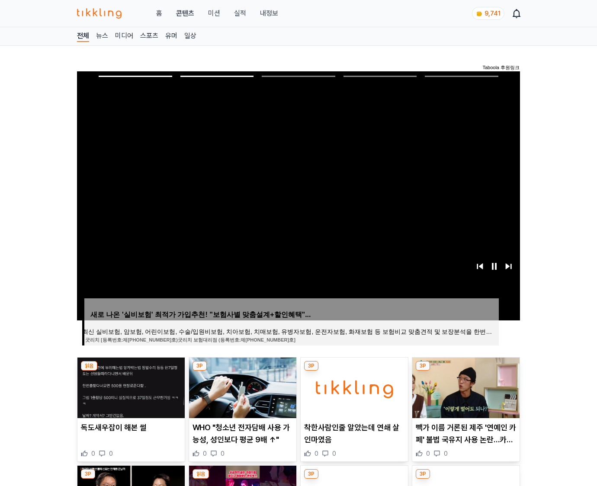
click at [465, 387] on img at bounding box center [465, 388] width 107 height 61
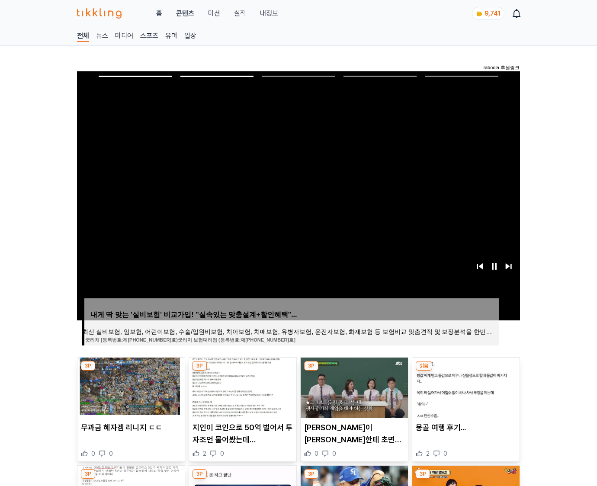
click at [465, 387] on img at bounding box center [465, 388] width 107 height 61
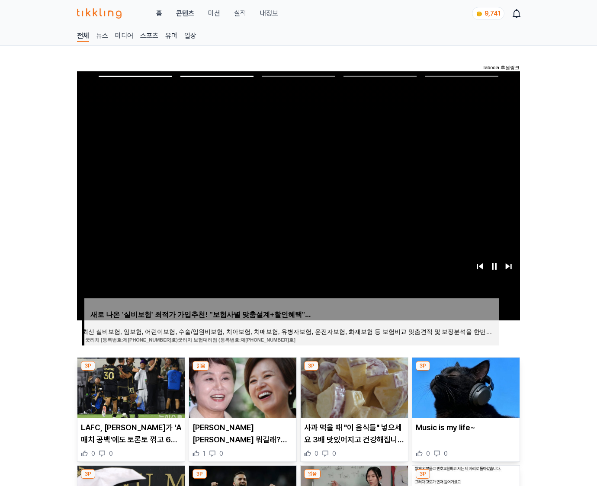
click at [465, 387] on img at bounding box center [465, 388] width 107 height 61
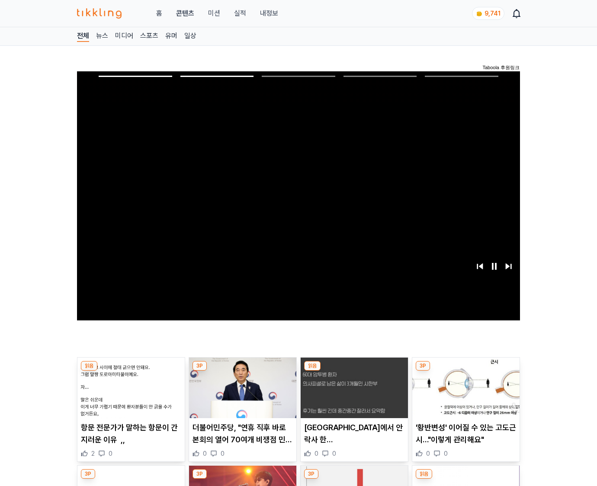
click at [465, 387] on img at bounding box center [465, 388] width 107 height 61
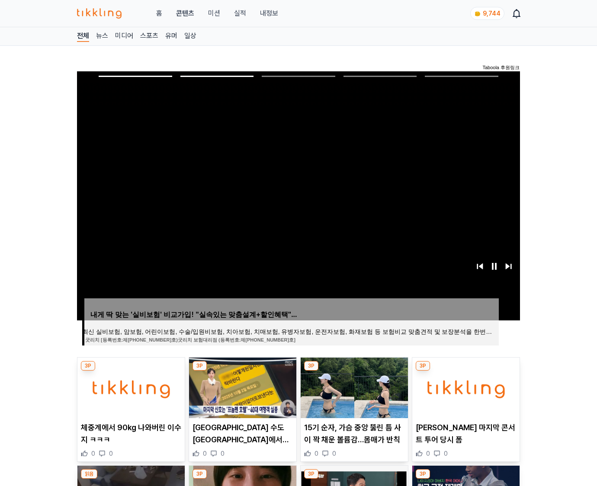
click at [465, 387] on img at bounding box center [465, 388] width 107 height 61
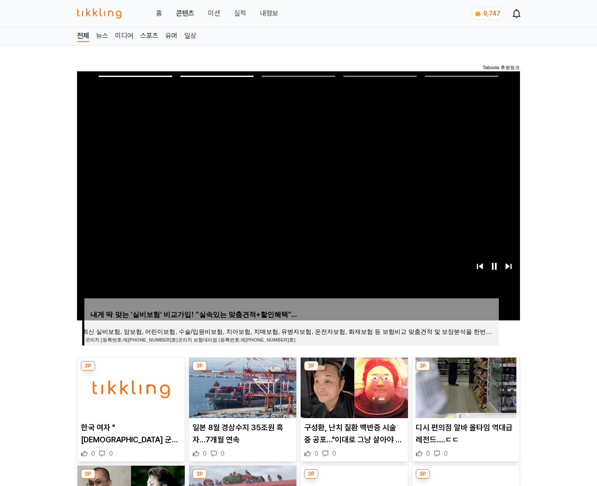
click at [465, 387] on img at bounding box center [465, 388] width 107 height 61
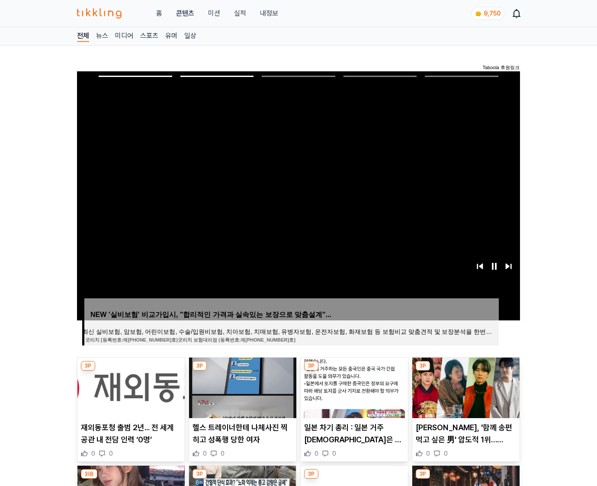
click at [465, 387] on img at bounding box center [465, 388] width 107 height 61
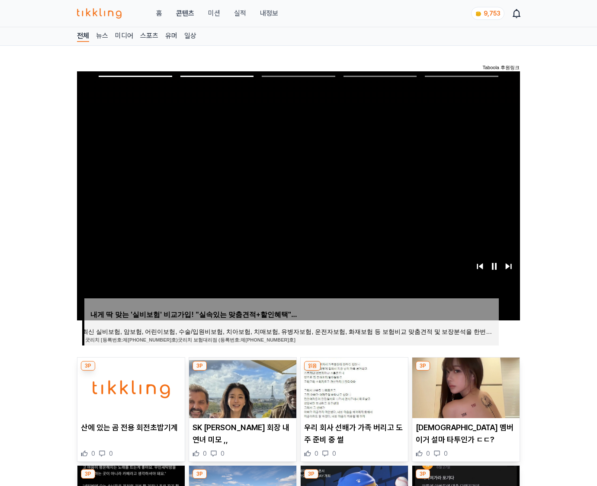
click at [465, 387] on img at bounding box center [465, 388] width 107 height 61
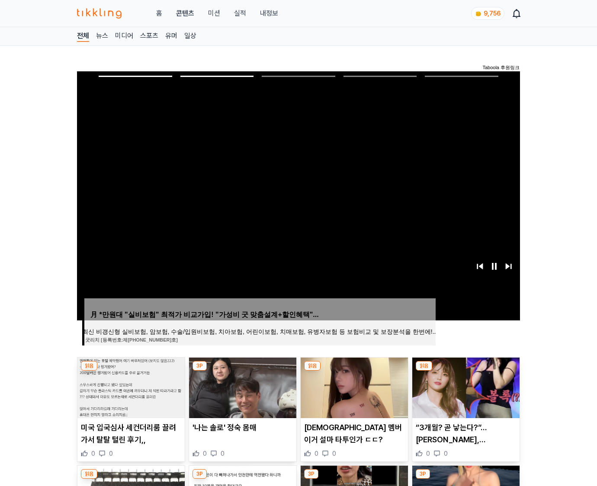
click at [465, 387] on img at bounding box center [465, 388] width 107 height 61
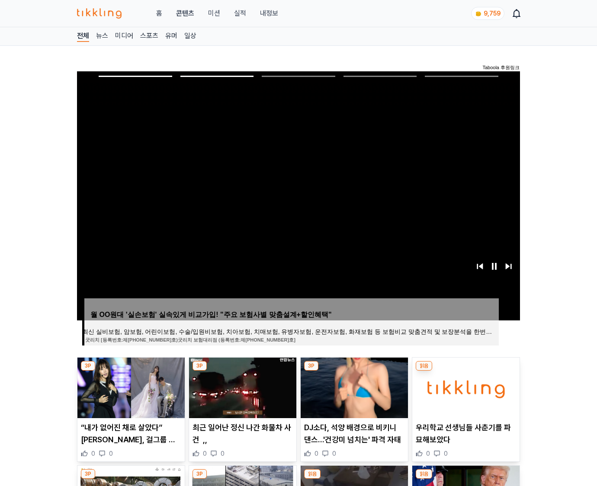
click at [465, 387] on img at bounding box center [465, 388] width 107 height 61
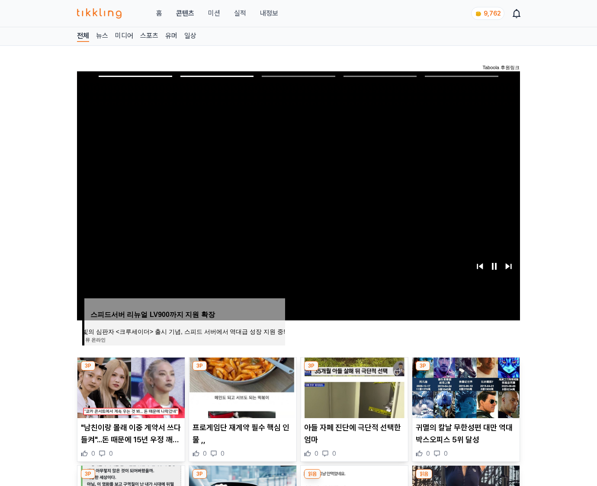
click at [465, 387] on img at bounding box center [465, 388] width 107 height 61
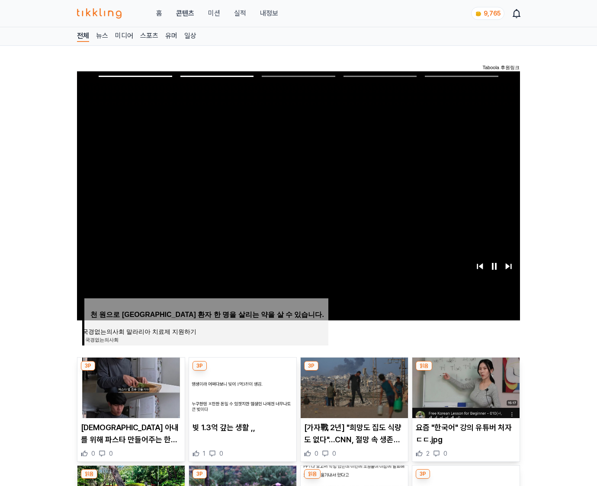
click at [465, 387] on img at bounding box center [465, 388] width 107 height 61
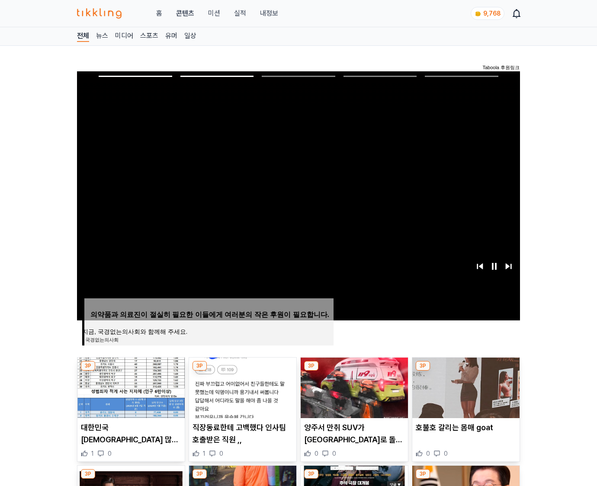
click at [465, 387] on img at bounding box center [465, 388] width 107 height 61
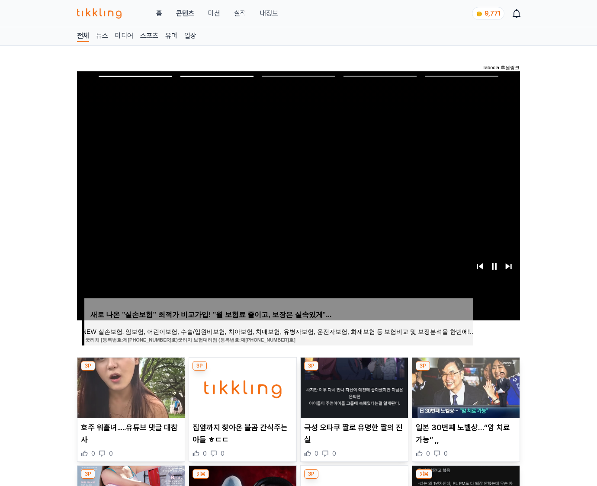
click at [465, 387] on img at bounding box center [465, 388] width 107 height 61
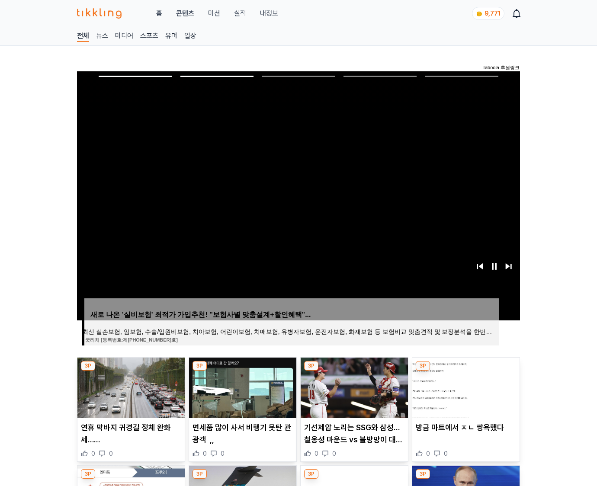
click at [465, 387] on img at bounding box center [465, 388] width 107 height 61
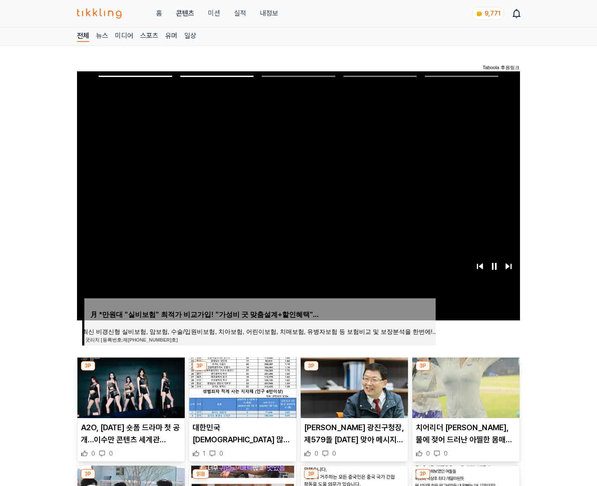
click at [465, 387] on img at bounding box center [465, 388] width 107 height 61
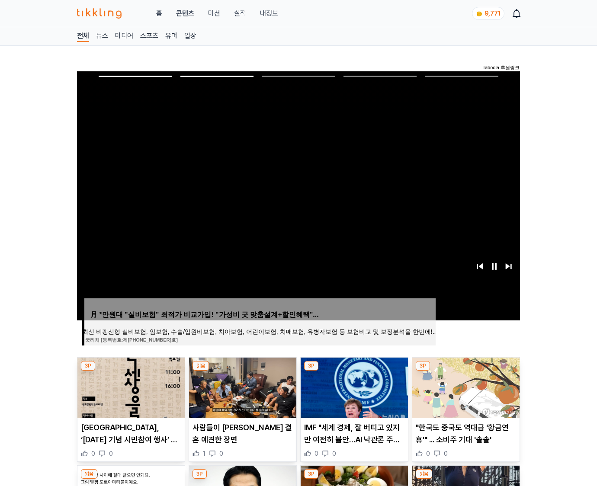
click at [465, 387] on img at bounding box center [465, 388] width 107 height 61
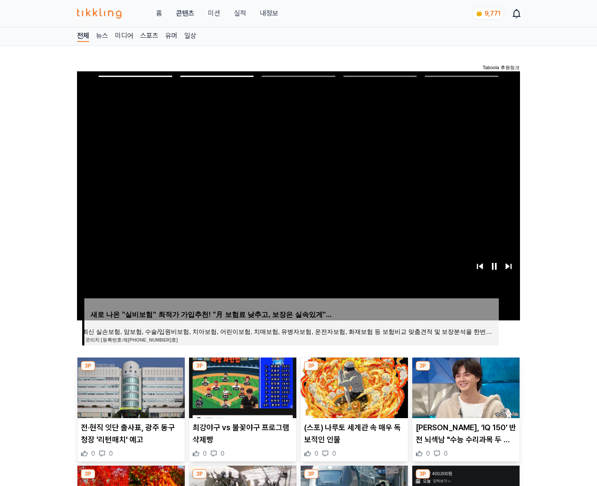
click at [465, 387] on img at bounding box center [465, 388] width 107 height 61
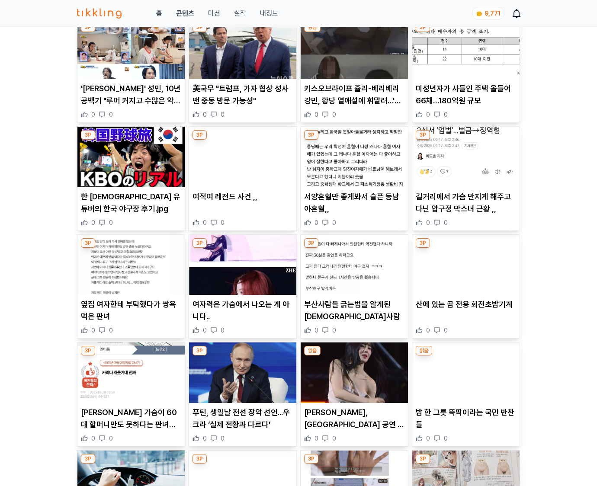
scroll to position [4537, 0]
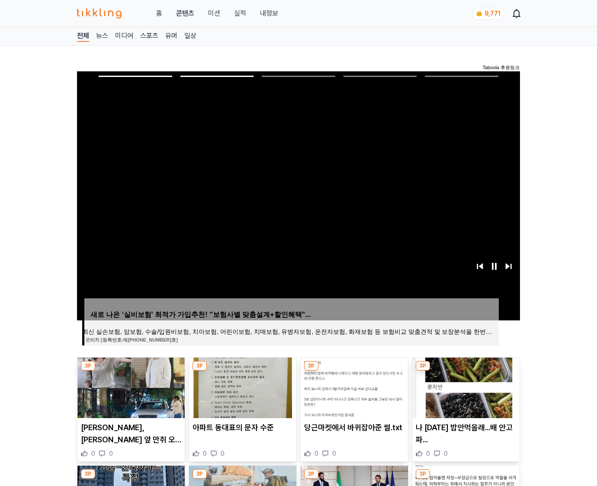
click at [465, 387] on img at bounding box center [465, 388] width 107 height 61
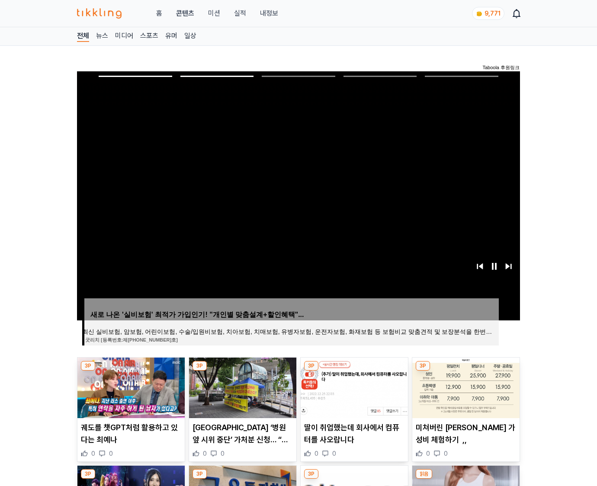
click at [465, 387] on img at bounding box center [465, 388] width 107 height 61
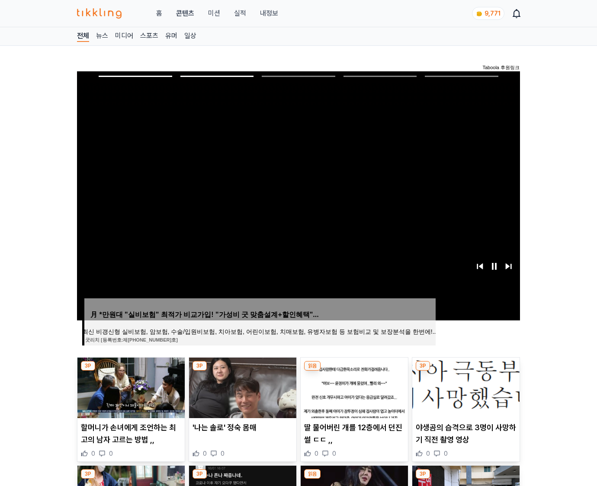
click at [465, 387] on img at bounding box center [465, 388] width 107 height 61
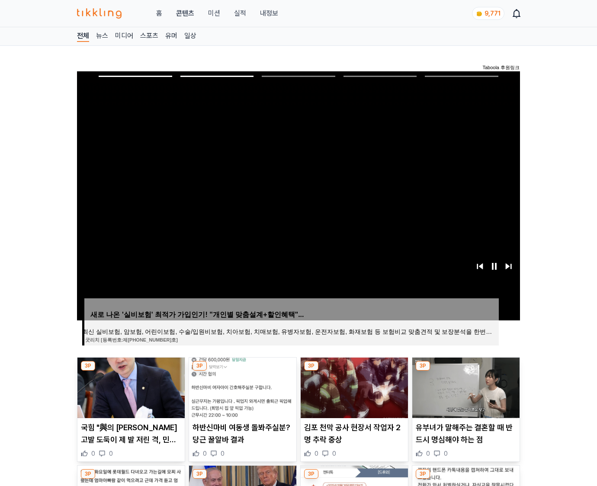
click at [465, 387] on img at bounding box center [465, 388] width 107 height 61
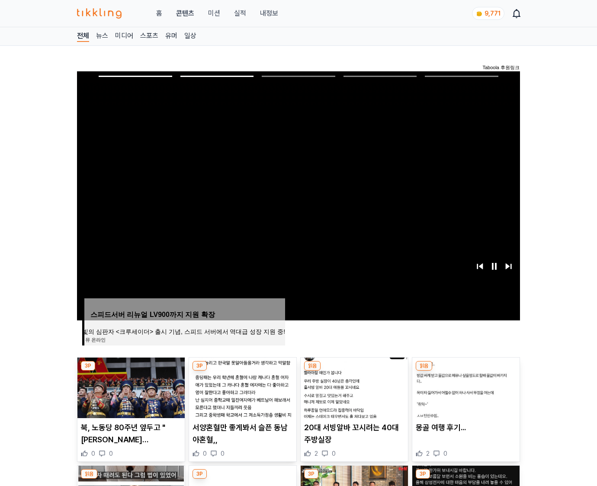
click at [465, 387] on img at bounding box center [465, 388] width 107 height 61
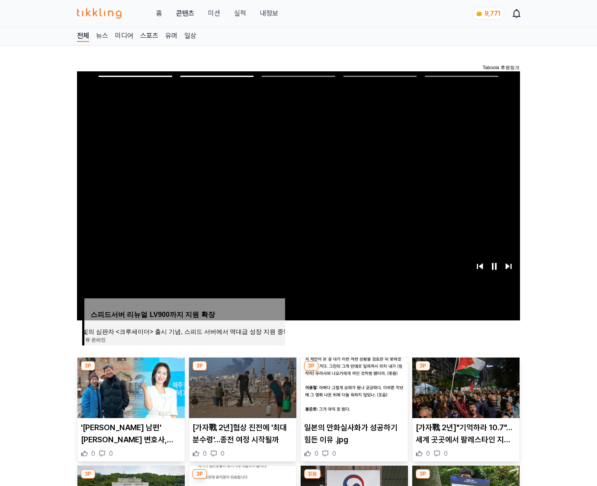
click at [465, 387] on img at bounding box center [465, 388] width 107 height 61
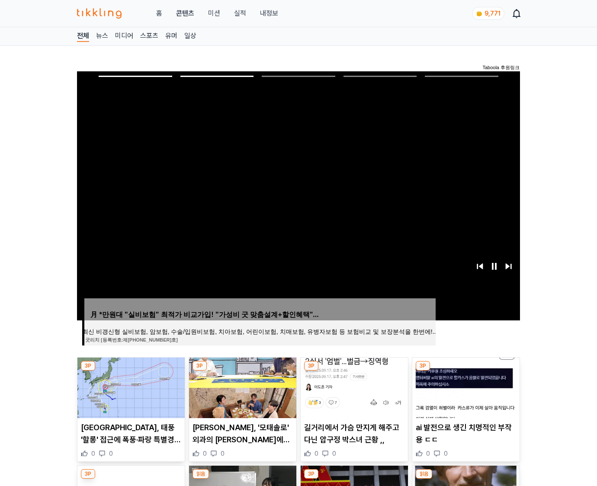
click at [465, 387] on img at bounding box center [465, 388] width 107 height 61
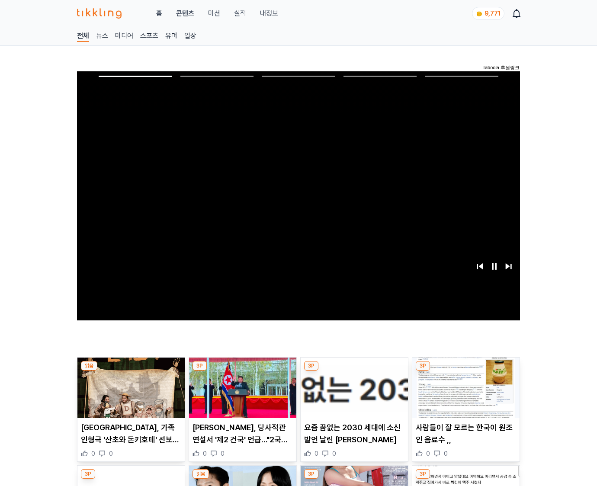
click at [465, 387] on img at bounding box center [465, 388] width 107 height 61
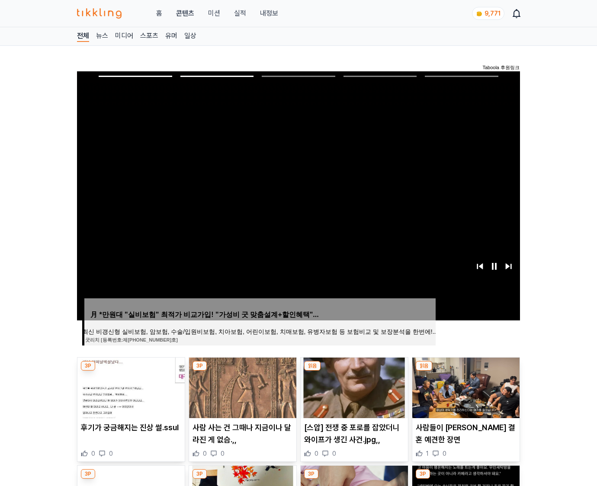
click at [465, 387] on img at bounding box center [465, 388] width 107 height 61
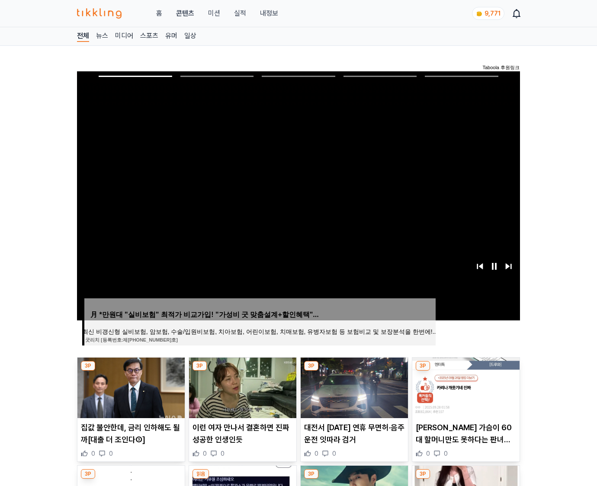
click at [465, 387] on img at bounding box center [465, 388] width 107 height 61
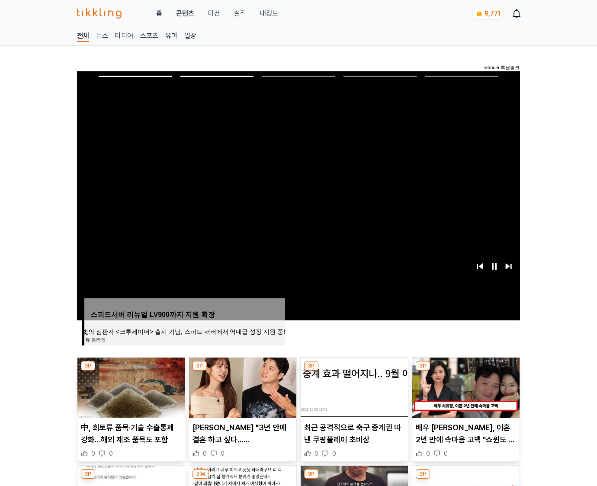
click at [465, 387] on img at bounding box center [465, 388] width 107 height 61
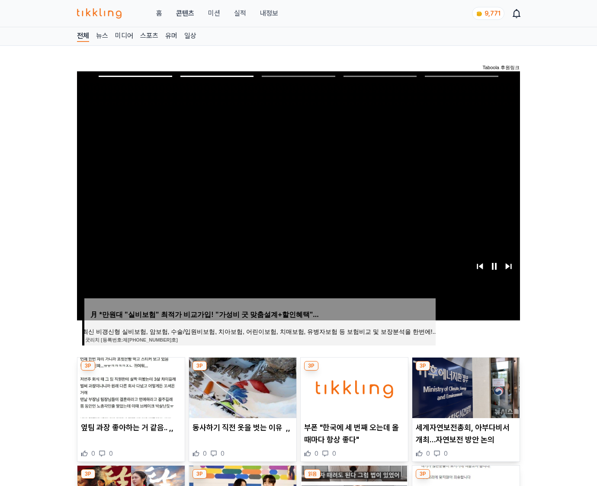
click at [465, 387] on img at bounding box center [465, 388] width 107 height 61
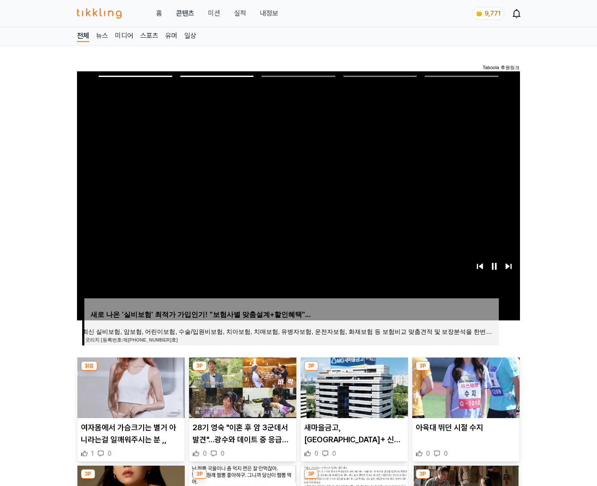
click at [465, 387] on img at bounding box center [465, 388] width 107 height 61
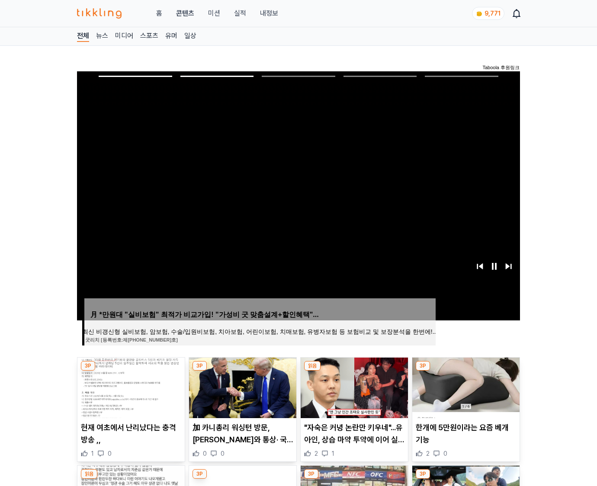
click at [465, 387] on img at bounding box center [465, 388] width 107 height 61
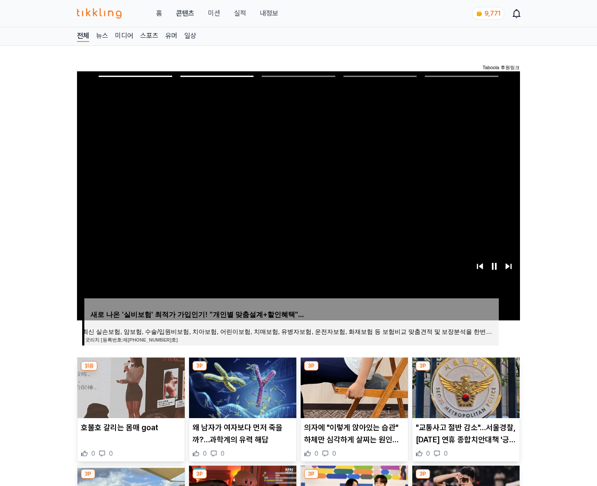
click at [465, 387] on img at bounding box center [465, 388] width 107 height 61
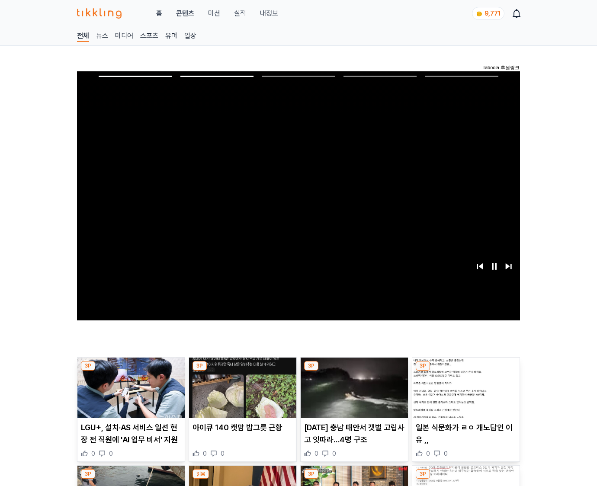
click at [465, 387] on img at bounding box center [465, 388] width 107 height 61
